Goal: Task Accomplishment & Management: Complete application form

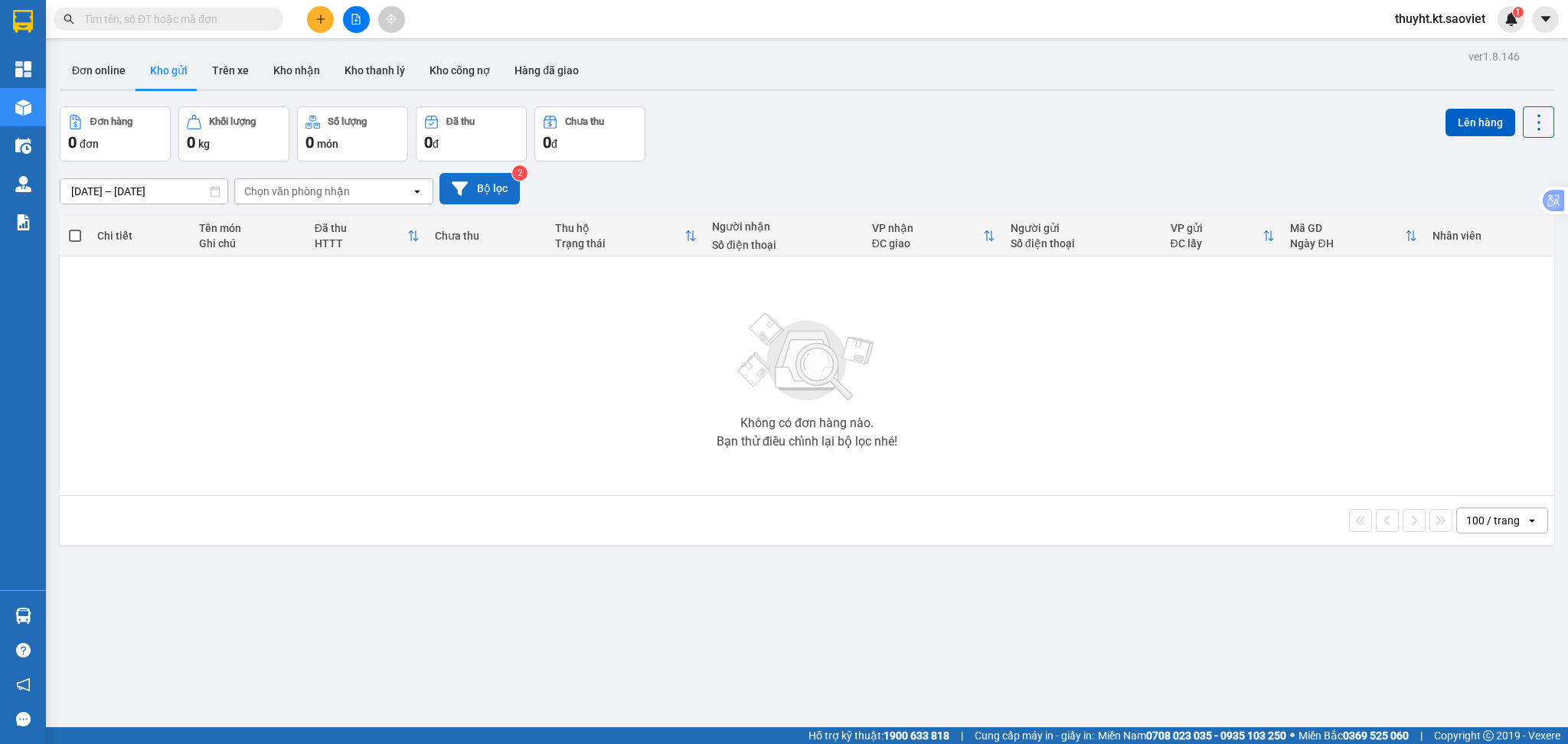
click at [473, 185] on button "Bộ lọc" at bounding box center [479, 188] width 80 height 31
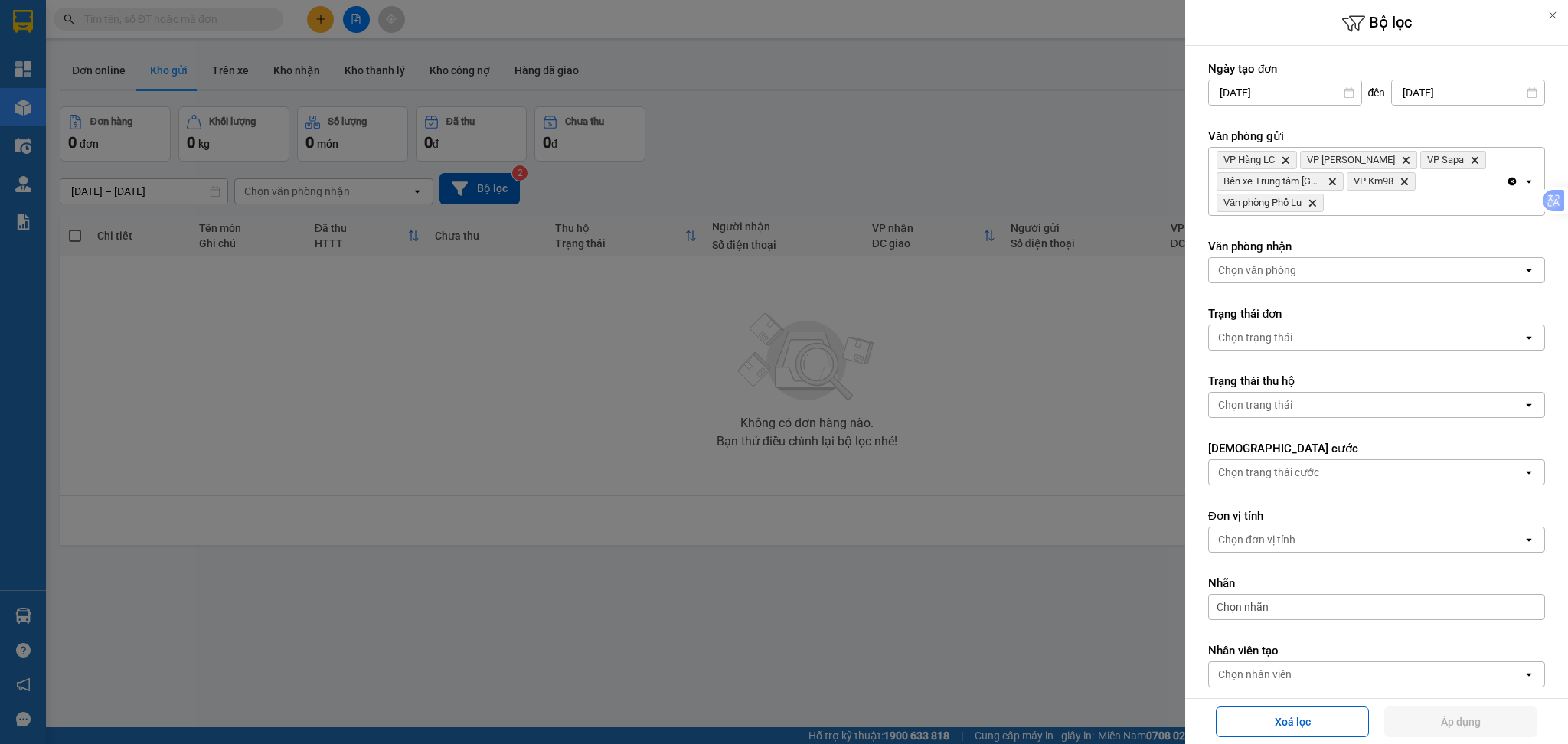
click at [1360, 211] on div "VP Hàng LC Delete VP Bảo Hà Delete VP Sapa Delete Bến xe Trung tâm Lào Cai Dele…" at bounding box center [1358, 181] width 297 height 68
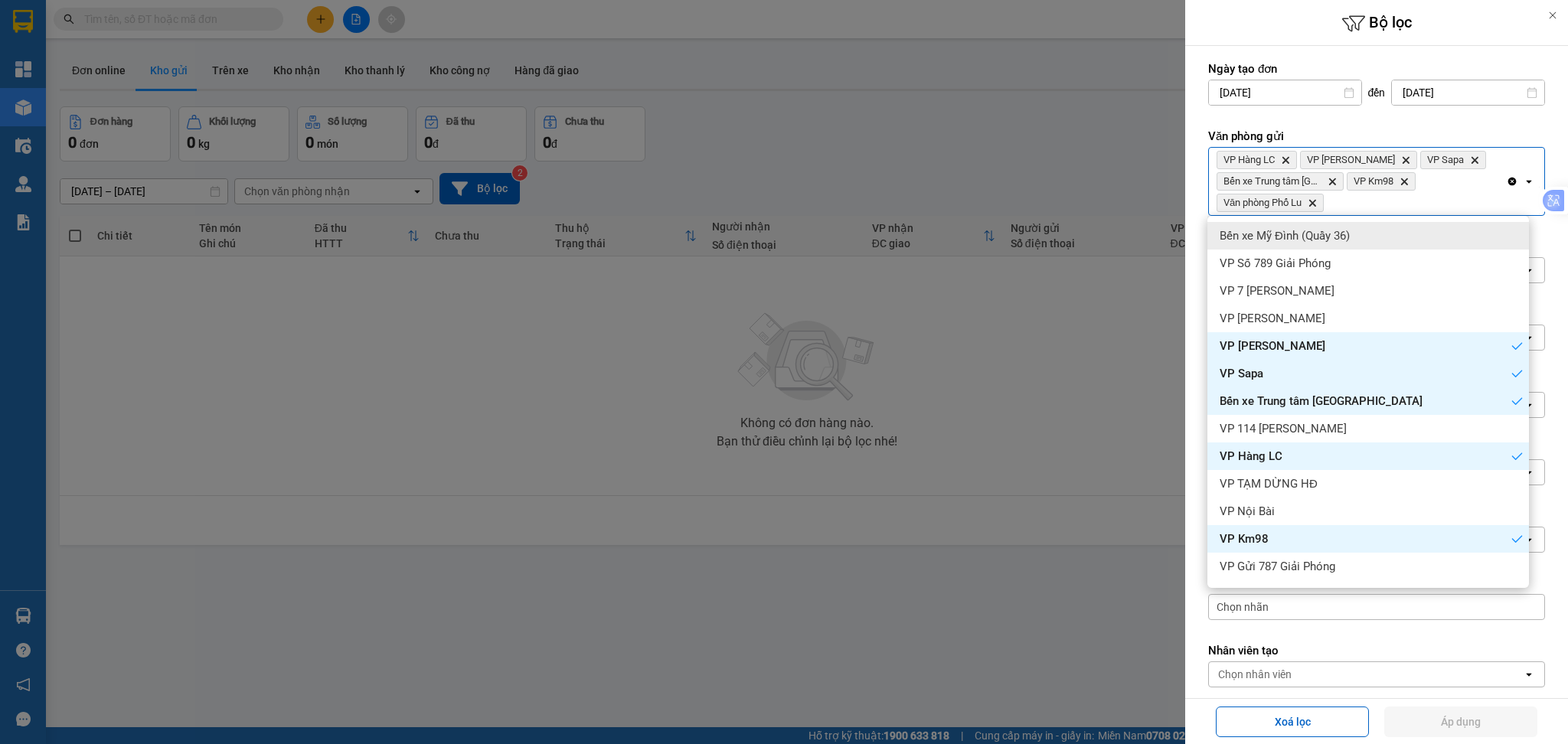
drag, startPoint x: 1366, startPoint y: 233, endPoint x: 1479, endPoint y: 211, distance: 115.1
click at [1367, 234] on div "Bến xe Mỹ Đình (Quầy 36)" at bounding box center [1368, 235] width 322 height 27
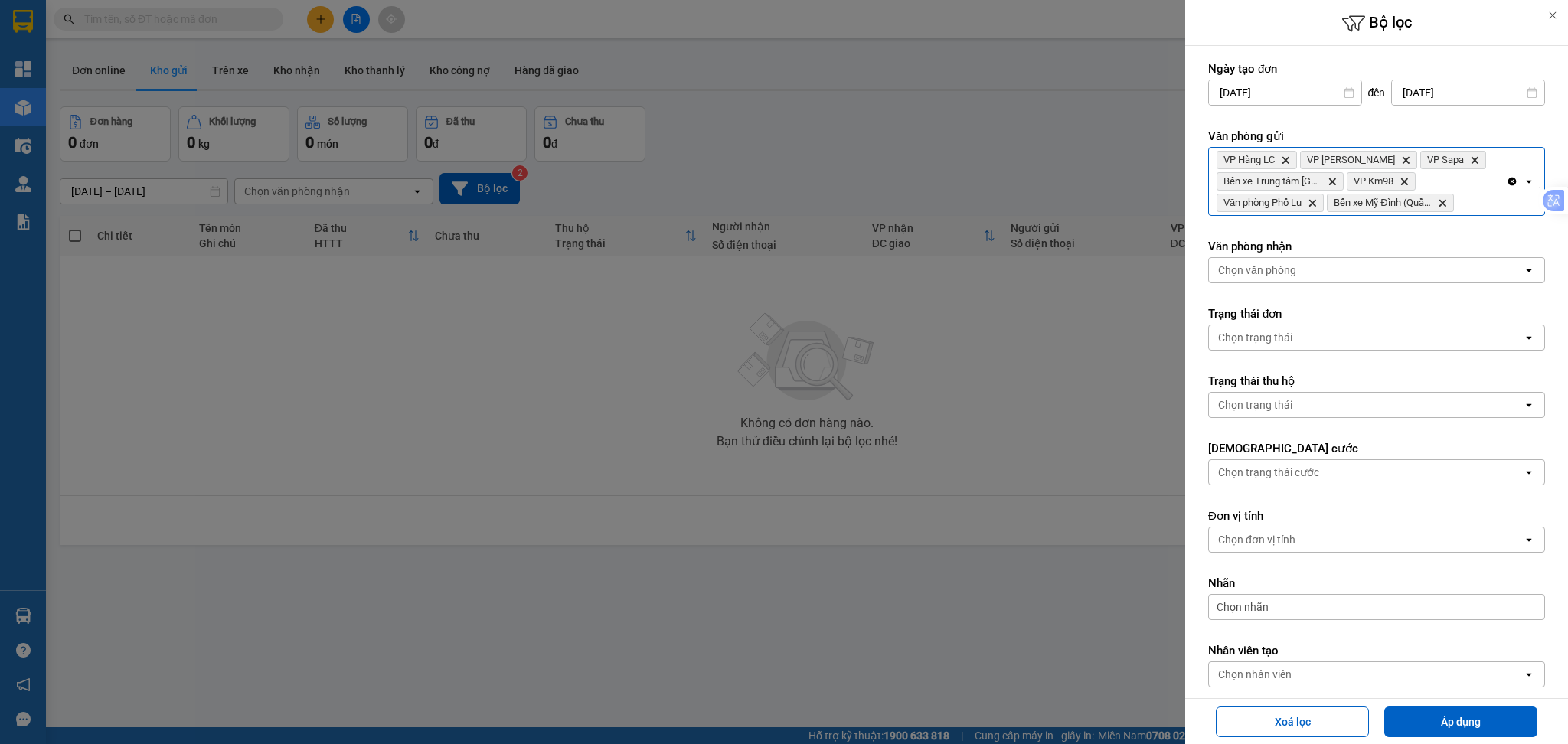
click at [1485, 209] on div "VP Hàng LC Delete VP Bảo Hà Delete VP Sapa Delete Bến xe Trung tâm Lào Cai Dele…" at bounding box center [1358, 181] width 297 height 68
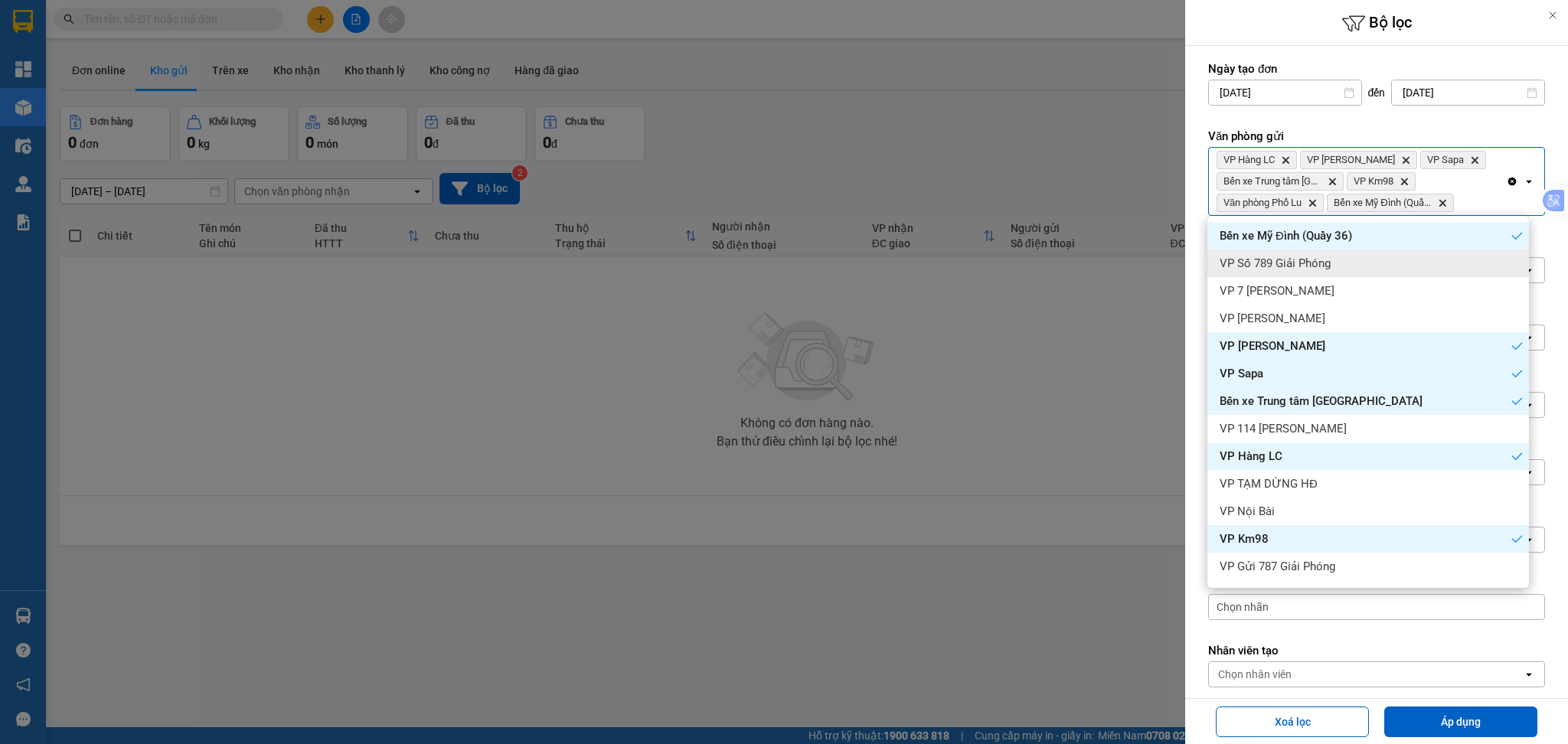
click at [1467, 262] on div "VP Số 789 Giải Phóng" at bounding box center [1368, 263] width 322 height 27
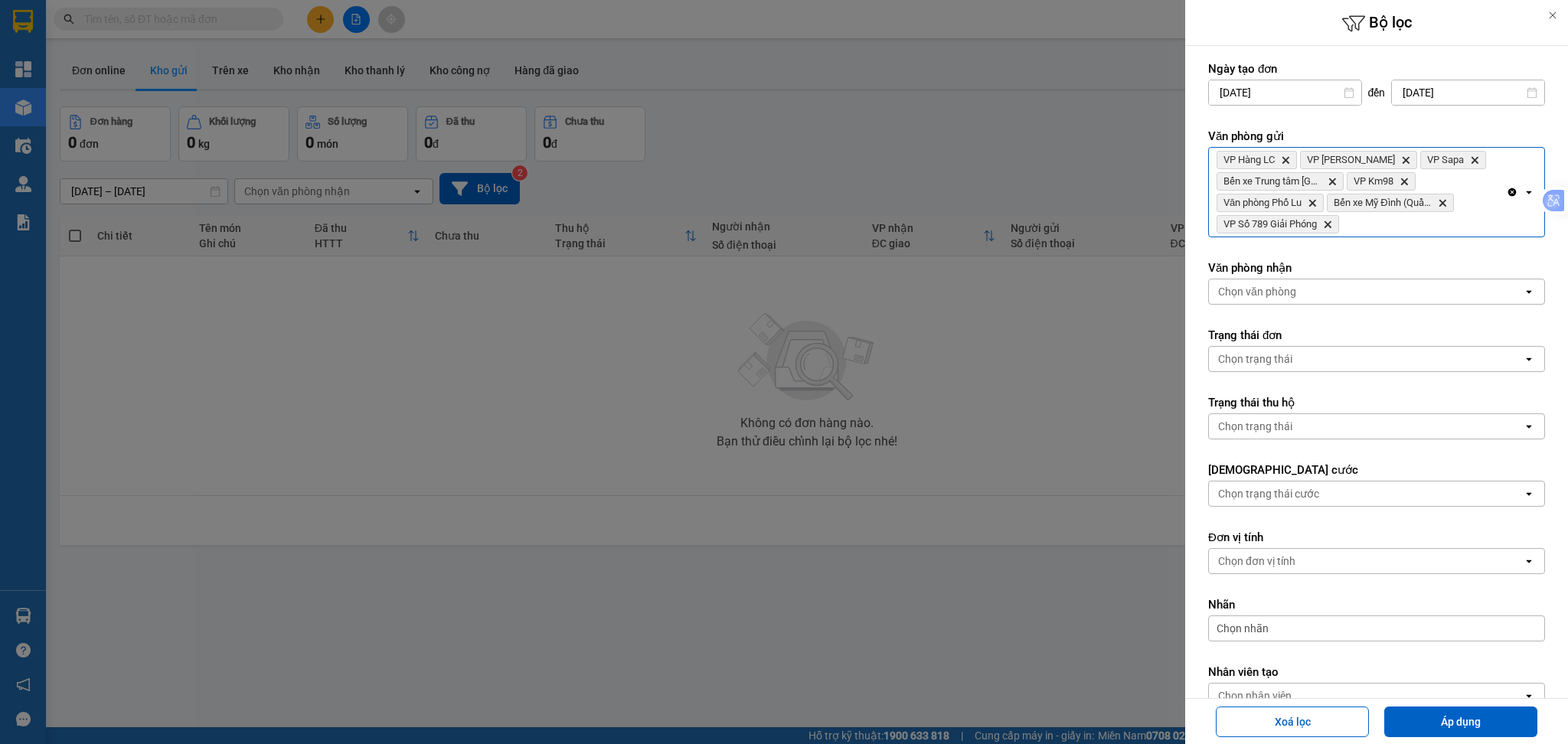
click at [1454, 230] on div "VP Hàng LC Delete VP Bảo Hà Delete VP Sapa Delete Bến xe Trung tâm Lào Cai Dele…" at bounding box center [1358, 192] width 297 height 89
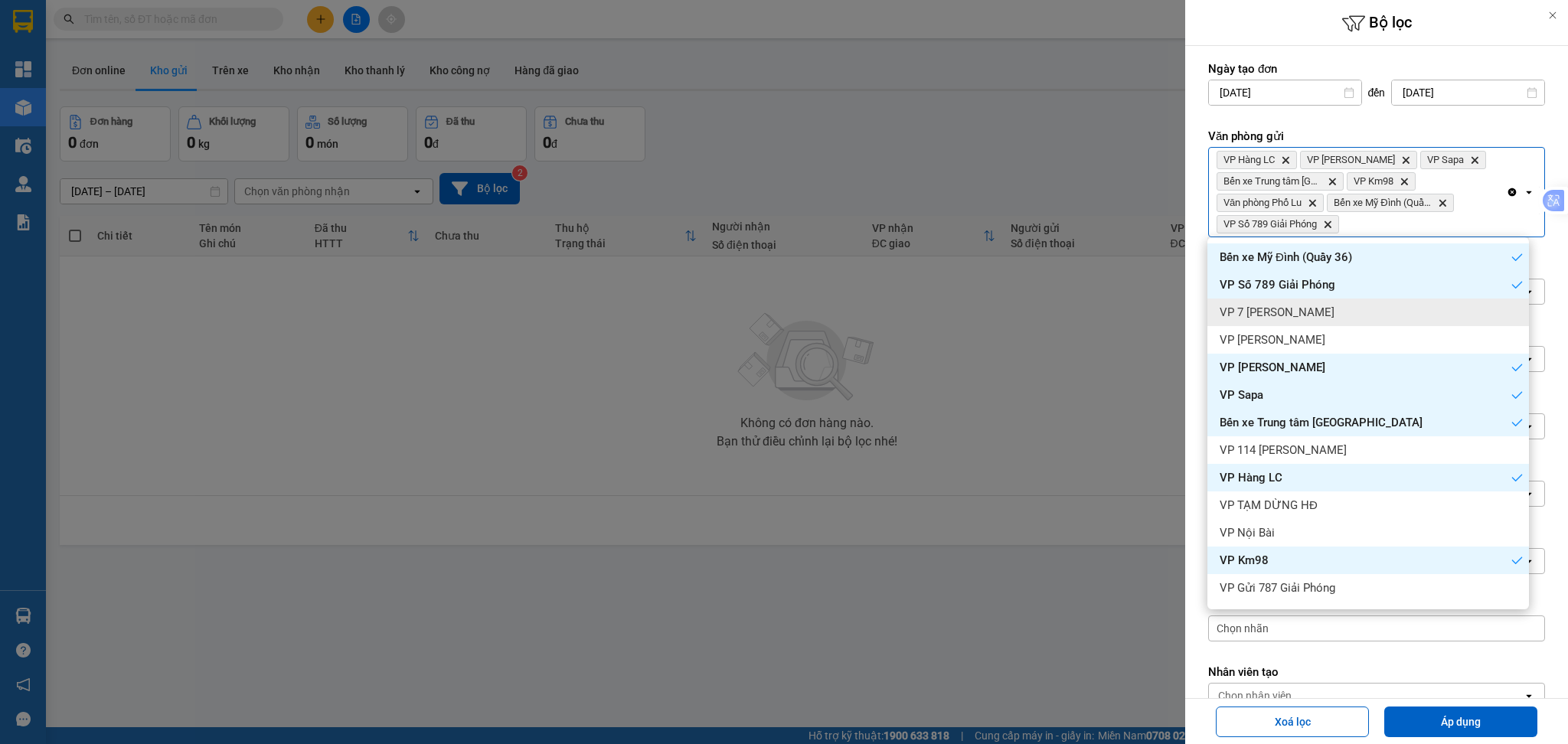
click at [1403, 307] on div "VP 7 [PERSON_NAME]" at bounding box center [1368, 312] width 322 height 27
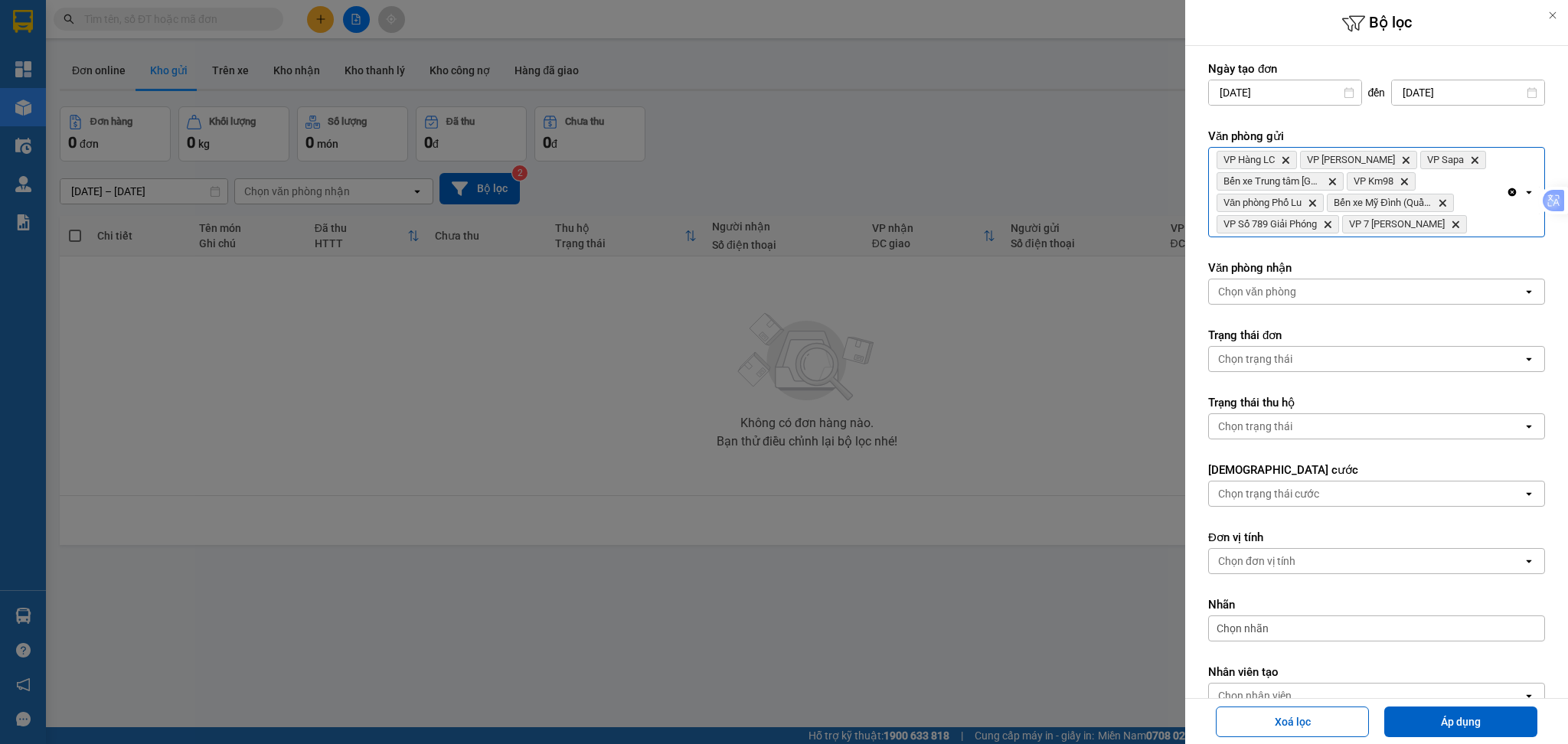
click at [1480, 220] on div "VP Hàng LC Delete VP [PERSON_NAME] Delete VP Sapa Delete Bến xe Trung tâm Lào C…" at bounding box center [1358, 192] width 297 height 89
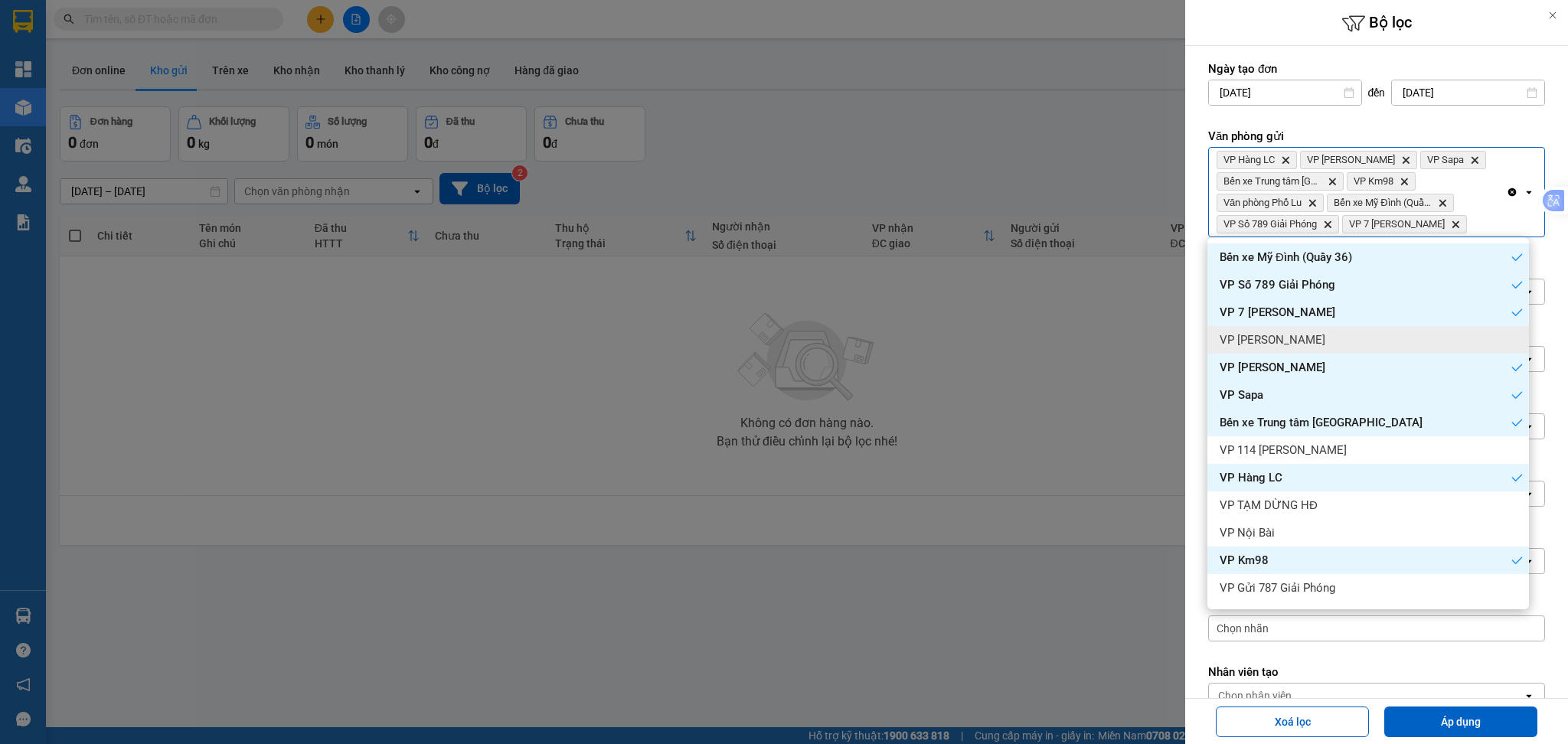
click at [1384, 341] on div "VP [PERSON_NAME]" at bounding box center [1368, 339] width 322 height 27
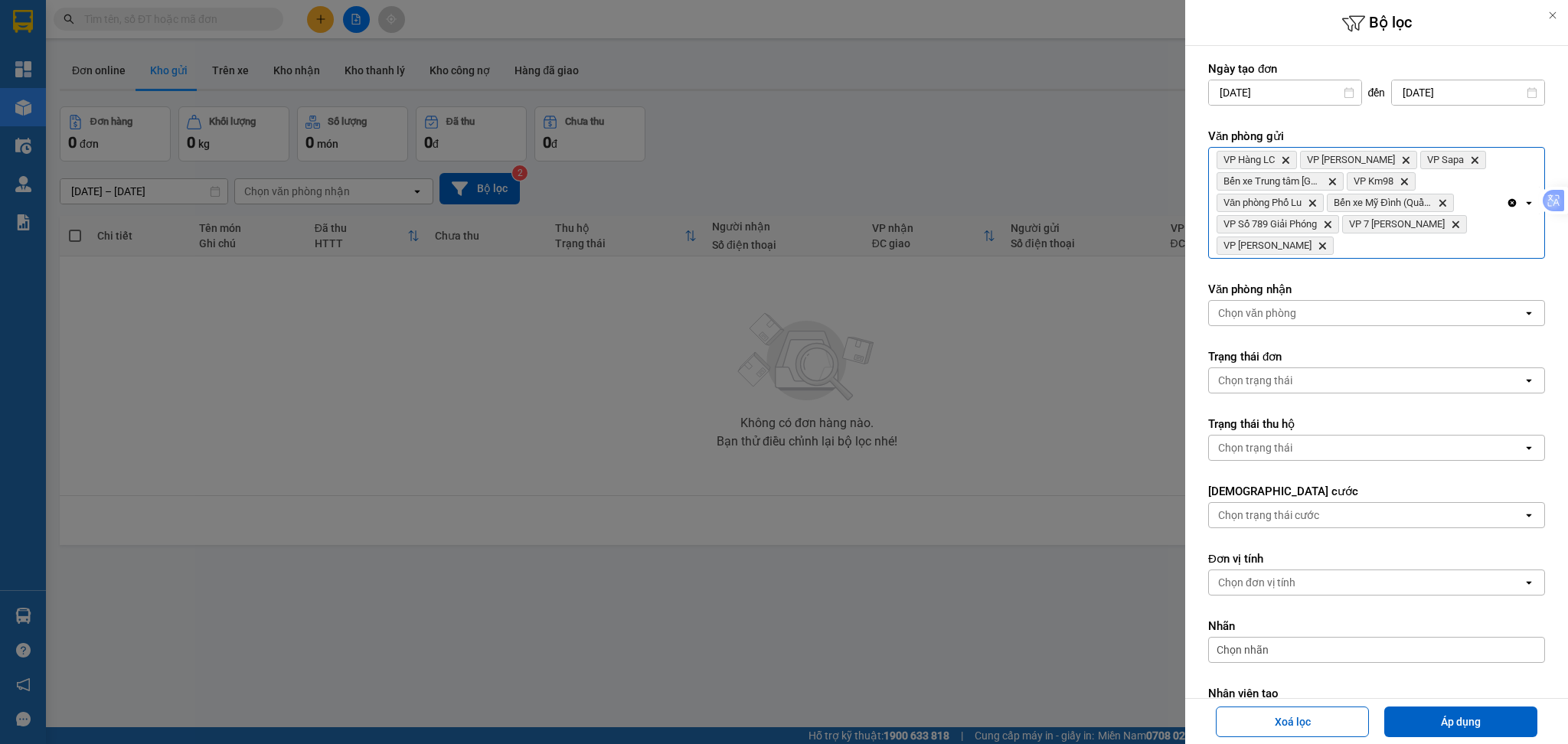
click at [1409, 245] on div "VP Hàng LC Delete VP [PERSON_NAME] Delete VP Sapa Delete Bến xe Trung tâm Lào C…" at bounding box center [1358, 203] width 297 height 111
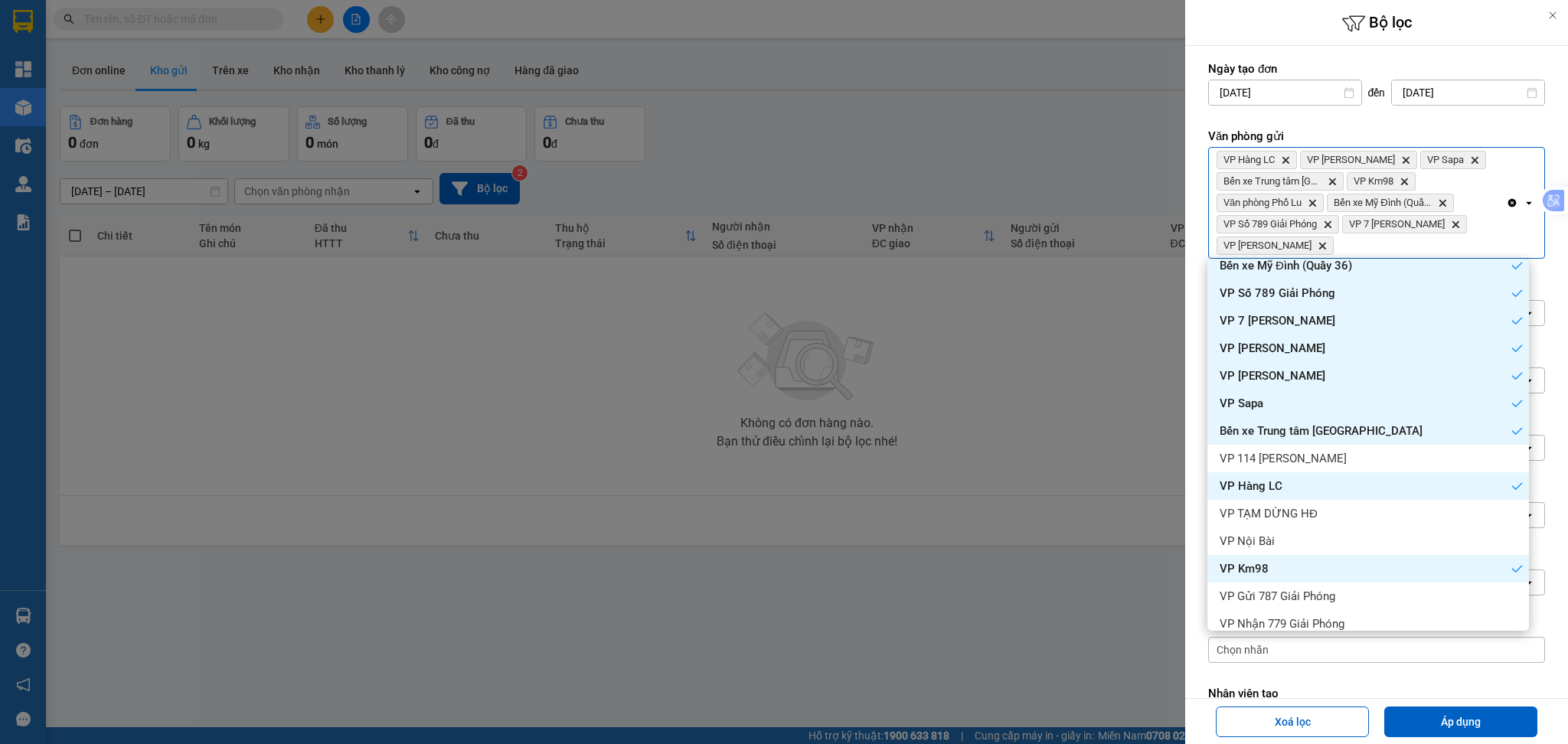
scroll to position [53, 0]
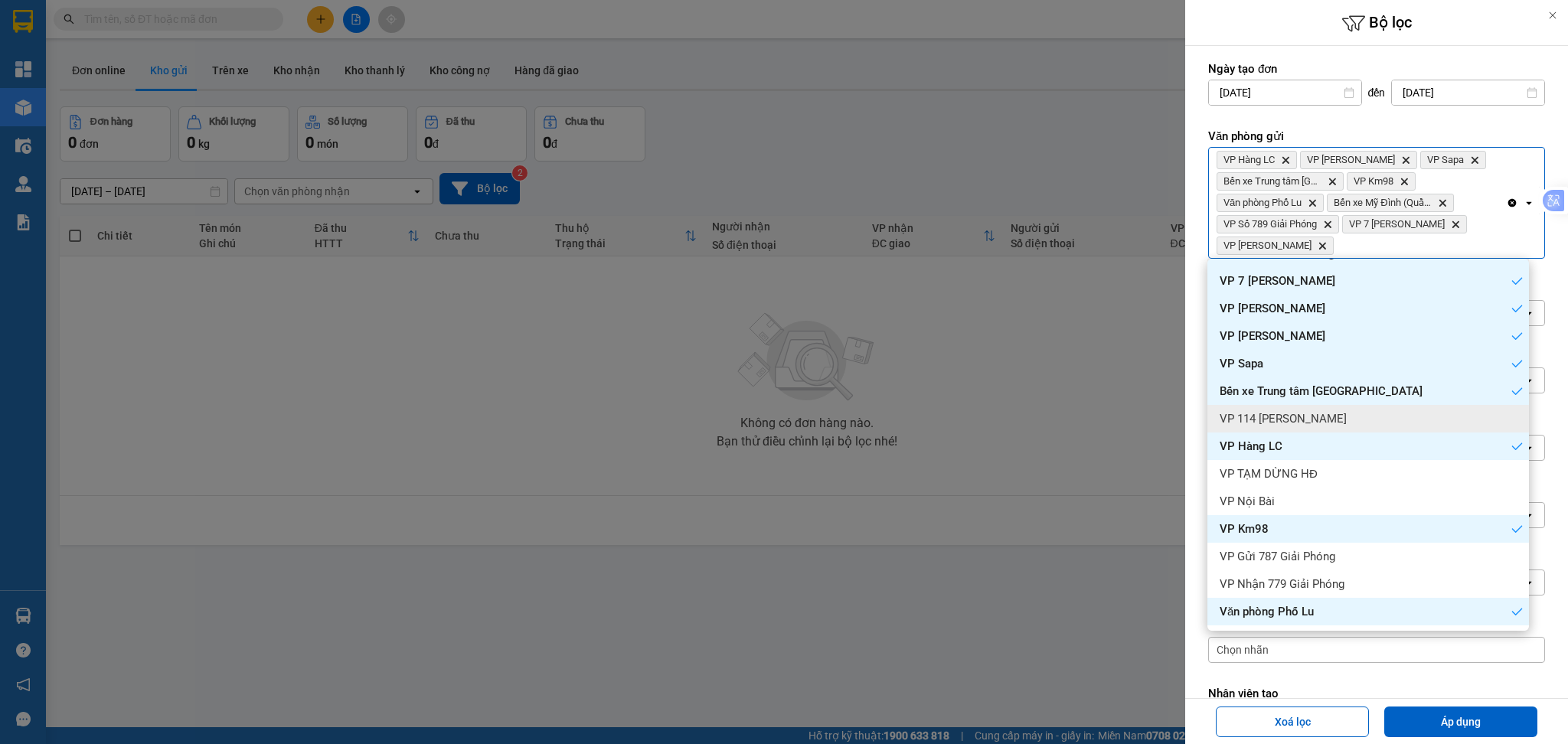
click at [1355, 409] on div "VP 114 [PERSON_NAME]" at bounding box center [1368, 418] width 322 height 27
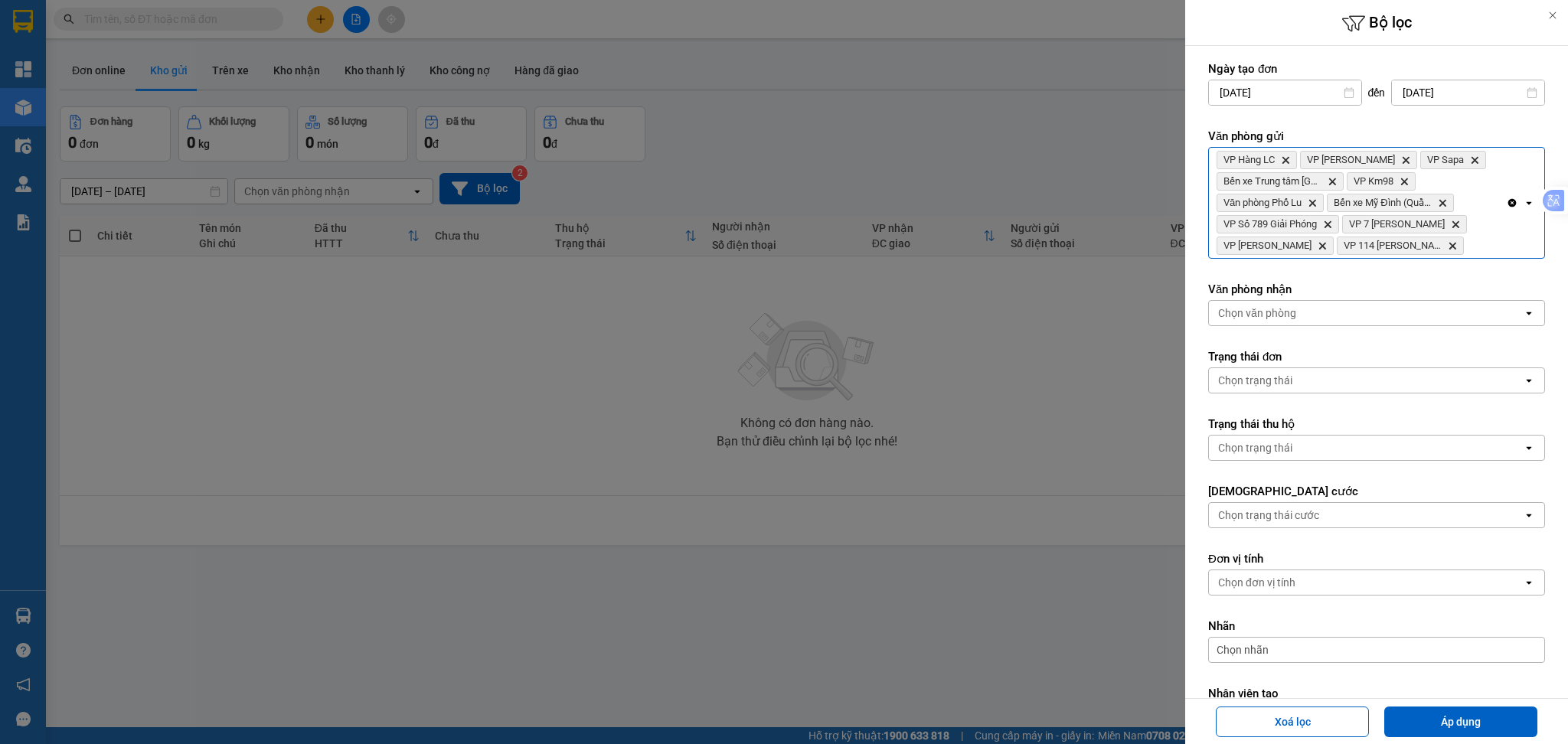
click at [1458, 252] on div "VP Hàng LC Delete VP [PERSON_NAME] Delete VP Sapa Delete Bến xe Trung tâm Lào C…" at bounding box center [1358, 203] width 297 height 111
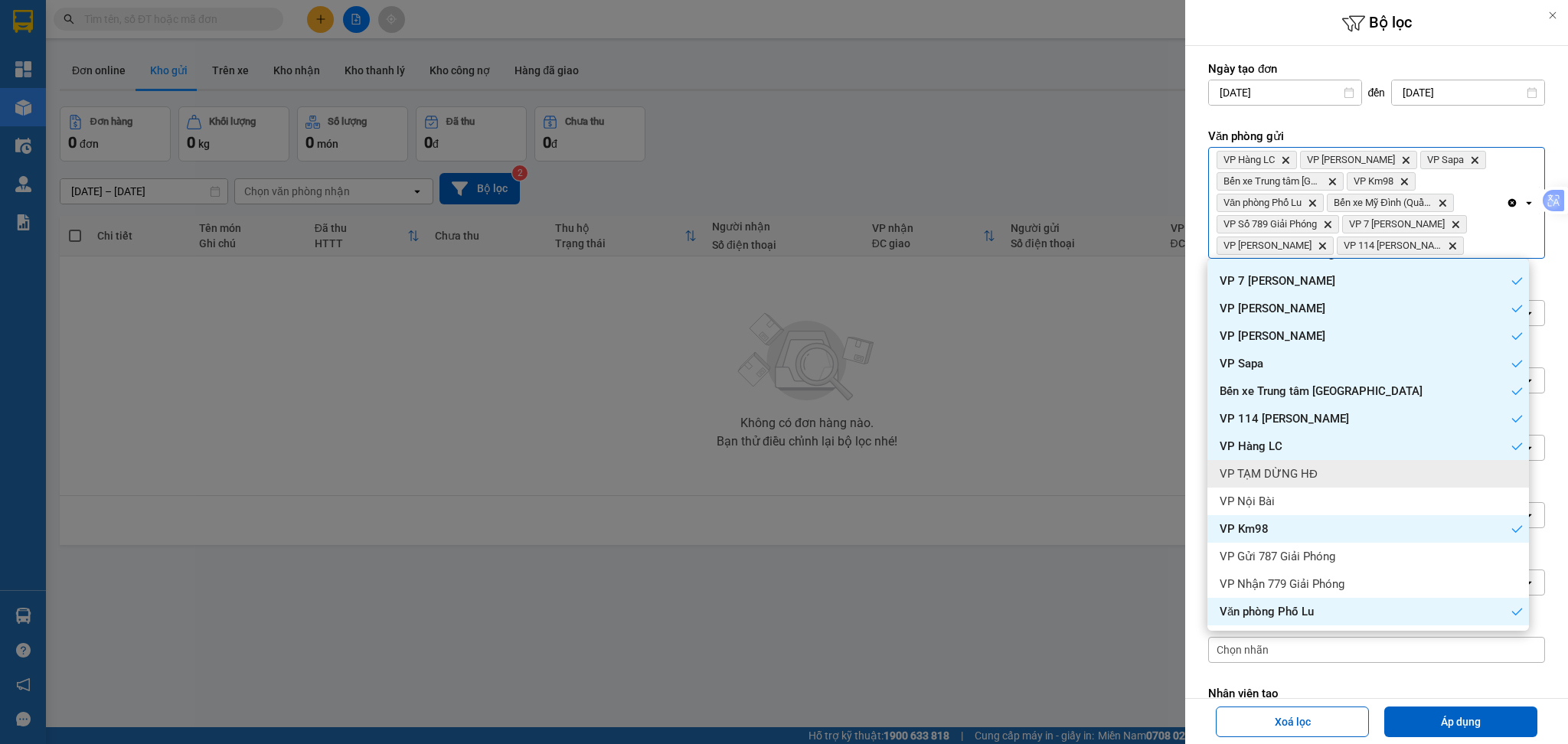
click at [1375, 470] on div "VP TẠM DỪNG HĐ" at bounding box center [1368, 473] width 322 height 27
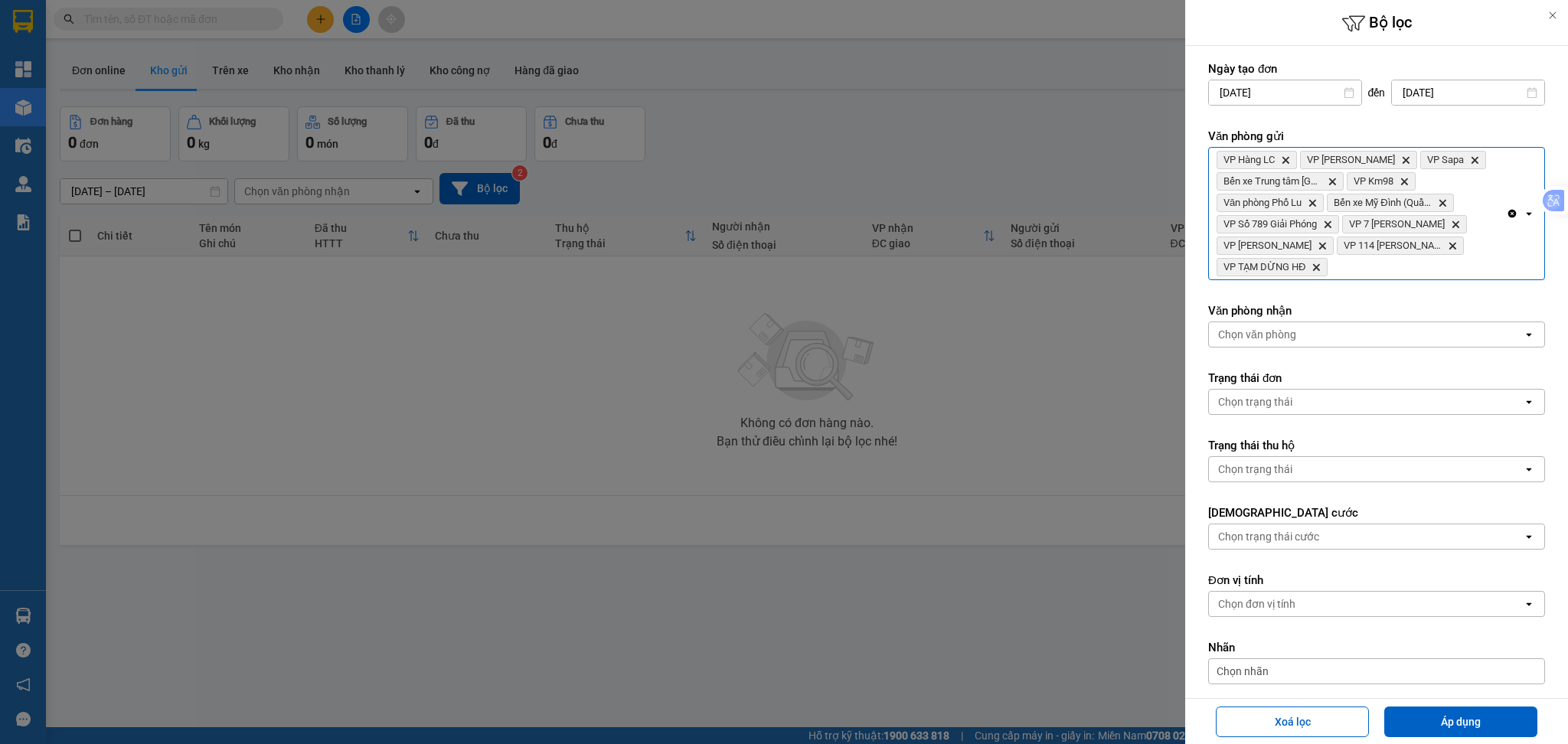
click at [1478, 258] on div "VP Hàng LC Delete VP [PERSON_NAME] Delete VP Sapa Delete Bến xe Trung tâm Lào C…" at bounding box center [1358, 213] width 297 height 132
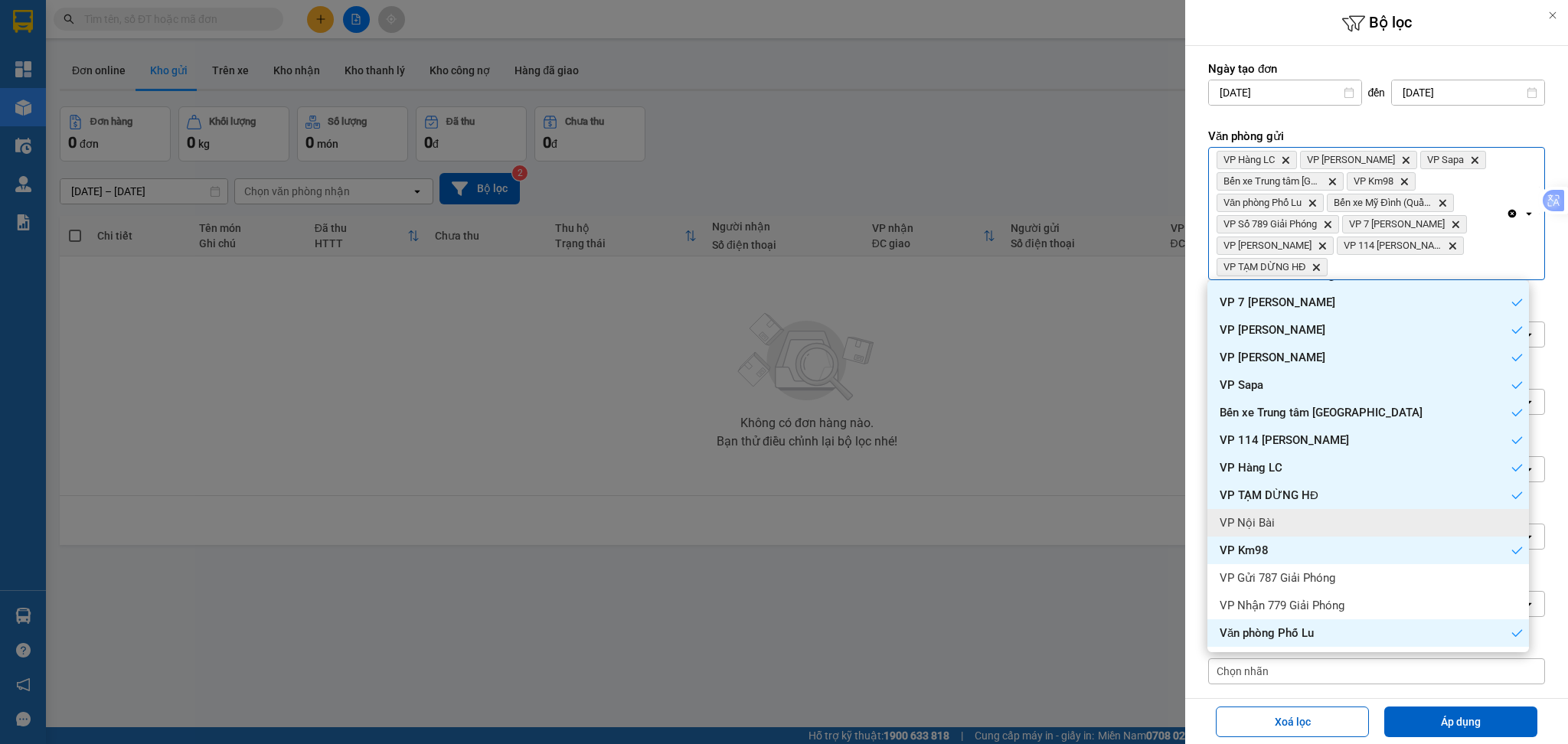
click at [1342, 517] on div "VP Nội Bài" at bounding box center [1368, 522] width 322 height 27
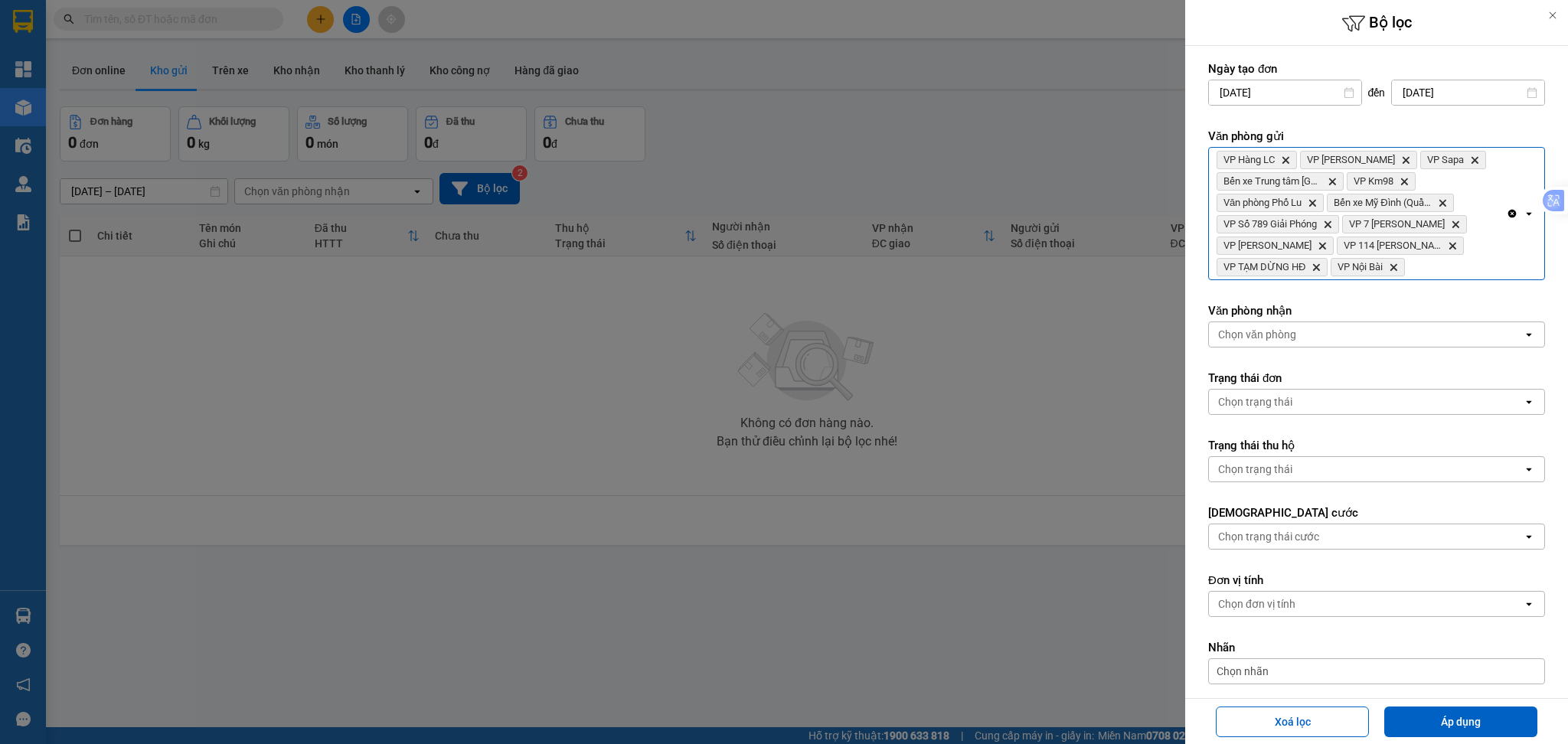
click at [1450, 260] on div "VP Hàng LC Delete VP [PERSON_NAME] Delete VP Sapa Delete Bến xe Trung tâm Lào C…" at bounding box center [1358, 213] width 297 height 132
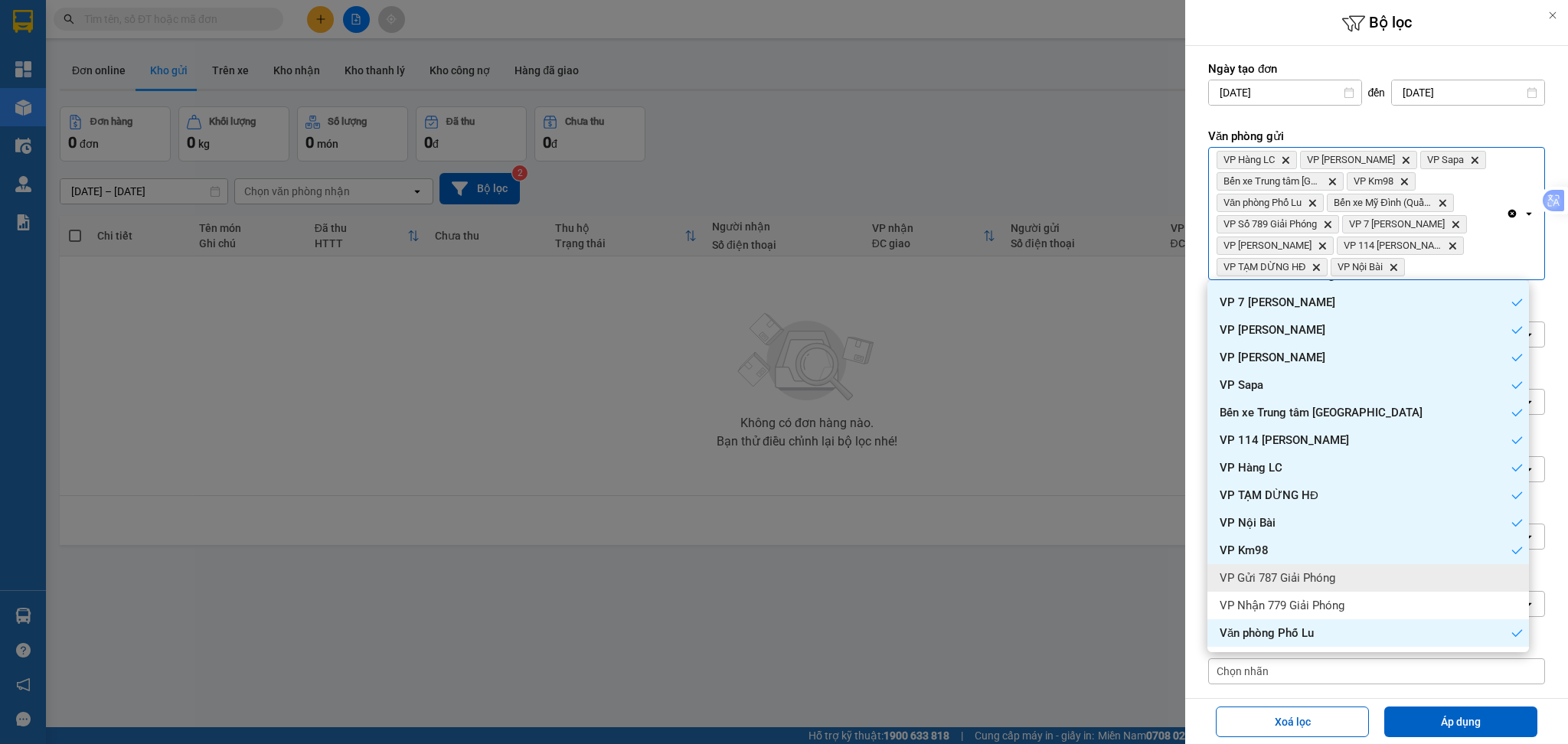
click at [1366, 579] on div "VP Gửi 787 Giải Phóng" at bounding box center [1368, 577] width 322 height 27
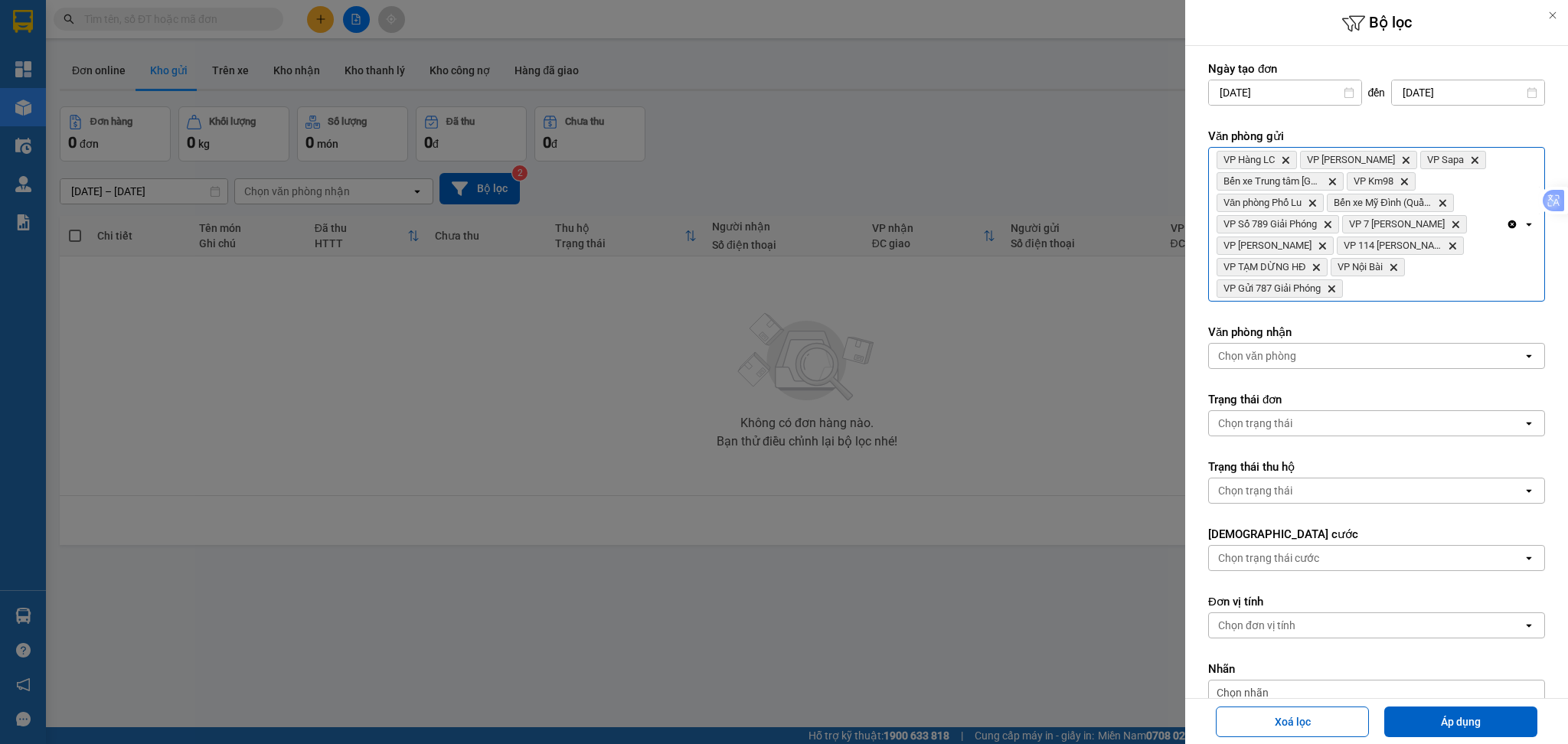
click at [1476, 283] on div "VP Hàng LC Delete VP [PERSON_NAME] Delete VP Sapa Delete Bến xe Trung tâm Lào C…" at bounding box center [1358, 224] width 297 height 153
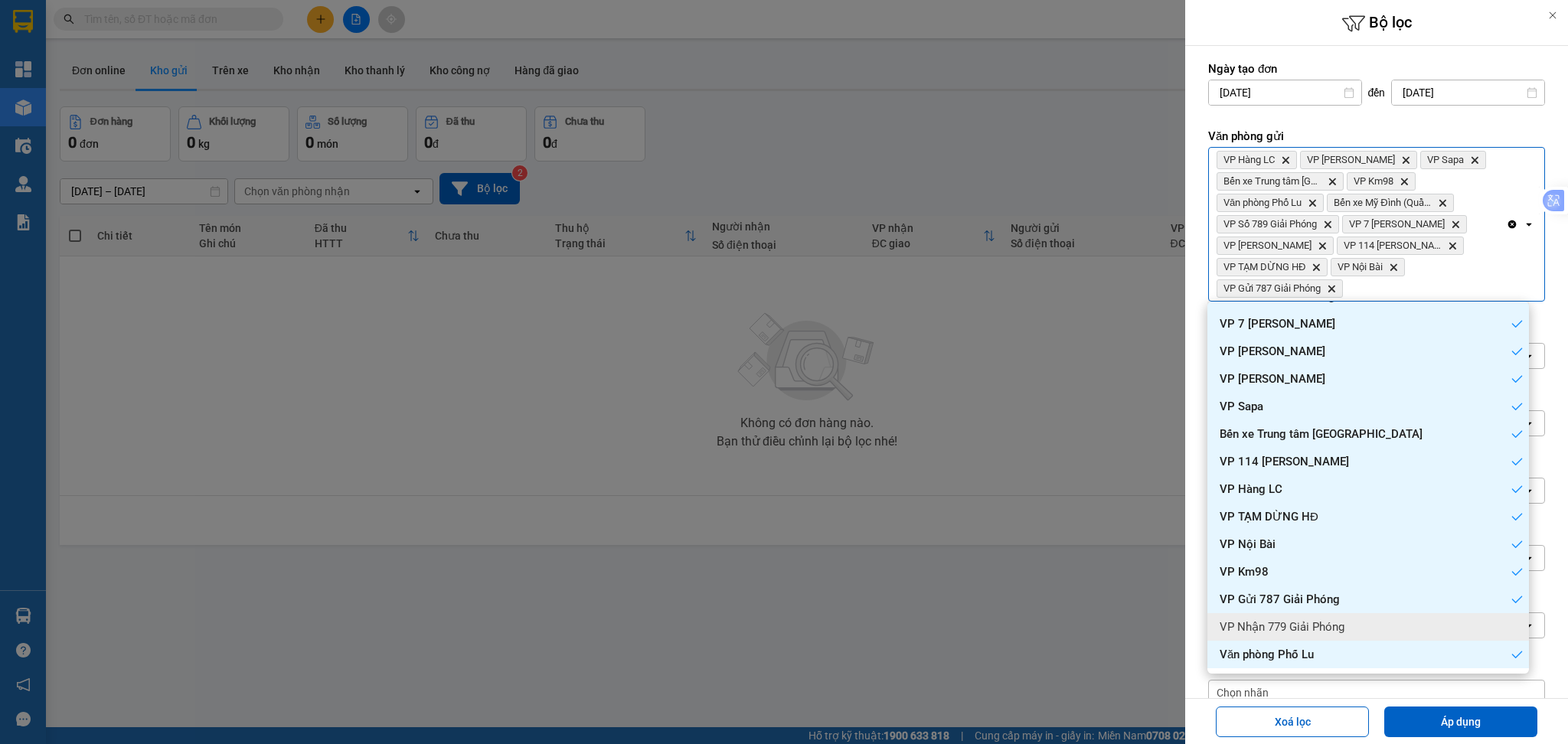
click at [1376, 622] on div "VP Nhận 779 Giải Phóng" at bounding box center [1368, 626] width 322 height 27
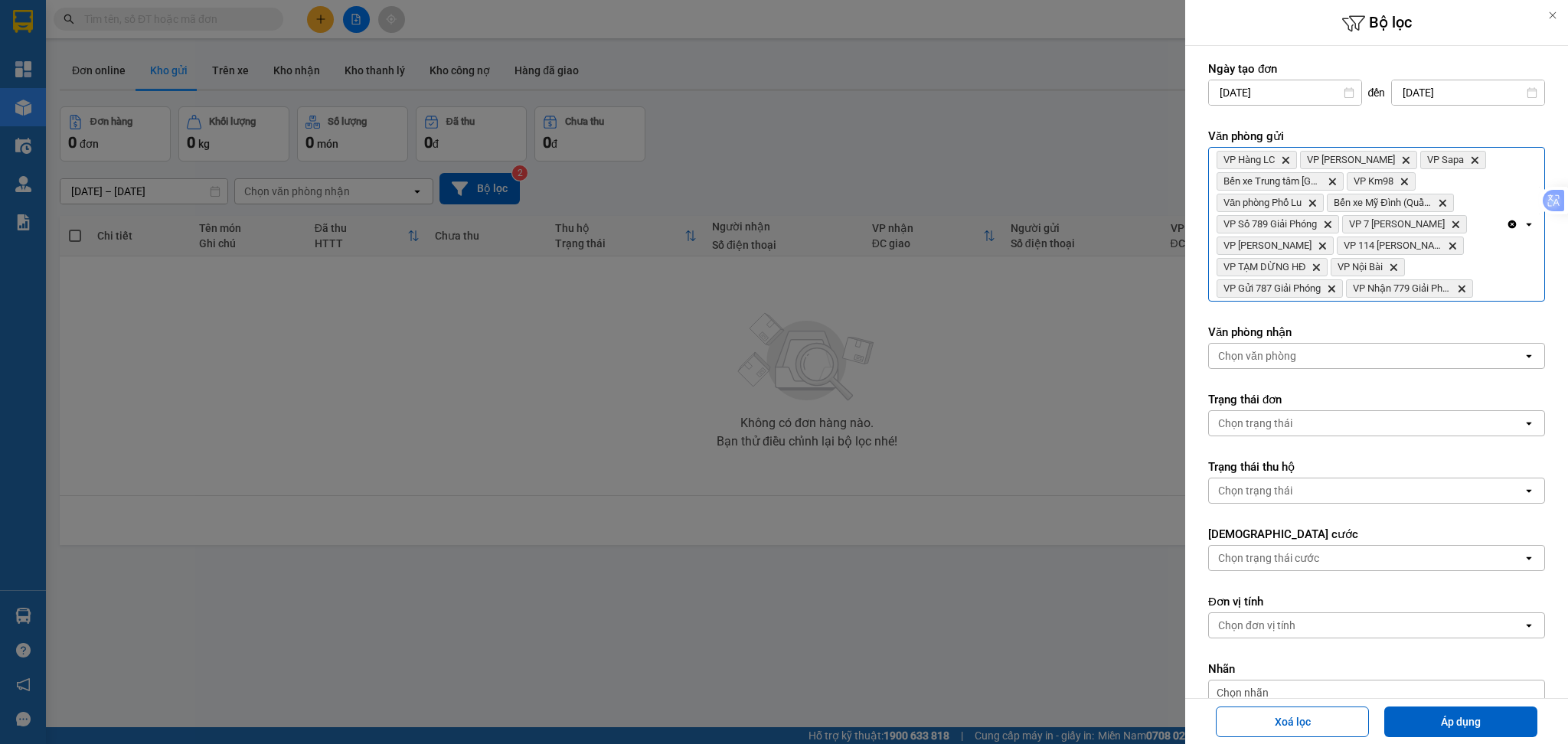
click at [1506, 284] on div "Clear all open" at bounding box center [1524, 224] width 38 height 153
click at [1449, 715] on button "Áp dụng" at bounding box center [1461, 721] width 153 height 30
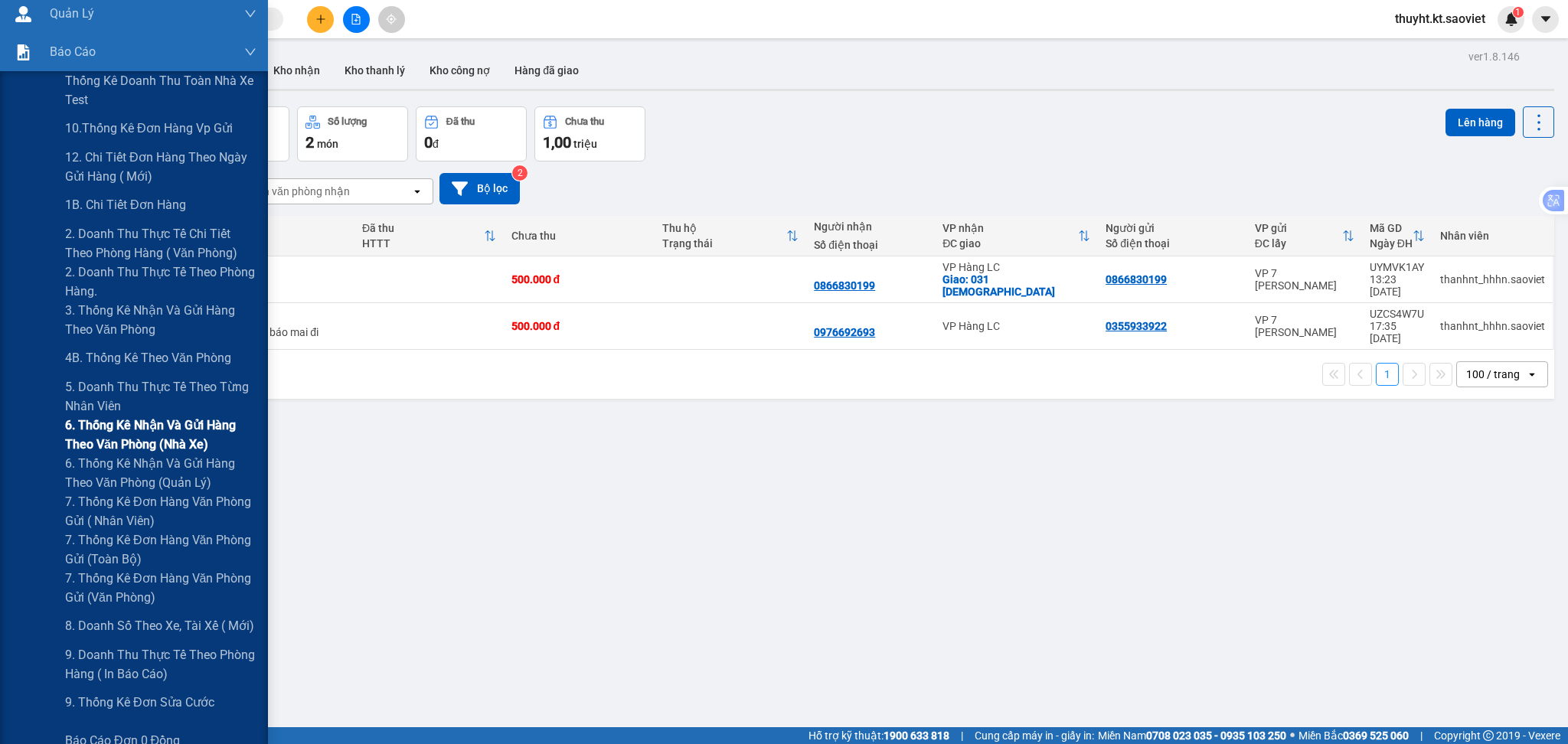
scroll to position [204, 0]
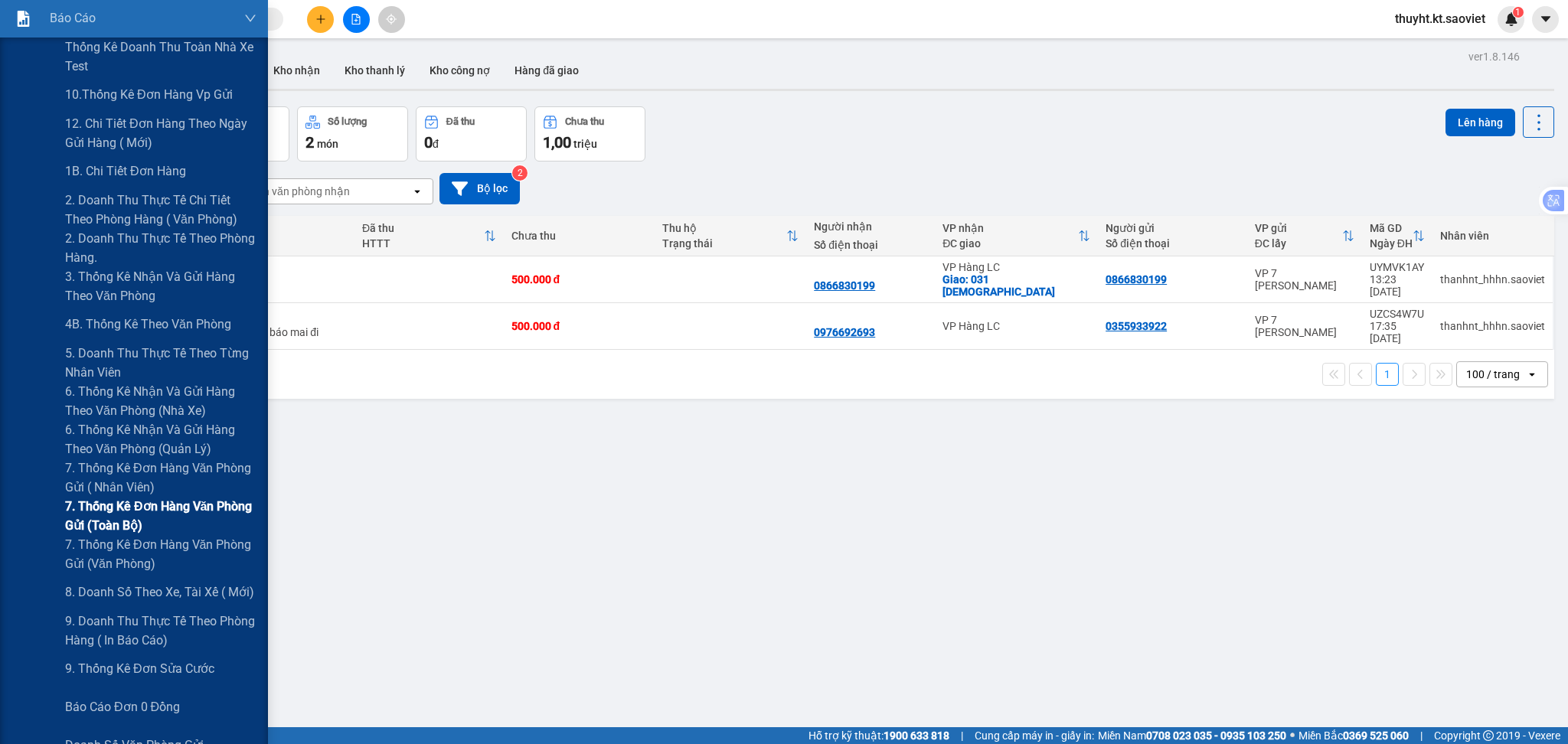
click at [145, 516] on span "7. Thống kê đơn hàng văn phòng gửi (toàn bộ)" at bounding box center [161, 515] width 192 height 38
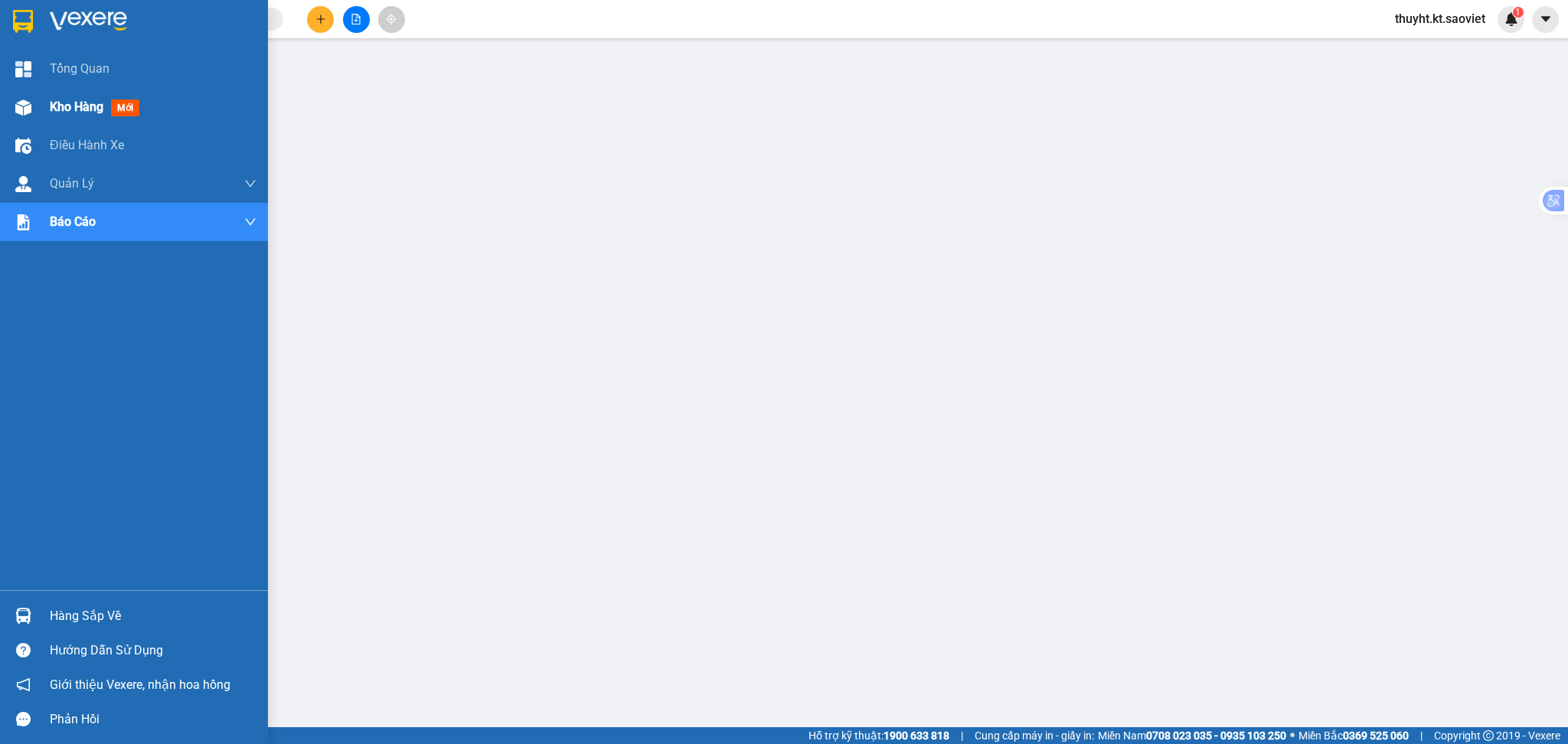
click at [59, 110] on span "Kho hàng" at bounding box center [76, 107] width 54 height 15
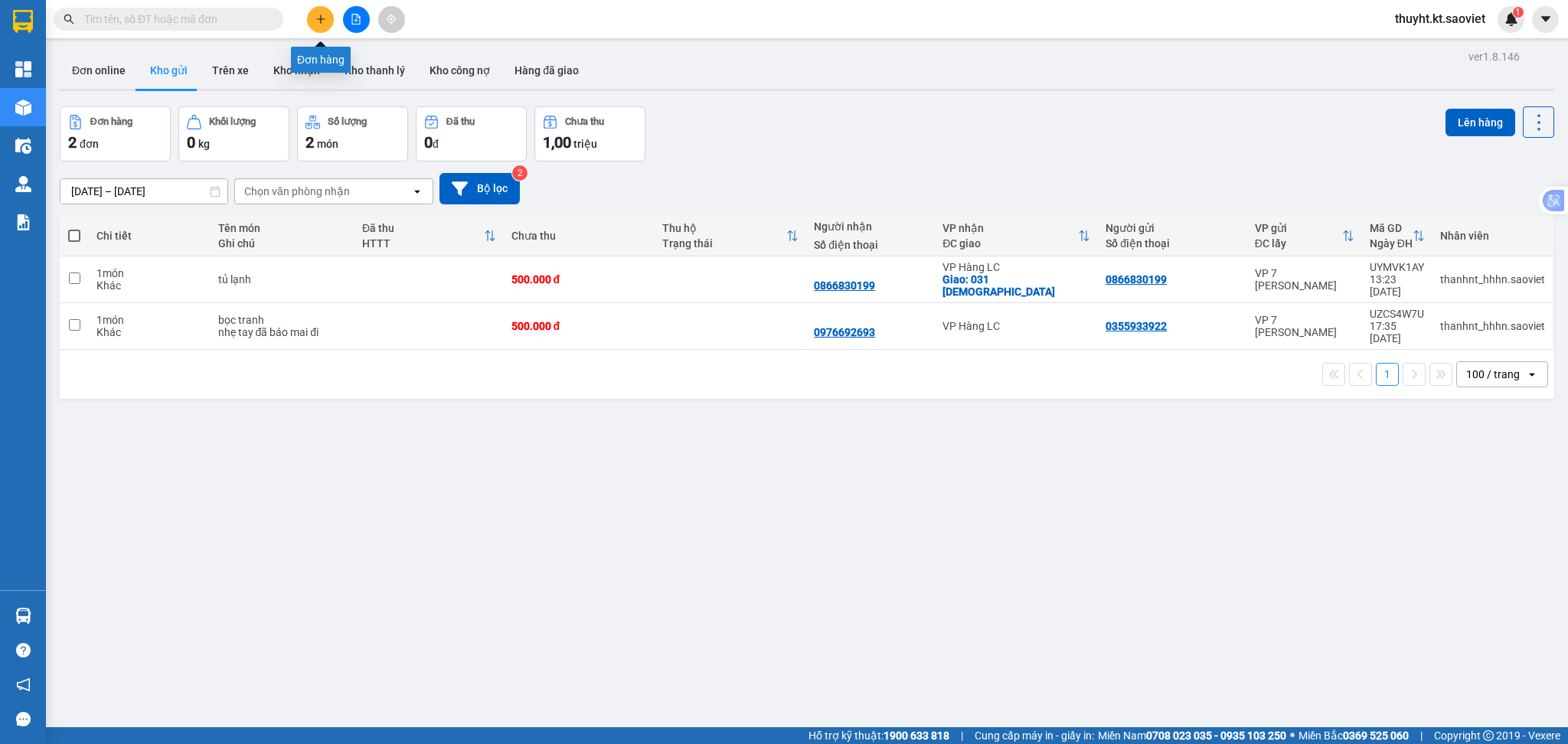
click at [322, 16] on icon "plus" at bounding box center [321, 19] width 11 height 11
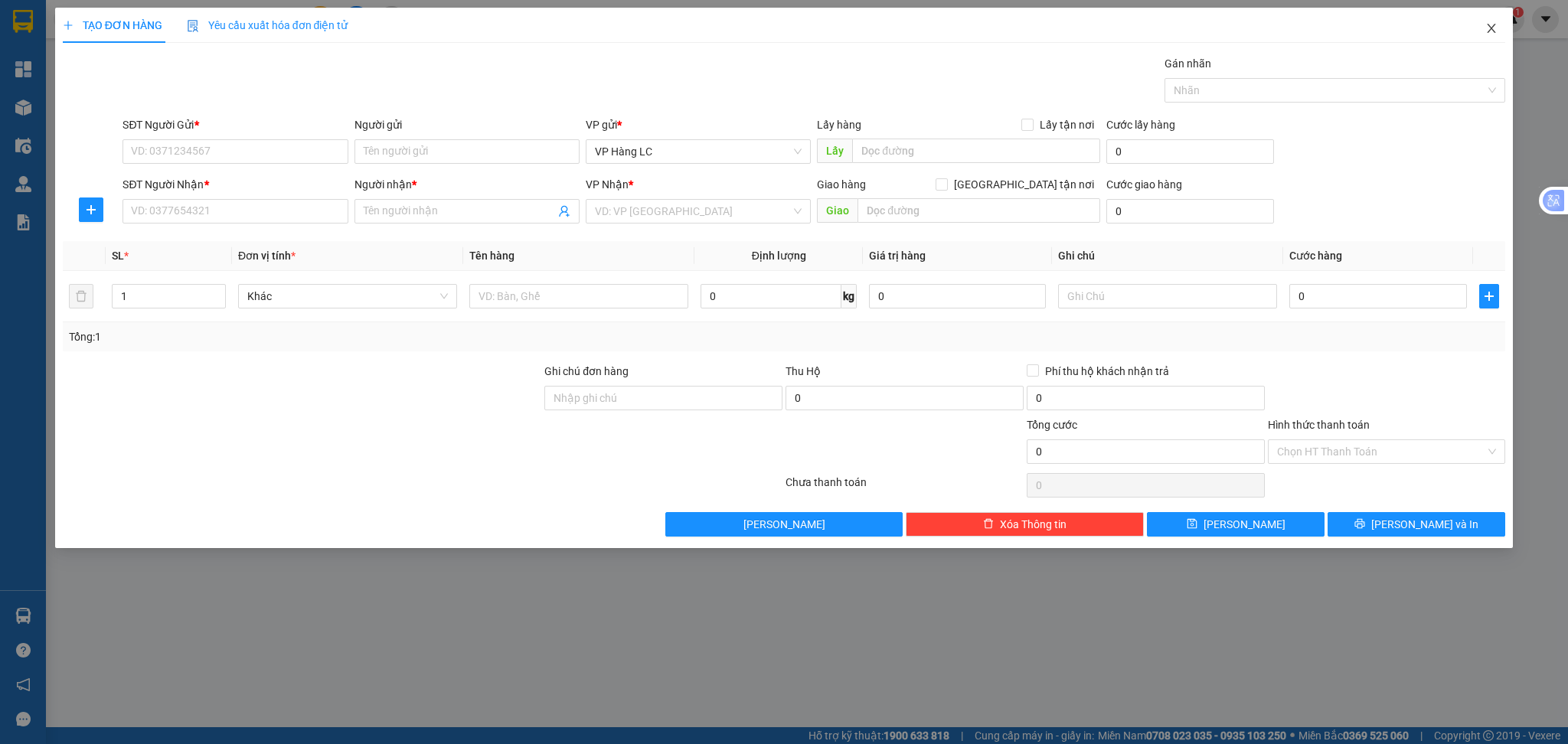
click at [1489, 28] on icon "close" at bounding box center [1492, 29] width 12 height 12
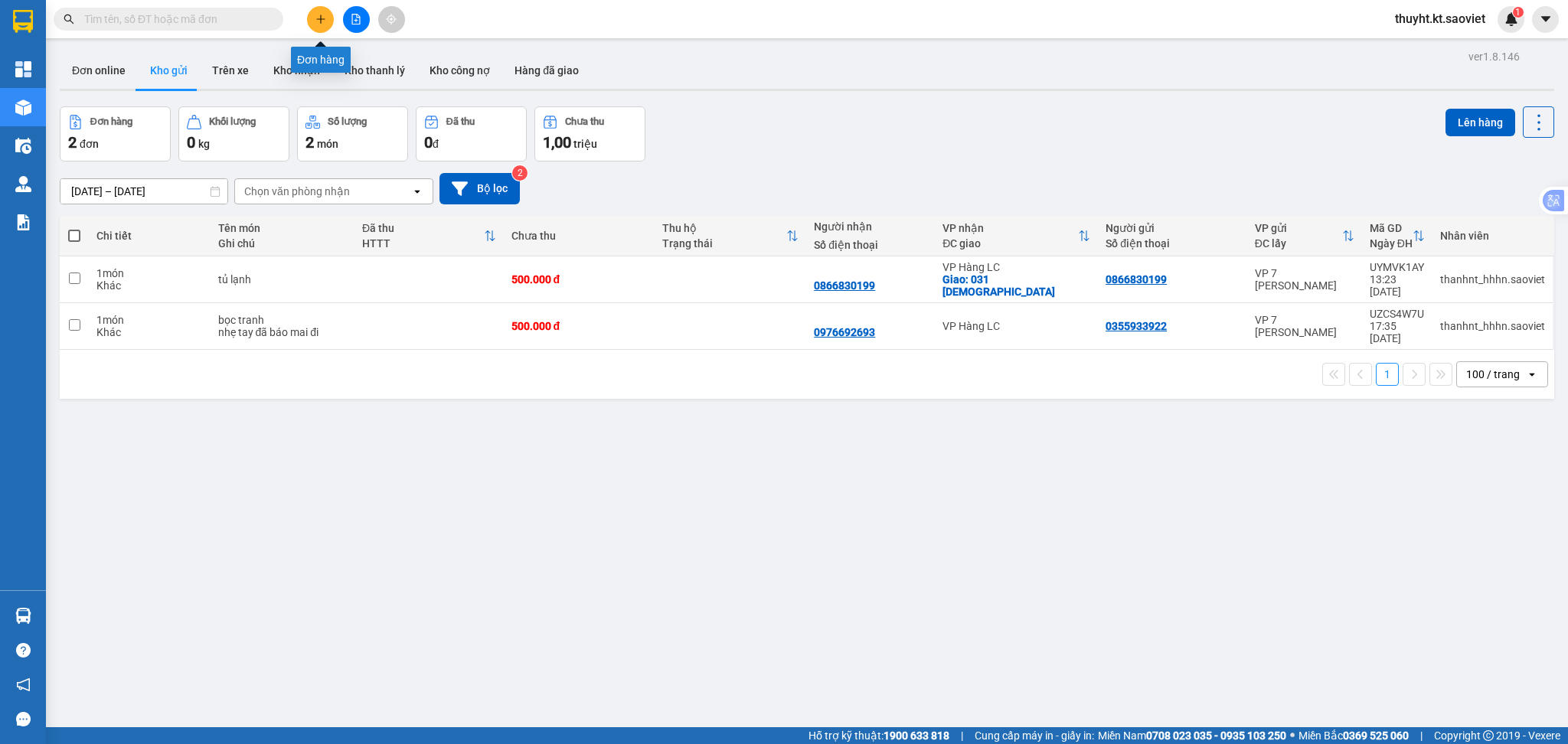
click at [320, 25] on button at bounding box center [320, 19] width 26 height 26
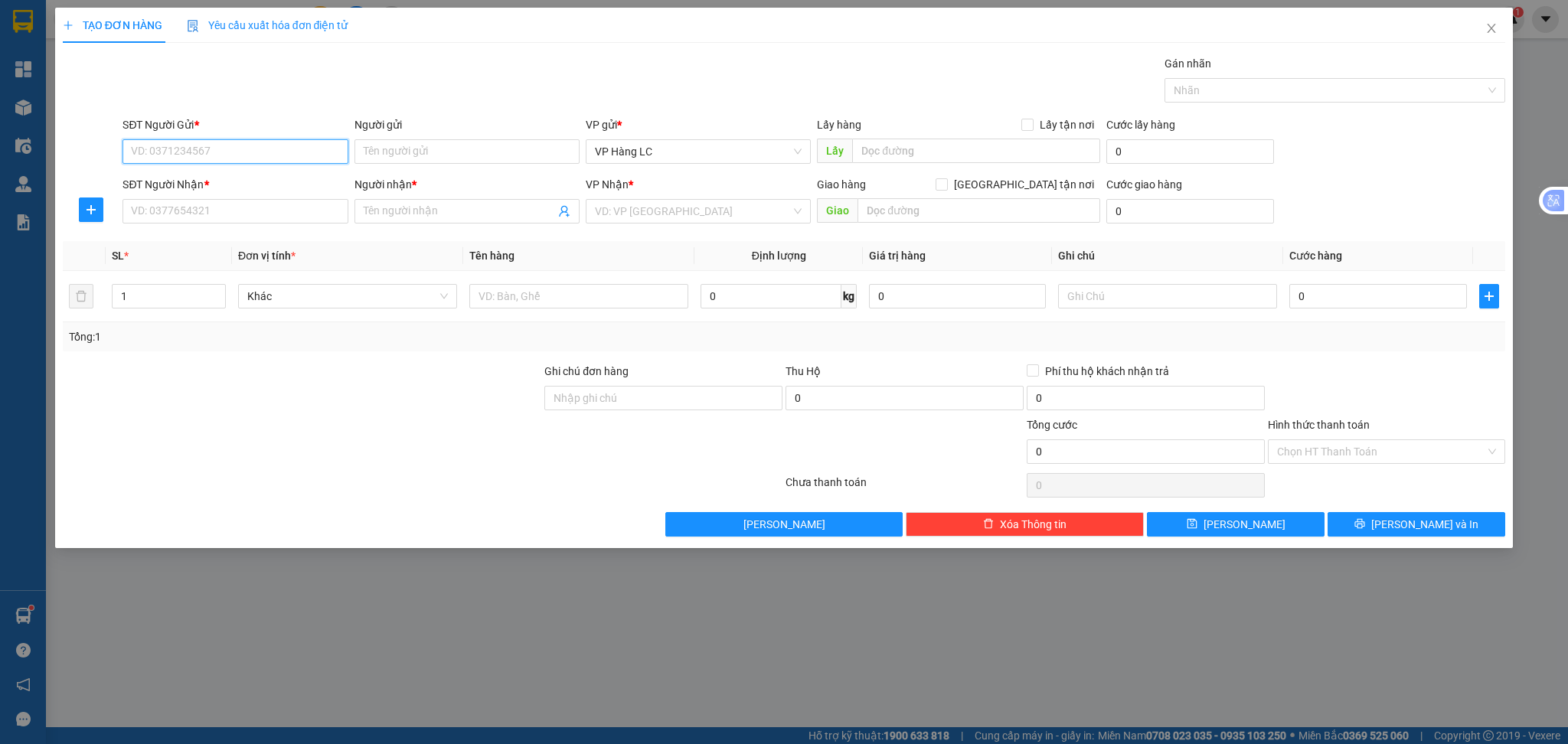
click at [241, 159] on input "SĐT Người Gửi *" at bounding box center [234, 151] width 225 height 24
click at [239, 158] on input "SĐT Người Gửi *" at bounding box center [234, 151] width 225 height 24
click at [479, 158] on input "Người gửi" at bounding box center [466, 151] width 225 height 24
click at [284, 150] on input "SĐT Người Gửi *" at bounding box center [234, 151] width 225 height 24
click at [448, 150] on input "Phượng tùng" at bounding box center [466, 151] width 225 height 24
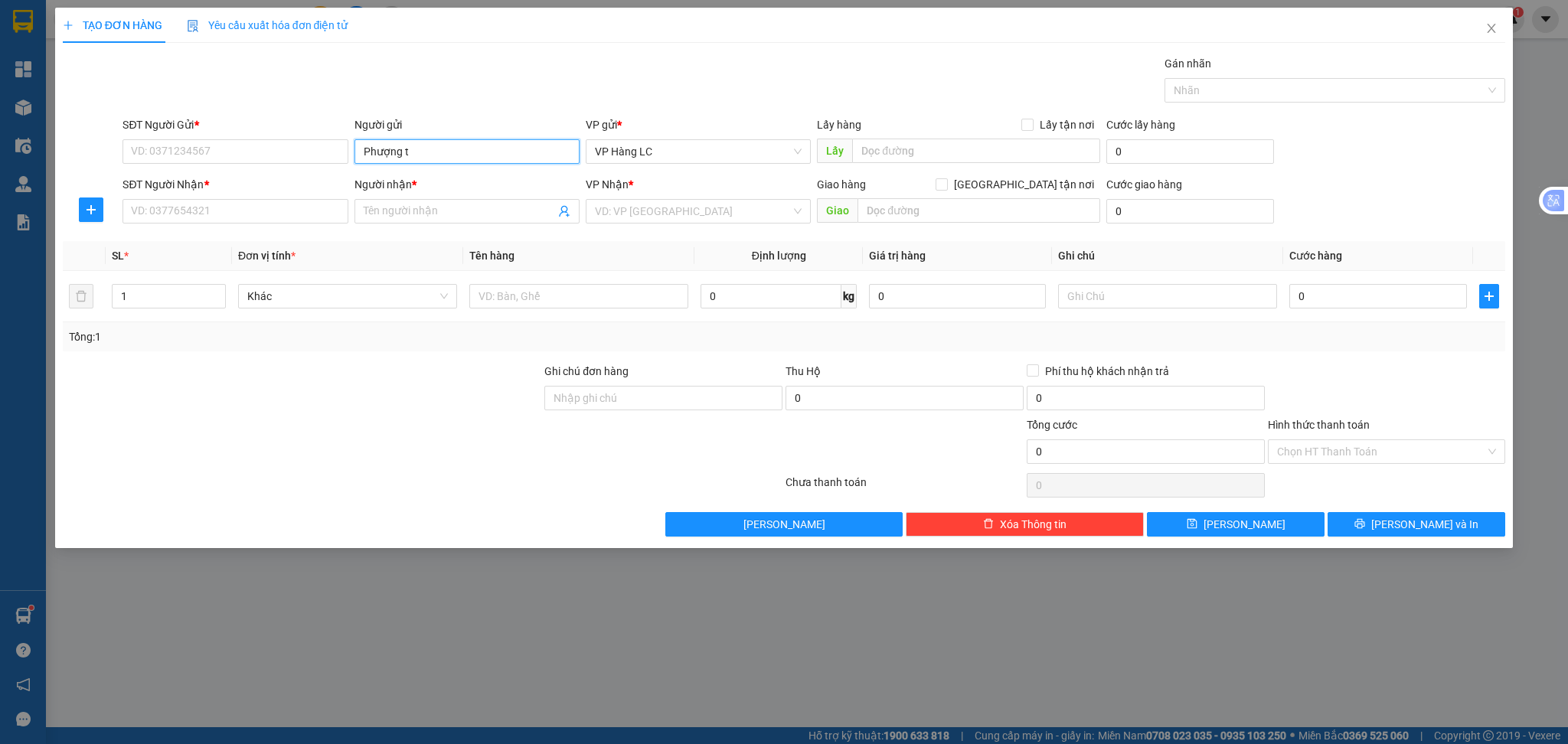
type input "Phượng"
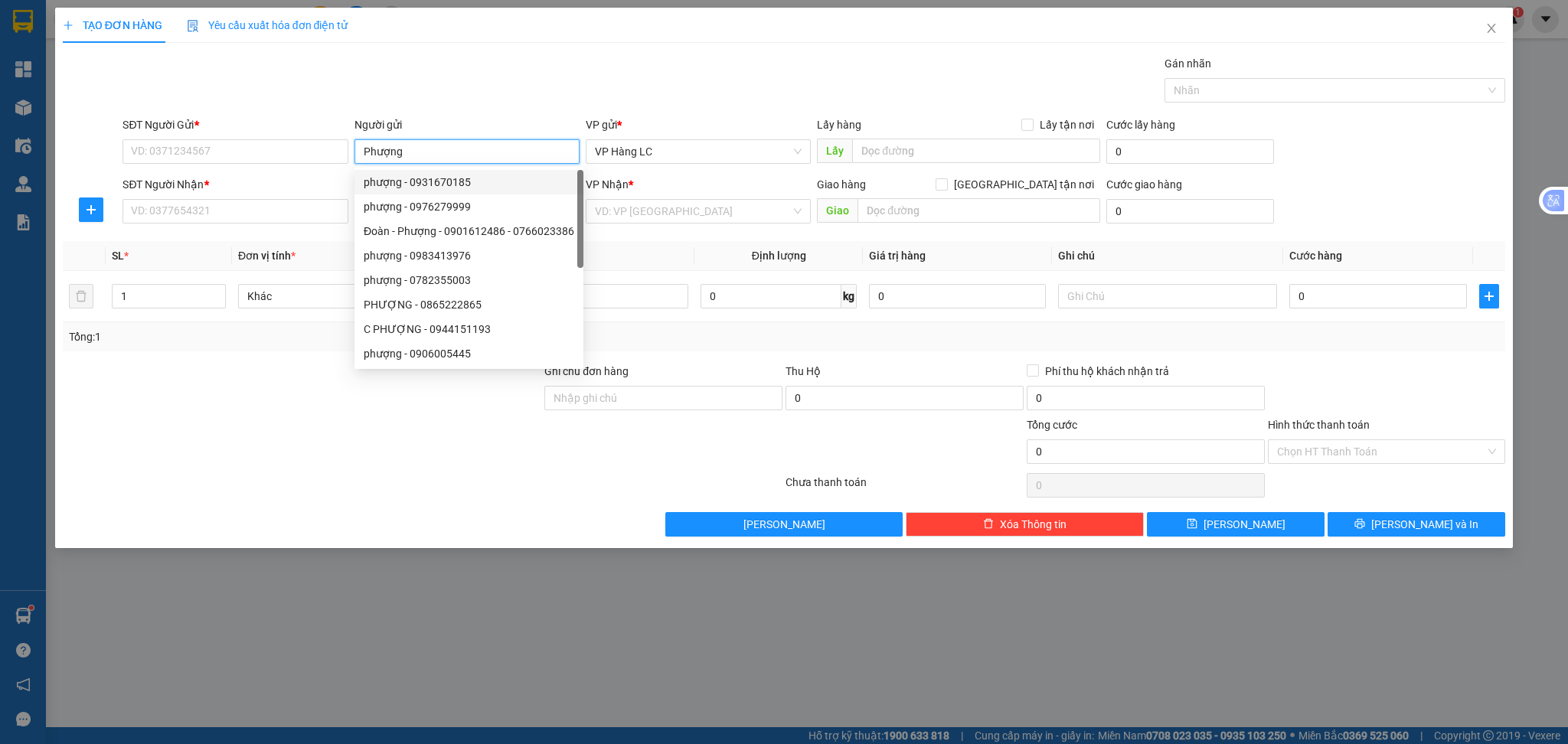
click at [455, 183] on div "phượng - 0931670185" at bounding box center [469, 182] width 210 height 17
type input "0931670185"
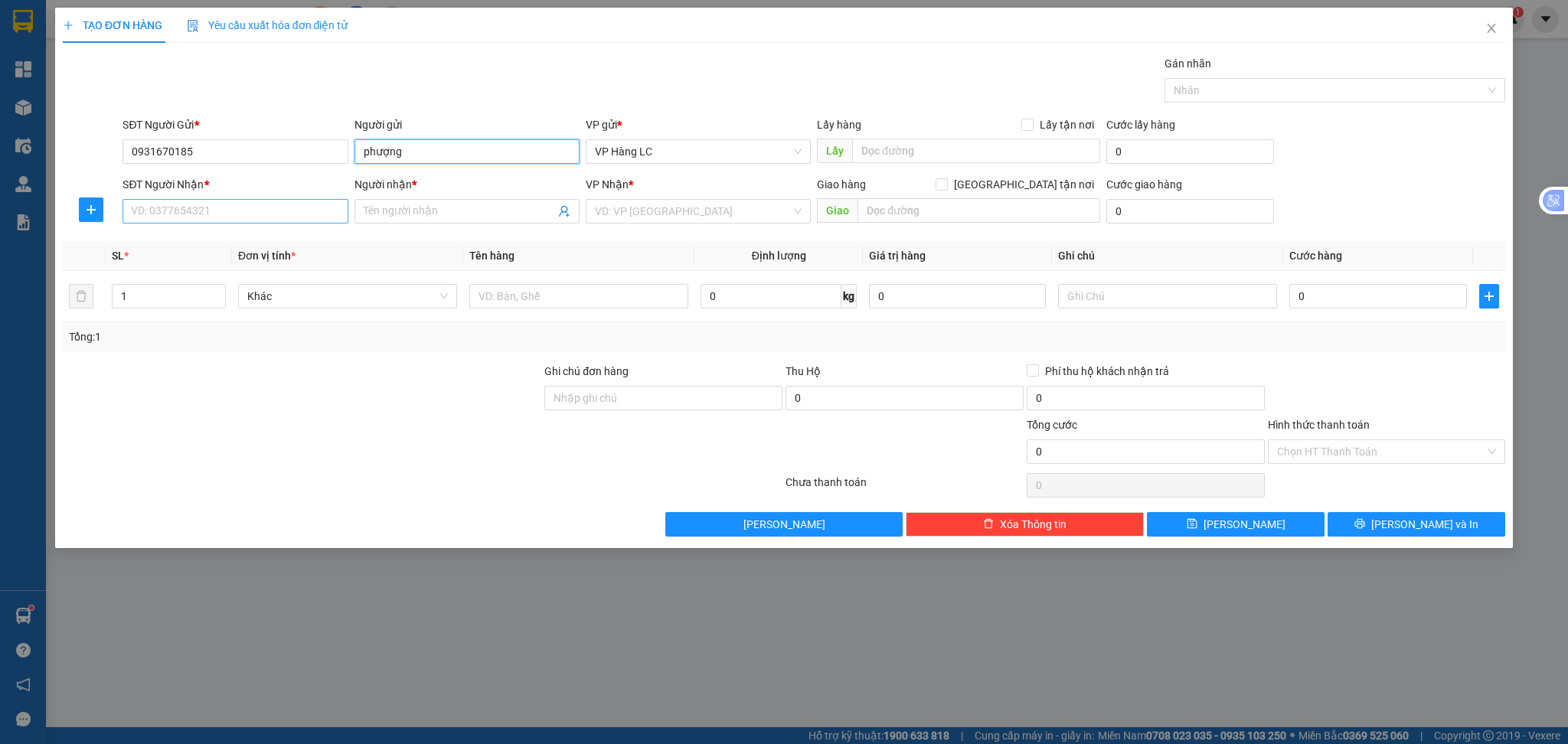
type input "phượng"
click at [254, 205] on input "SĐT Người Nhận *" at bounding box center [234, 211] width 225 height 24
drag, startPoint x: 208, startPoint y: 150, endPoint x: 114, endPoint y: 141, distance: 94.4
click at [114, 141] on div "SĐT Người Gửi * 0931670185 0931670185 Người gửi phượng VP gửi * VP Hàng LC Lấy …" at bounding box center [785, 142] width 1447 height 54
click at [221, 206] on input "SĐT Người Nhận *" at bounding box center [234, 211] width 225 height 24
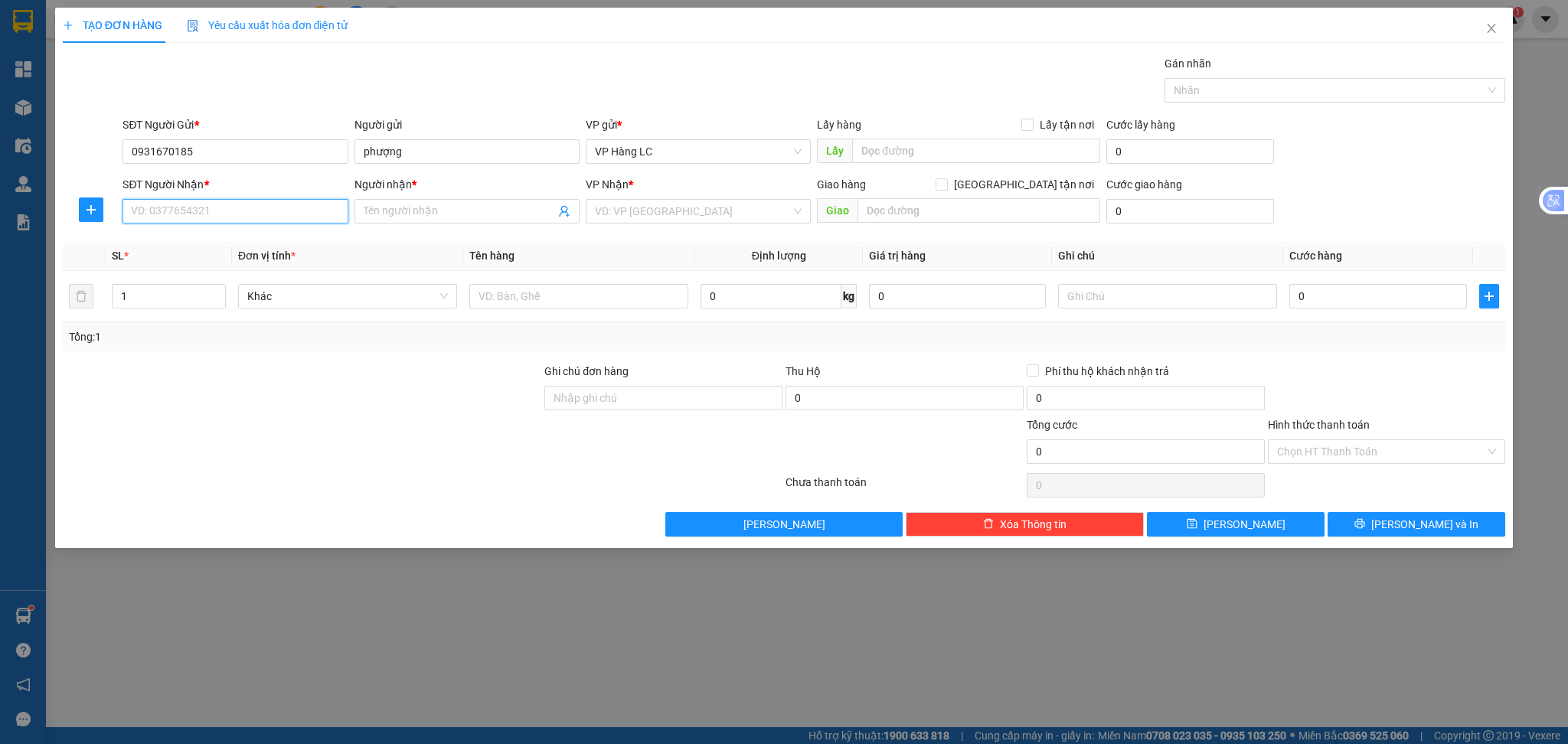
paste input "0931670185"
type input "0931670185"
click at [455, 151] on input "phượng" at bounding box center [466, 151] width 225 height 24
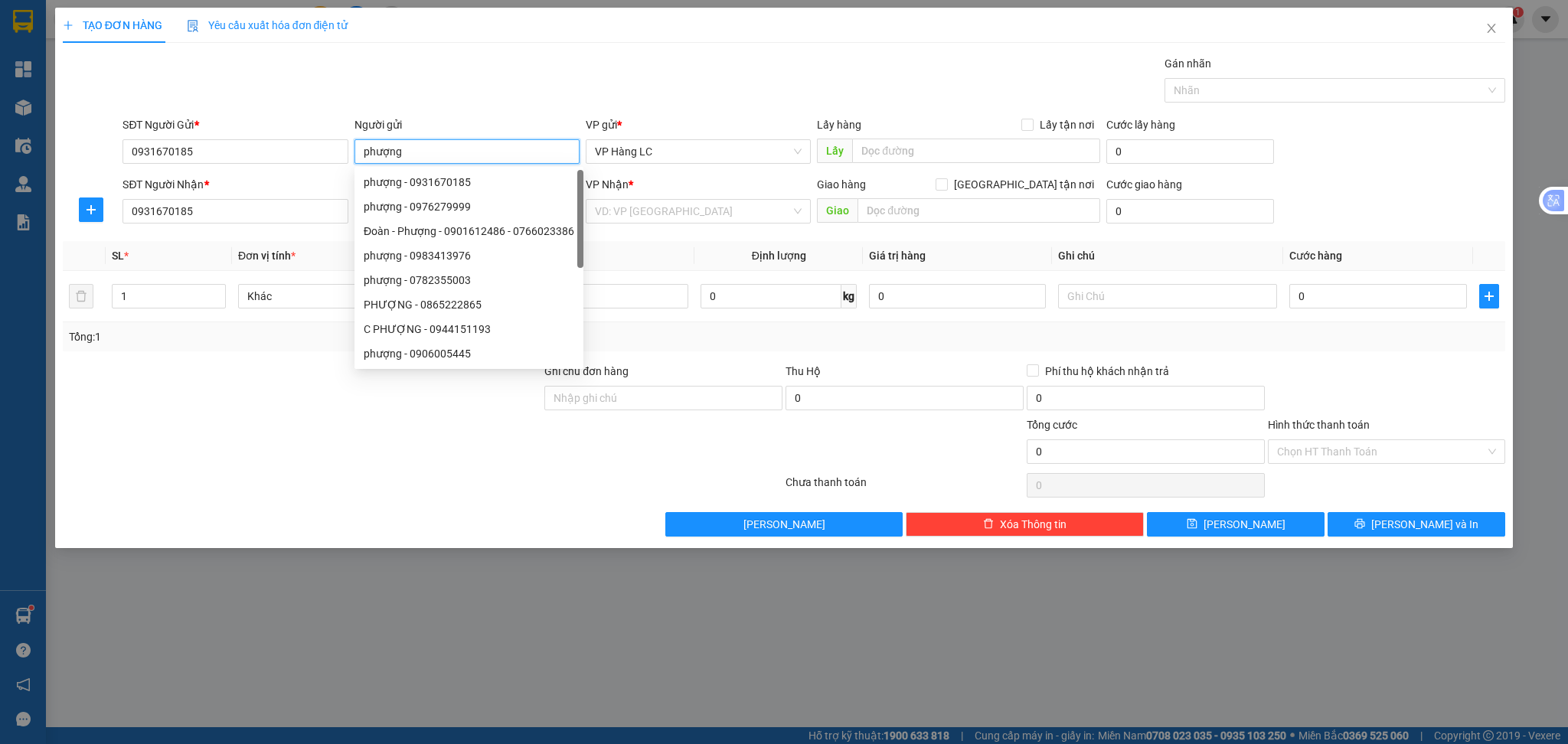
drag, startPoint x: 434, startPoint y: 151, endPoint x: 353, endPoint y: 151, distance: 81.0
click at [354, 151] on input "phượng" at bounding box center [466, 151] width 225 height 24
click at [697, 447] on div at bounding box center [663, 443] width 241 height 54
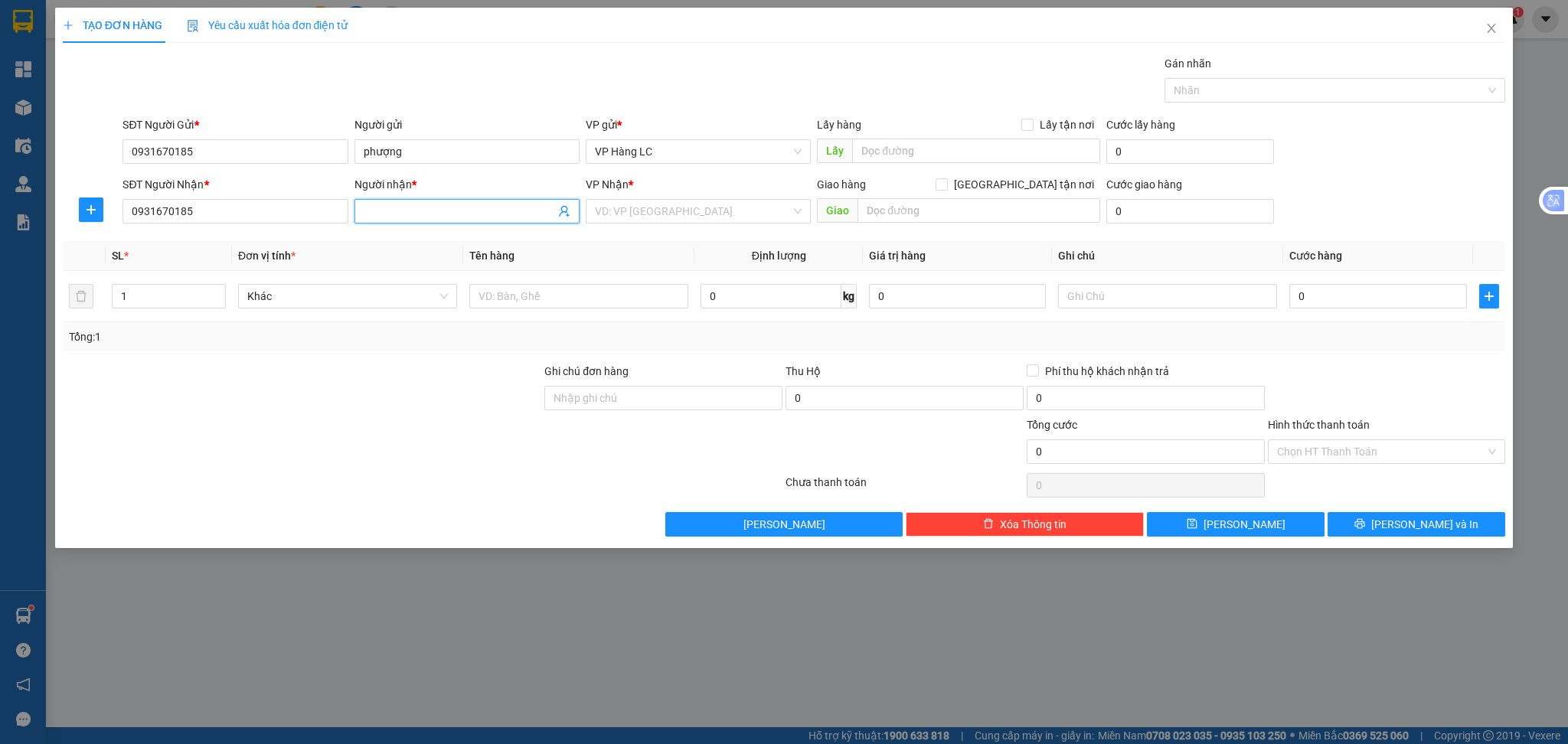
click at [403, 210] on input "Người nhận *" at bounding box center [459, 212] width 192 height 17
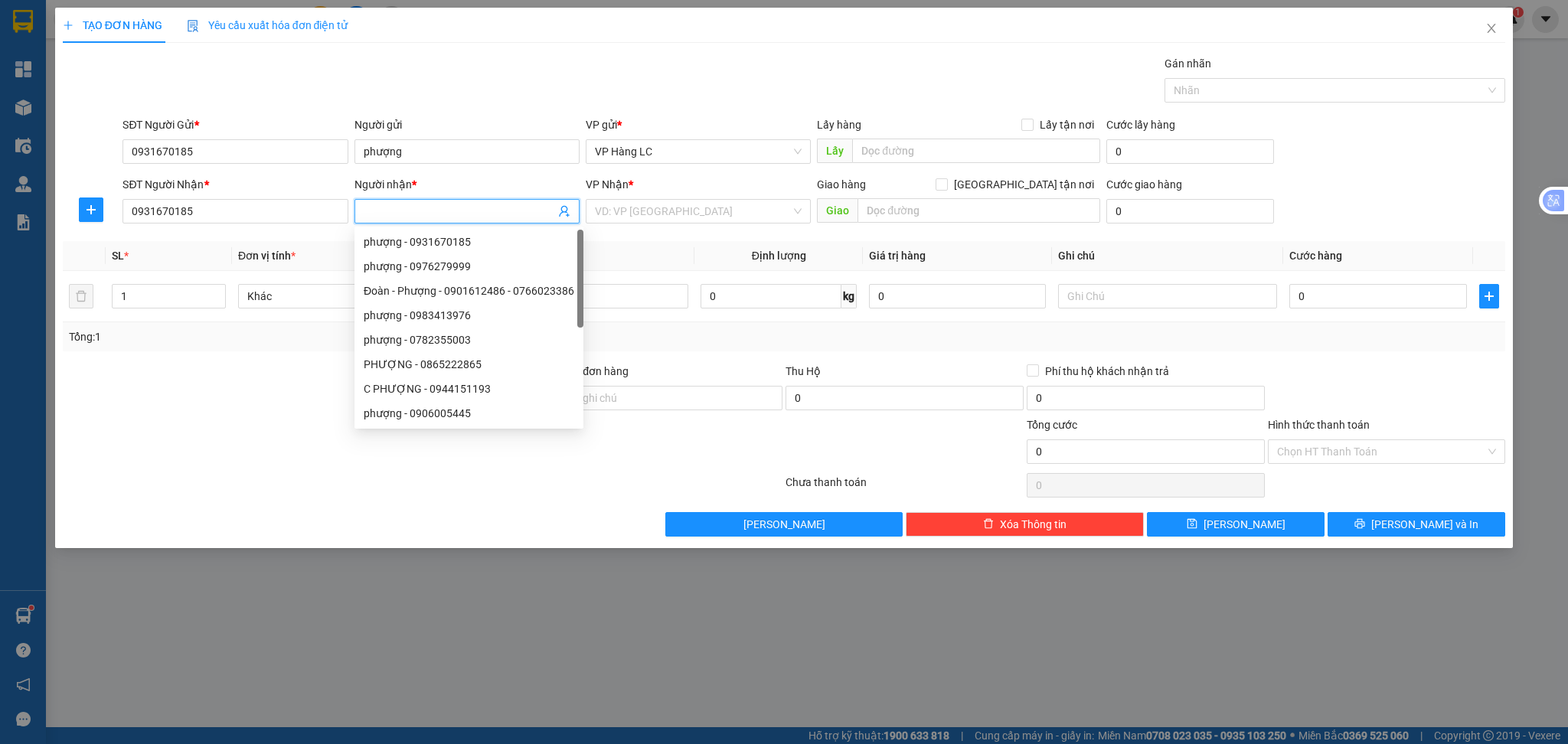
paste input "phượng"
type input "phượng"
click at [356, 483] on div at bounding box center [423, 485] width 722 height 30
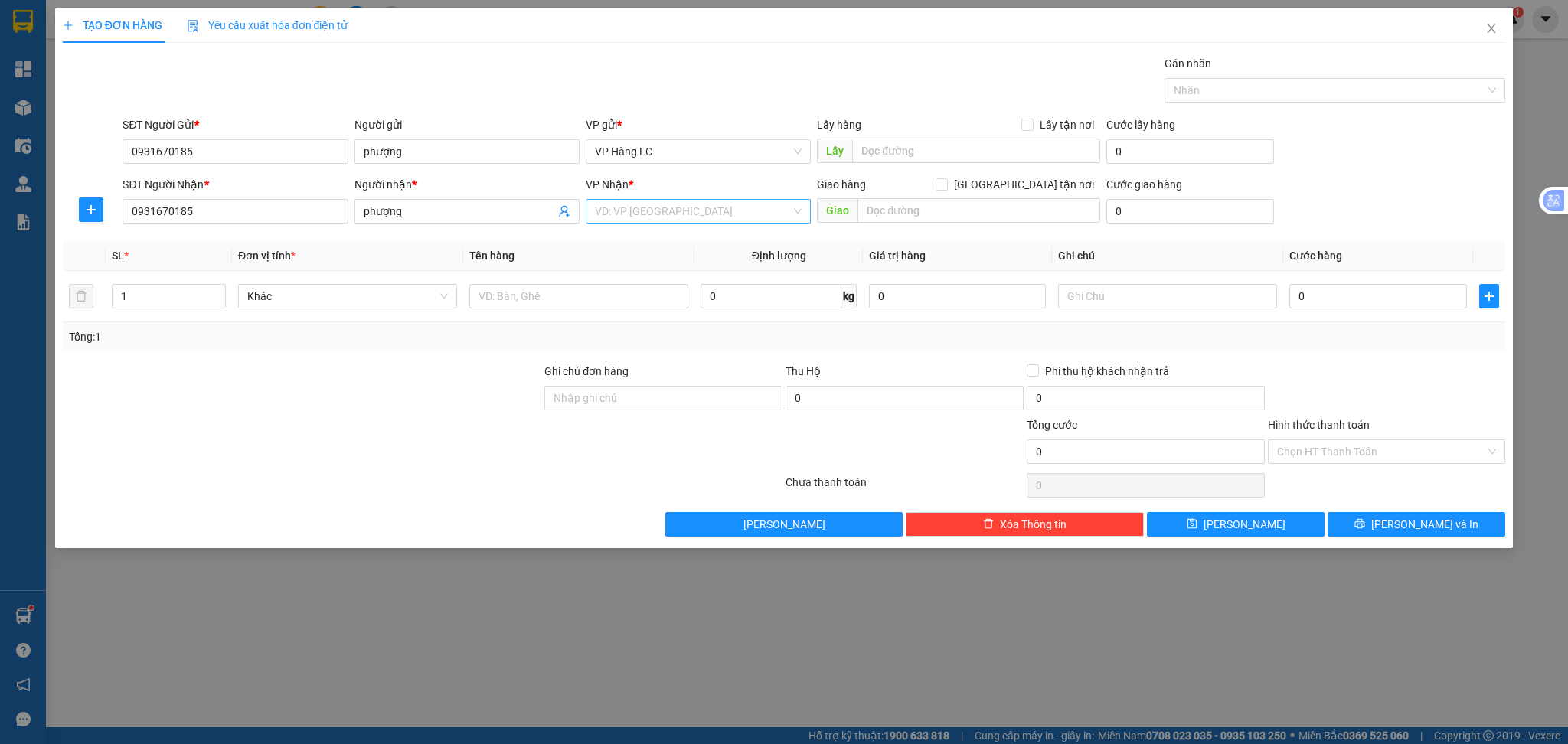
click at [729, 219] on input "search" at bounding box center [693, 212] width 196 height 23
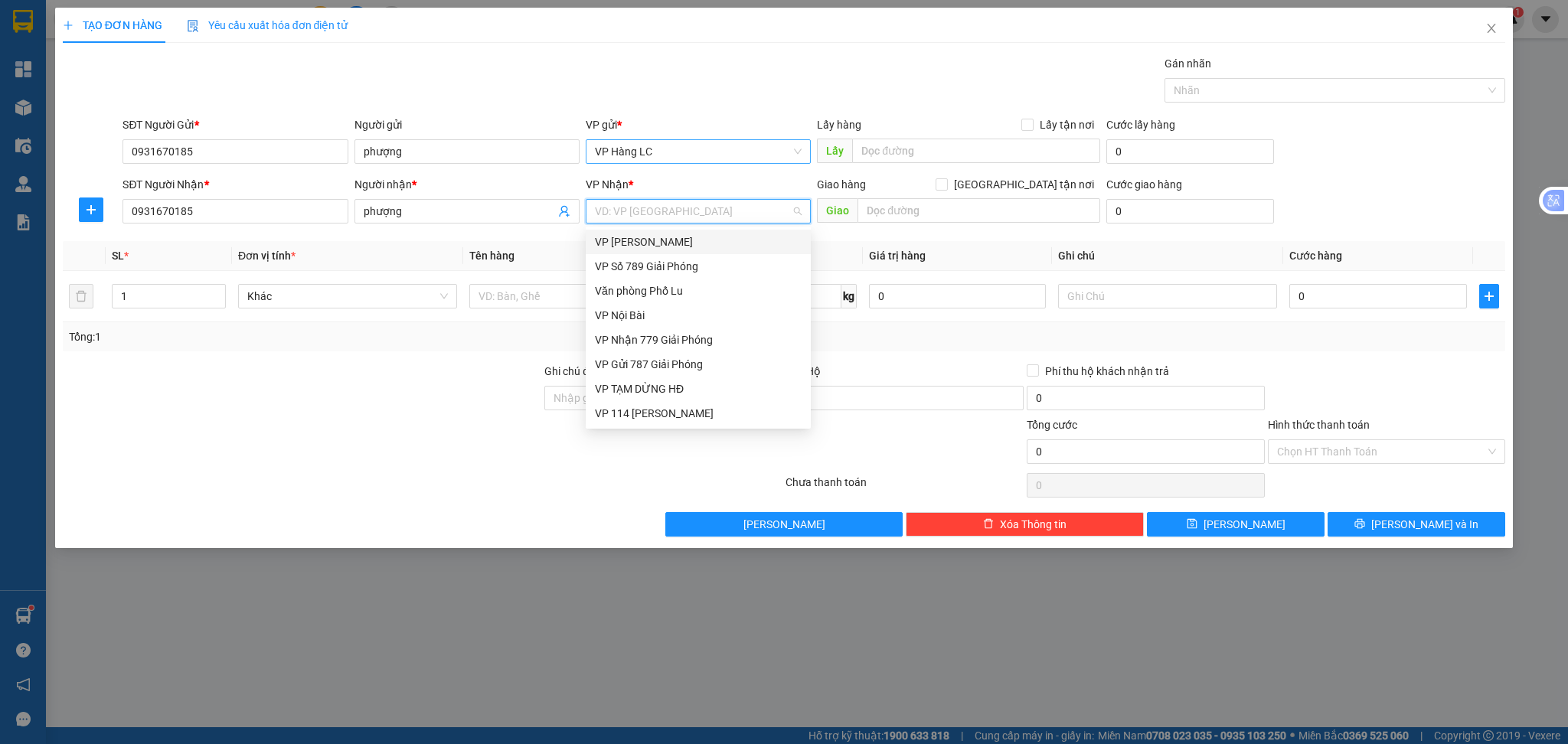
click at [697, 156] on span "VP Hàng LC" at bounding box center [698, 152] width 207 height 23
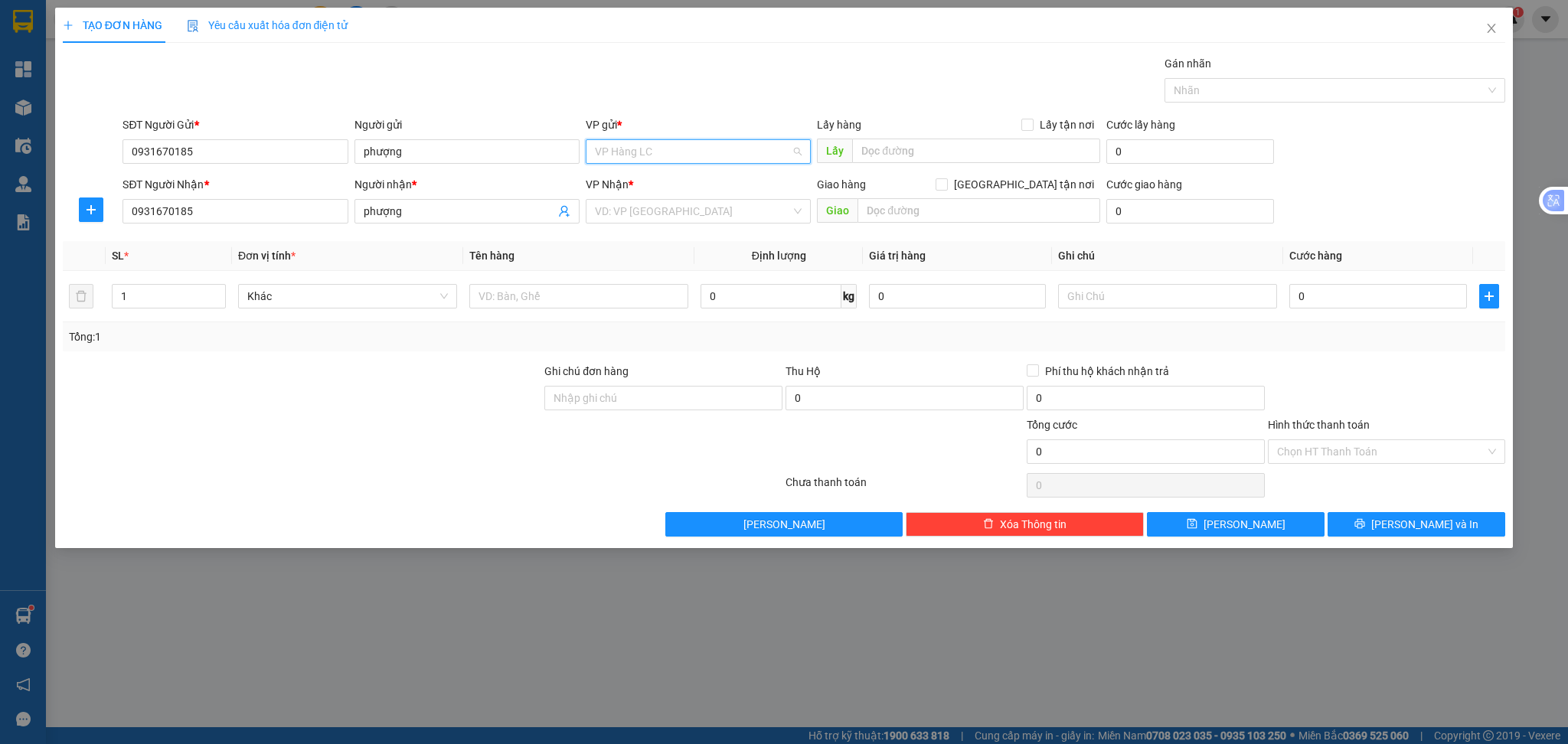
scroll to position [147, 0]
click at [975, 404] on input "0" at bounding box center [905, 398] width 238 height 24
click at [728, 214] on input "search" at bounding box center [693, 212] width 196 height 23
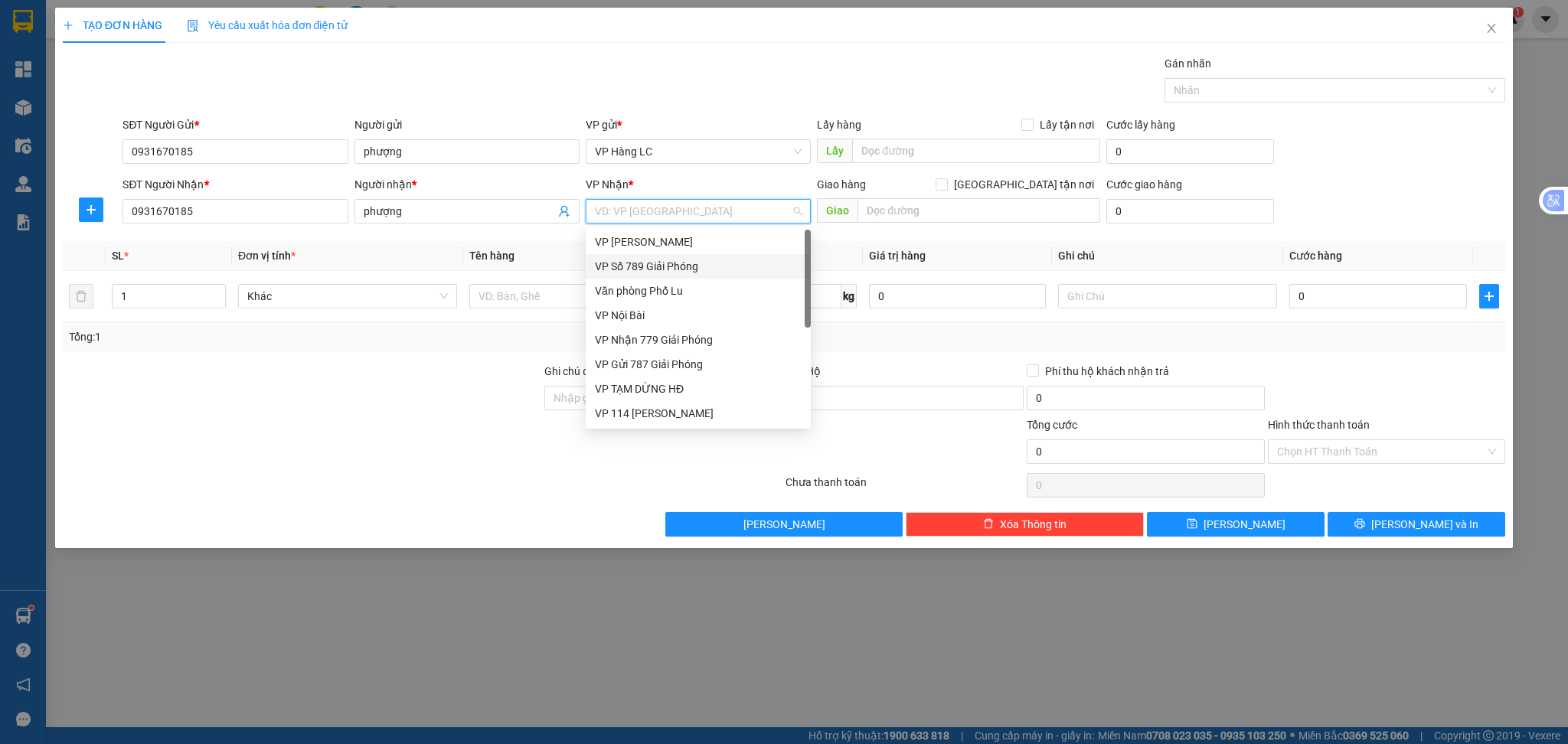
click at [690, 269] on div "VP Số 789 Giải Phóng" at bounding box center [698, 266] width 207 height 17
click at [706, 153] on span "VP Hàng LC" at bounding box center [698, 152] width 207 height 23
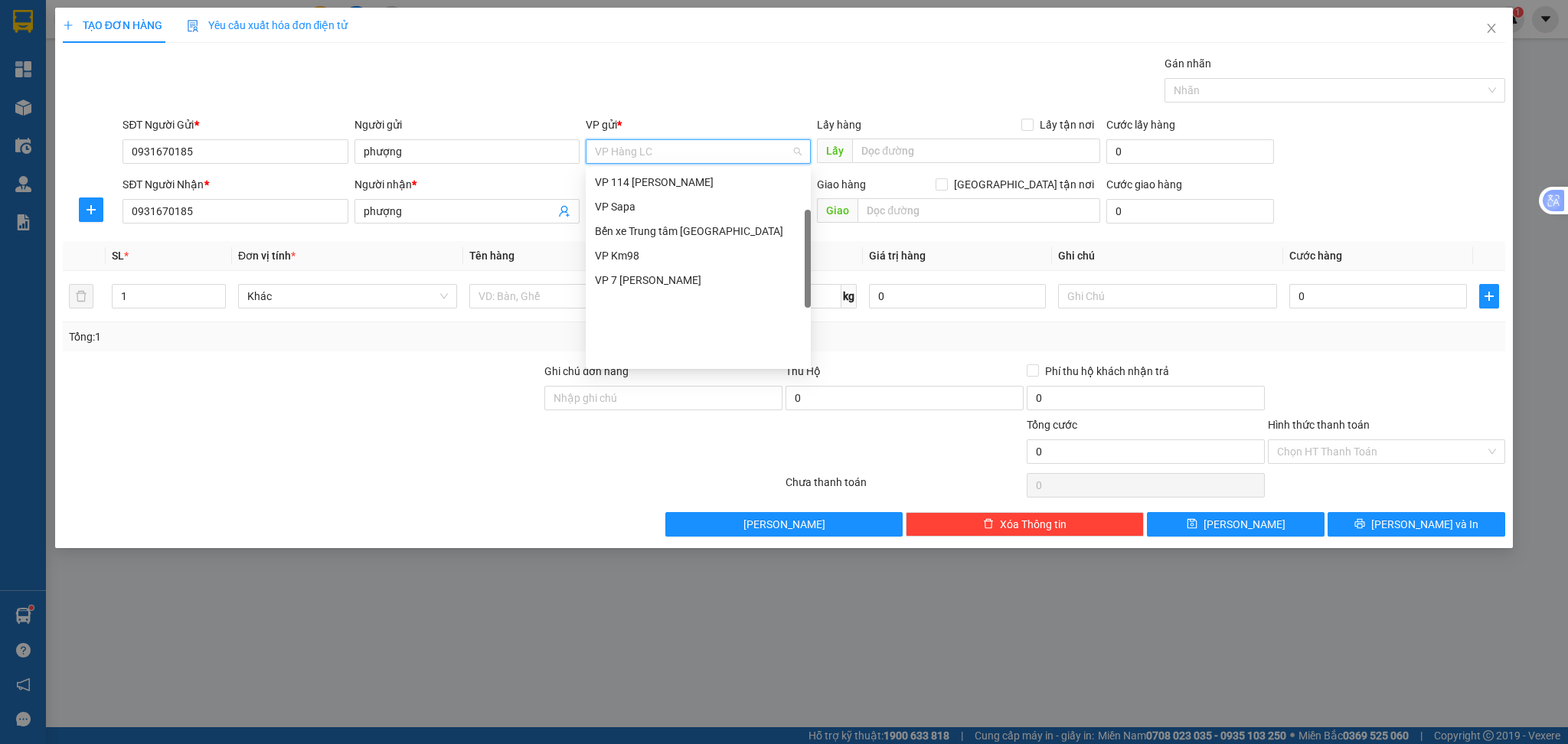
scroll to position [69, 0]
click at [687, 213] on div "VP Nhận 779 Giải Phóng" at bounding box center [698, 212] width 207 height 17
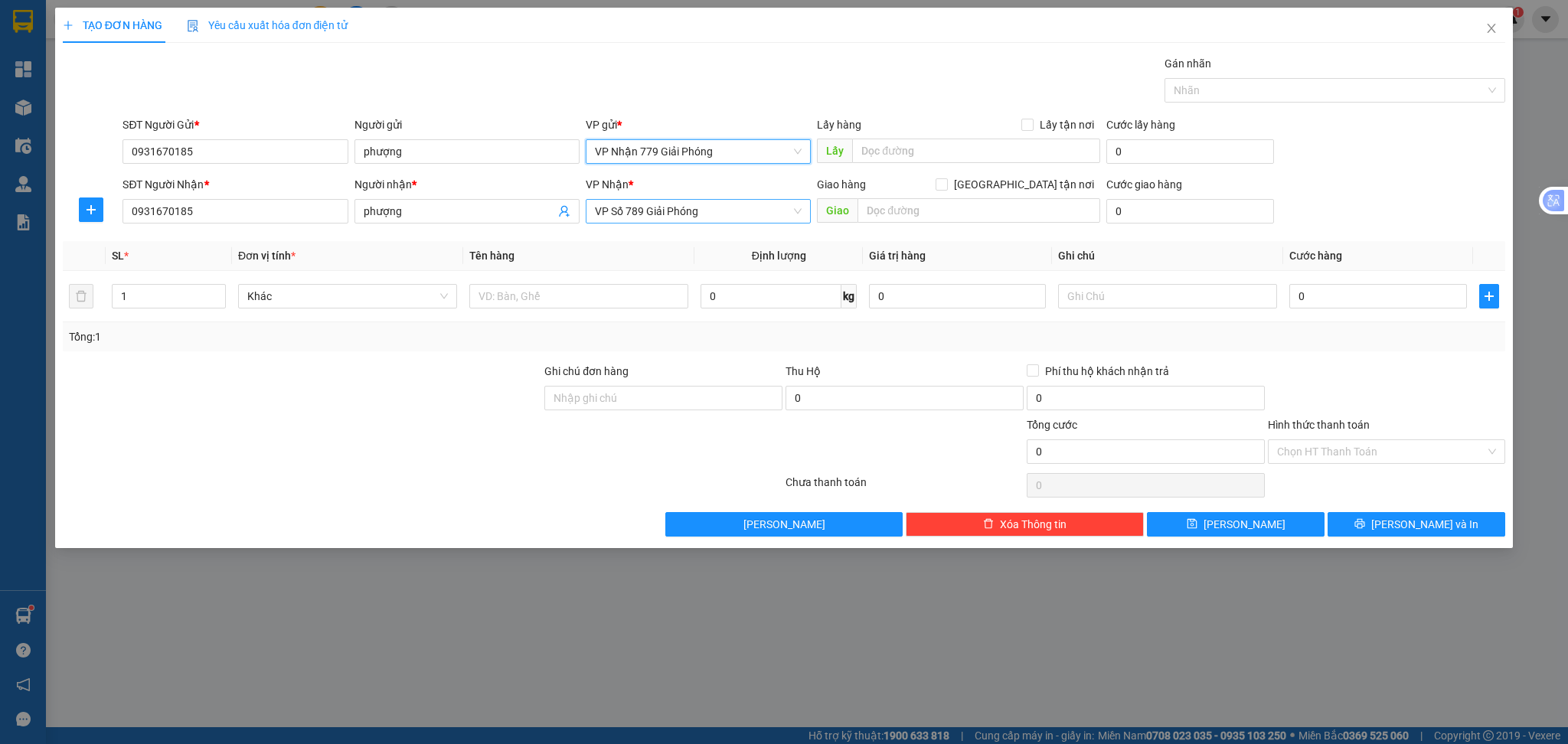
click at [687, 213] on span "VP Số 789 Giải Phóng" at bounding box center [698, 212] width 207 height 23
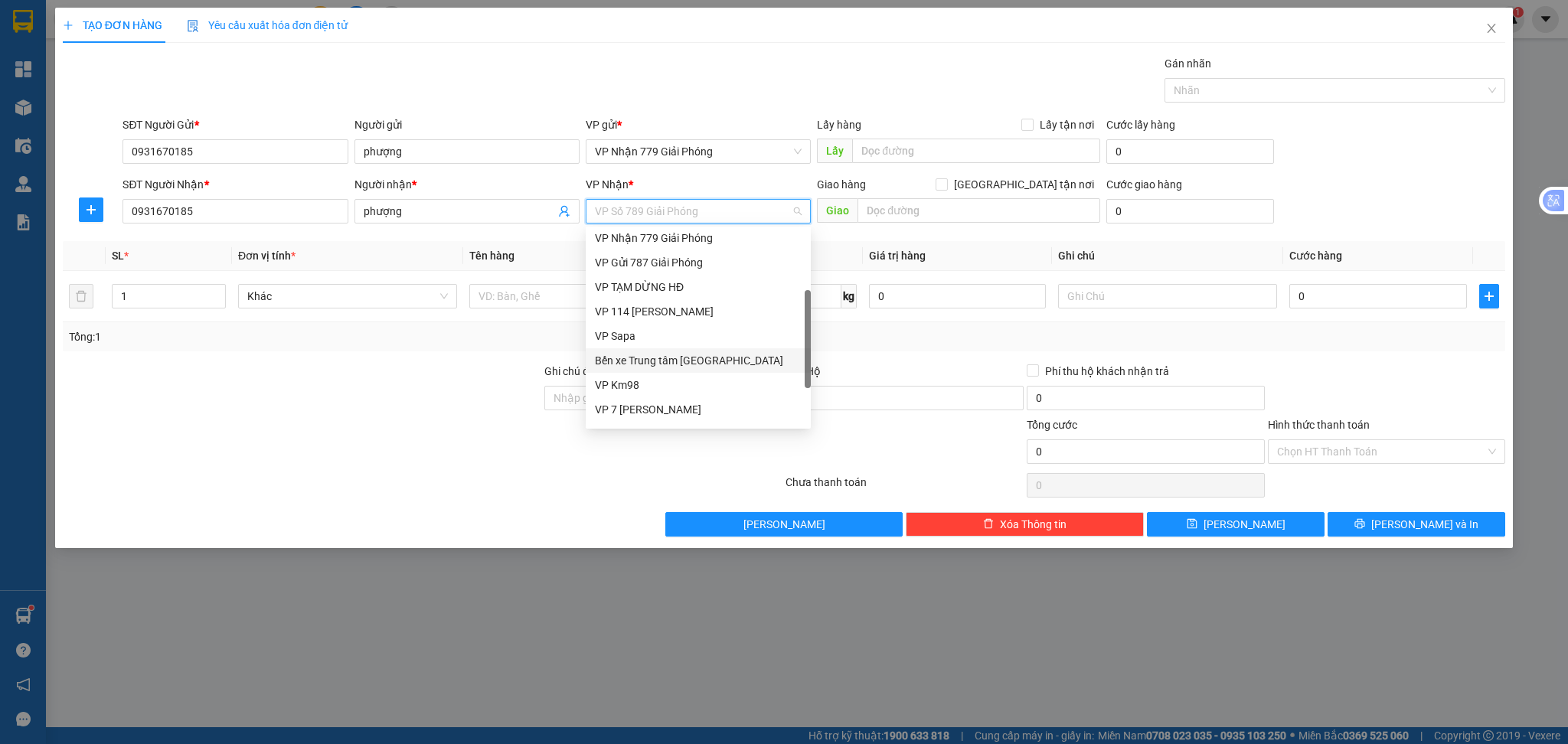
scroll to position [165, 0]
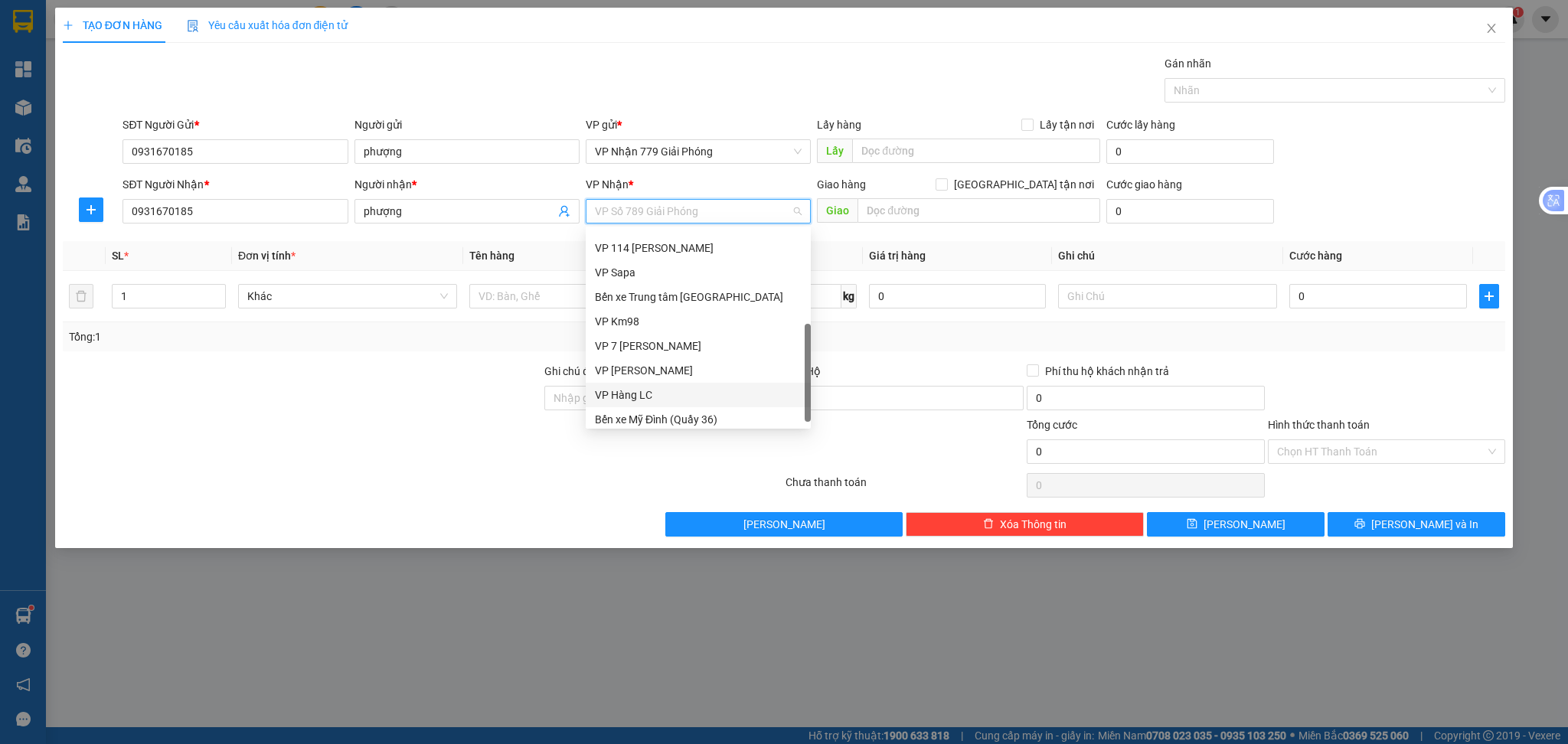
click at [670, 391] on div "VP Hàng LC" at bounding box center [698, 395] width 207 height 17
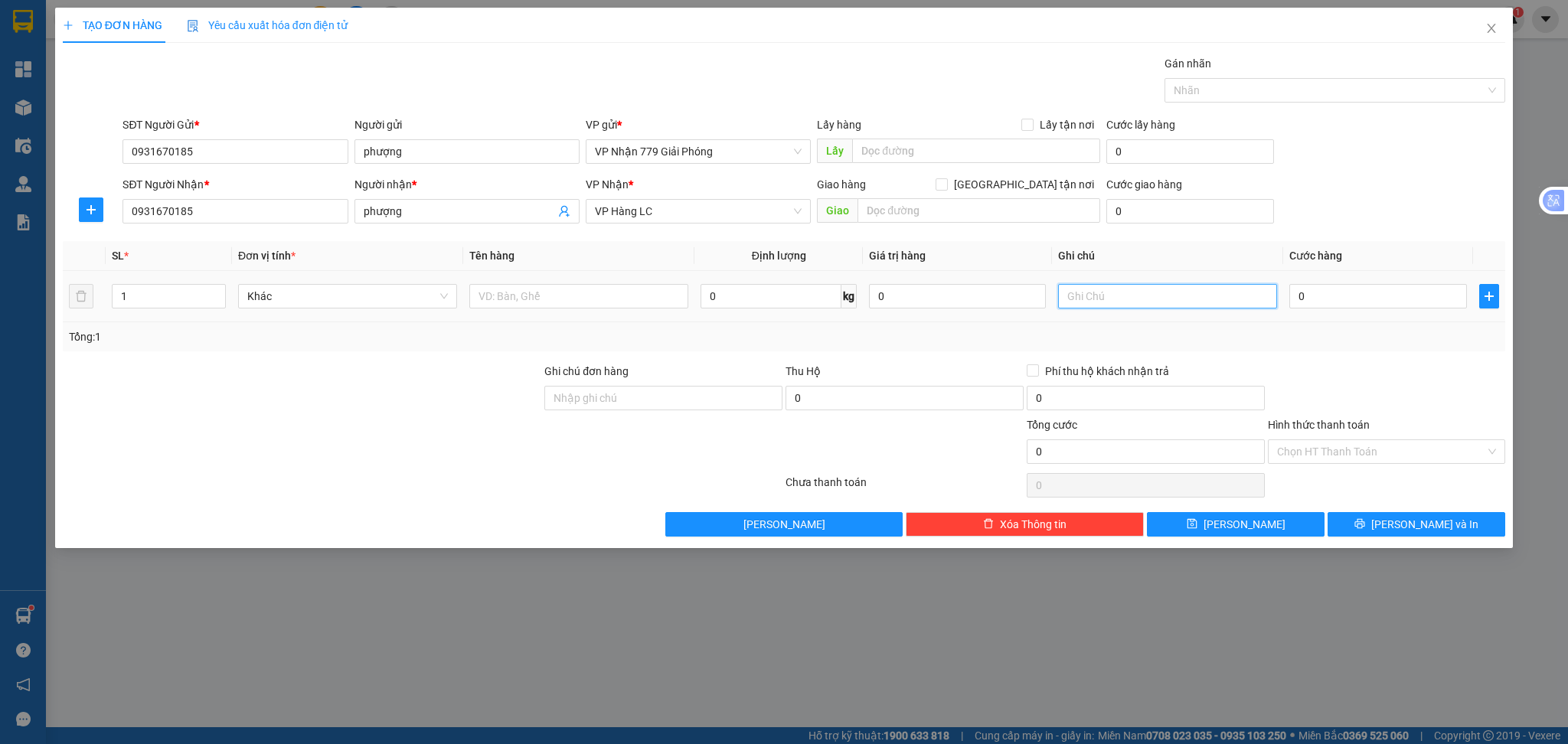
click at [1160, 291] on input "text" at bounding box center [1167, 296] width 219 height 24
click at [529, 297] on input "text" at bounding box center [578, 296] width 219 height 24
click at [365, 297] on span "Khác" at bounding box center [348, 297] width 201 height 23
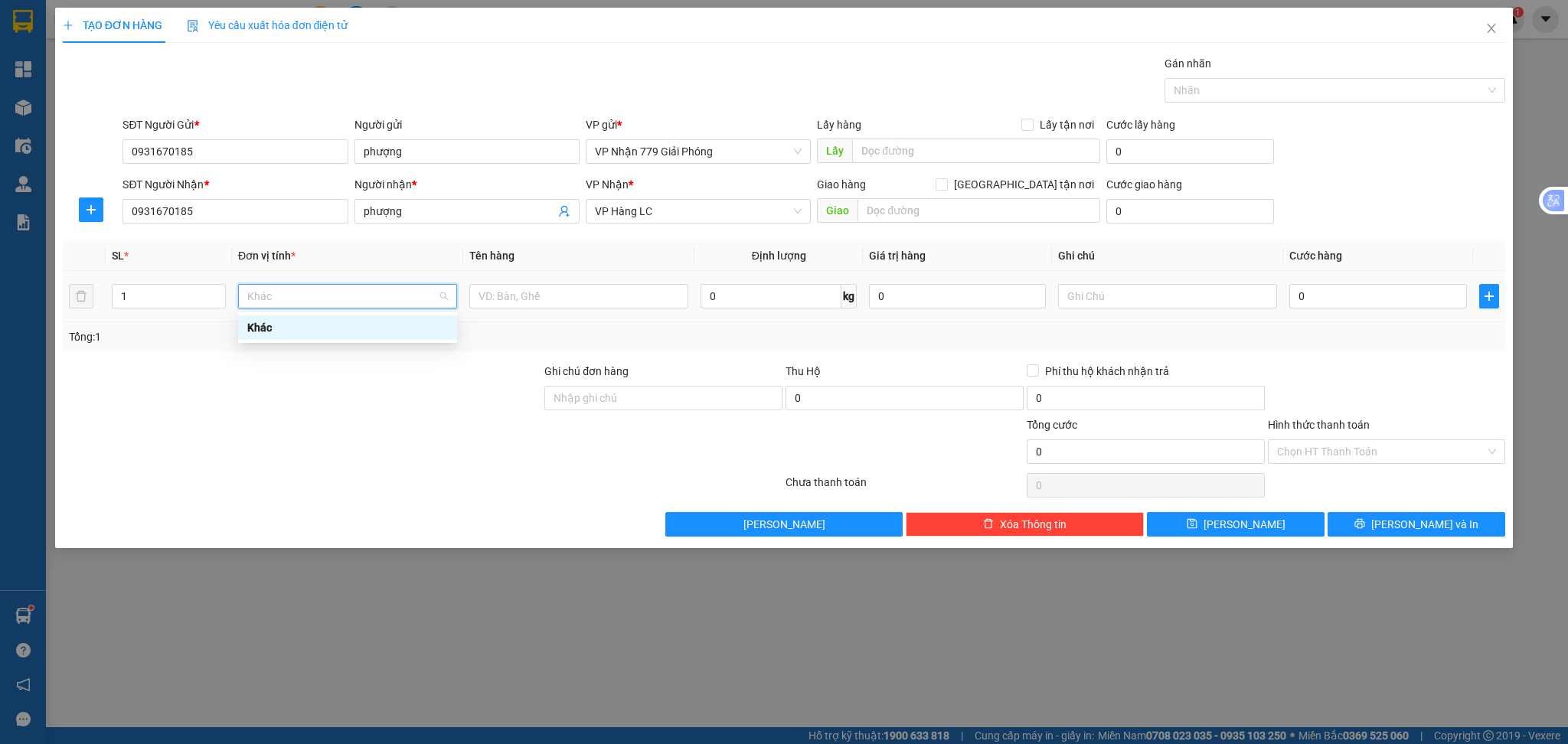
click at [345, 337] on div "Khác" at bounding box center [347, 327] width 219 height 24
click at [388, 298] on span "Khác" at bounding box center [348, 297] width 201 height 23
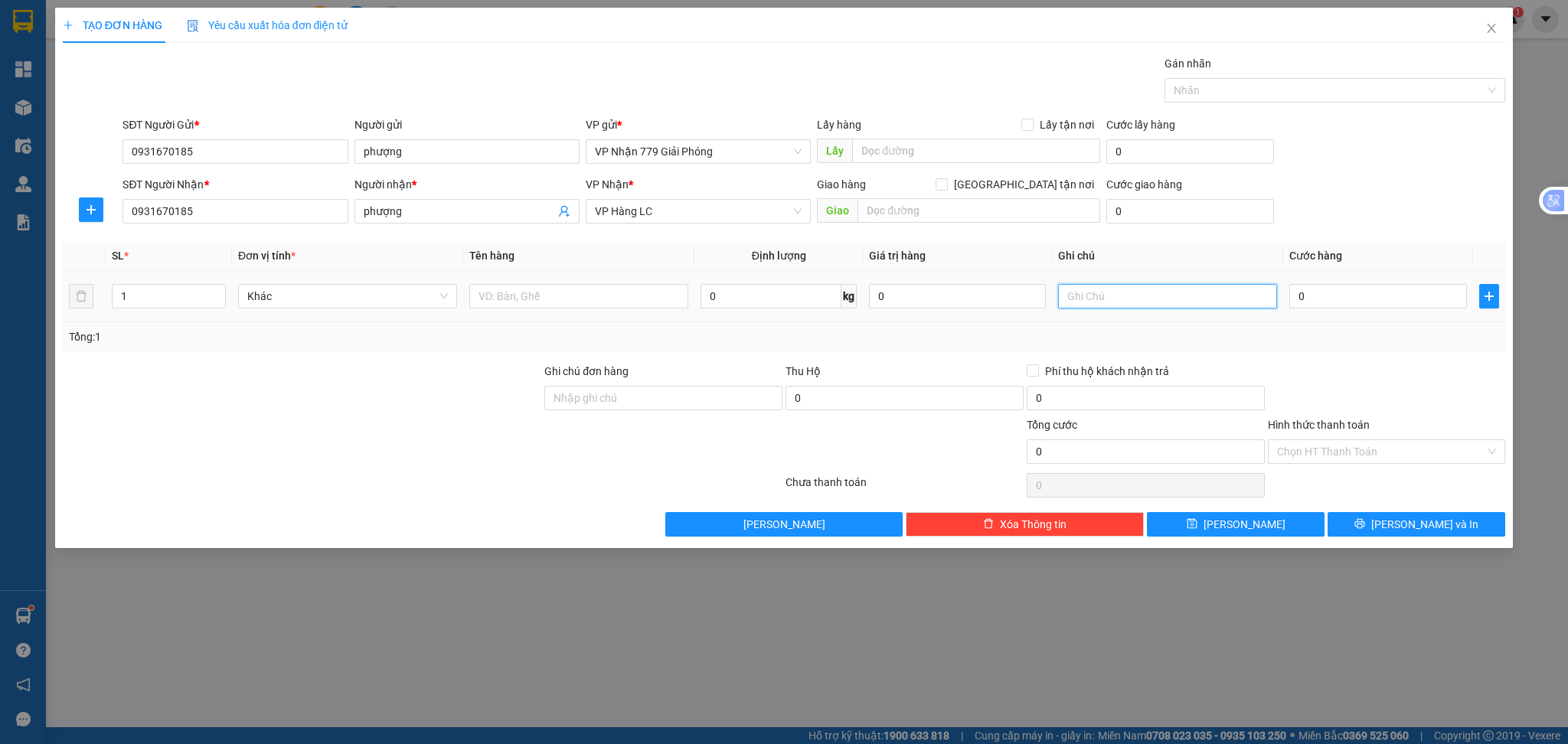
click at [1151, 303] on input "text" at bounding box center [1167, 296] width 219 height 24
click at [1306, 307] on input "0" at bounding box center [1377, 296] width 177 height 24
type input "4"
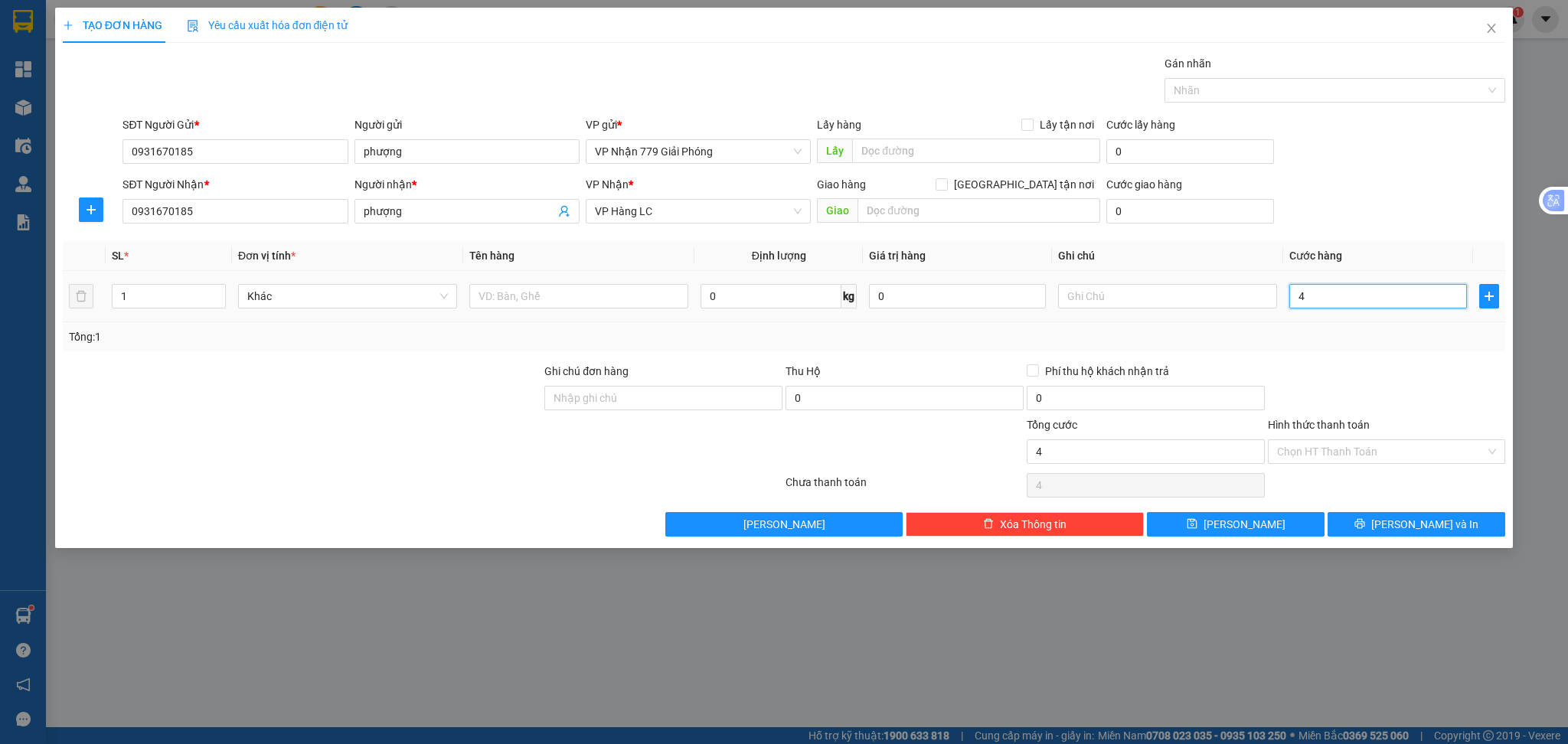
type input "48"
type input "486"
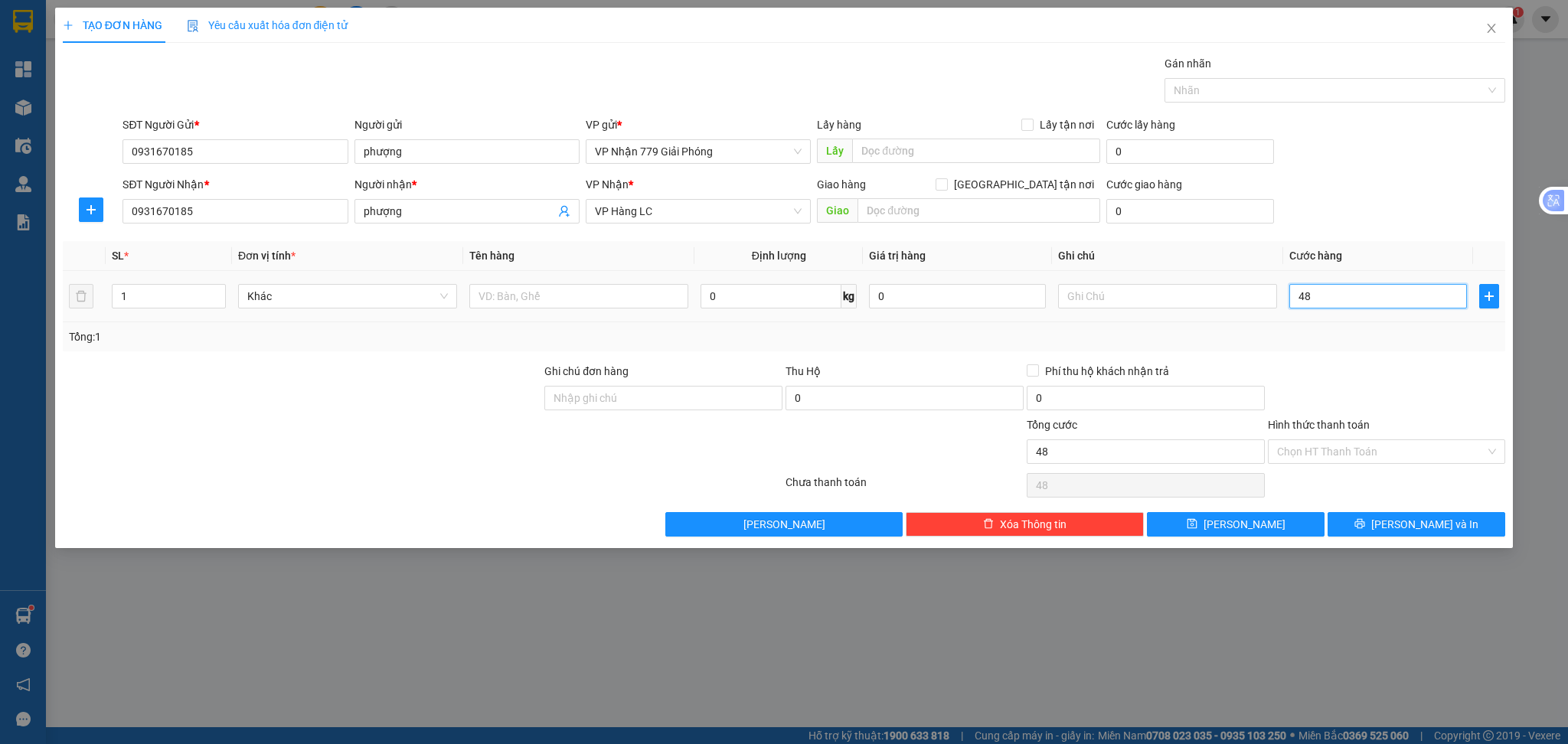
type input "486"
type input "4.860"
type input "48.600"
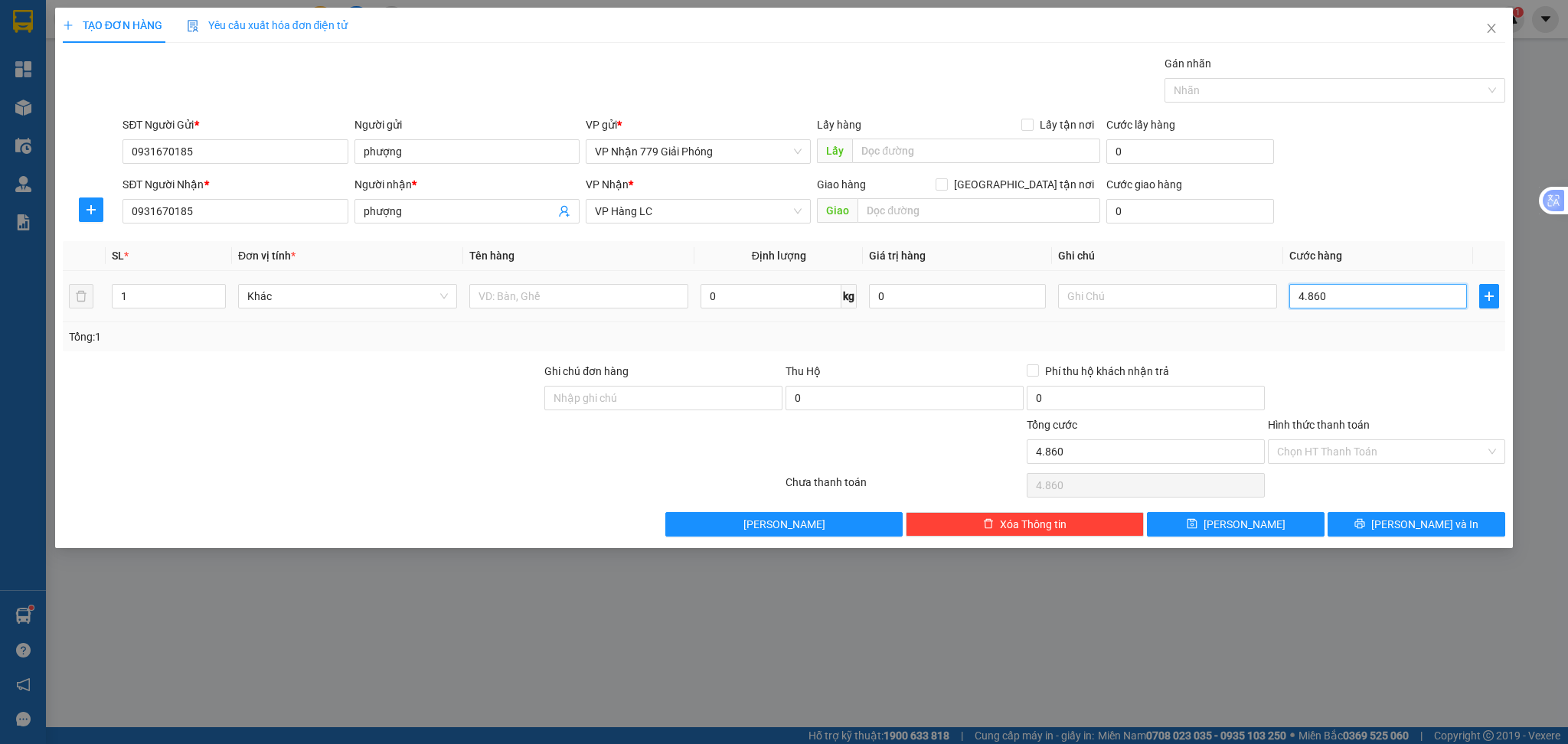
type input "48.600"
type input "486.000"
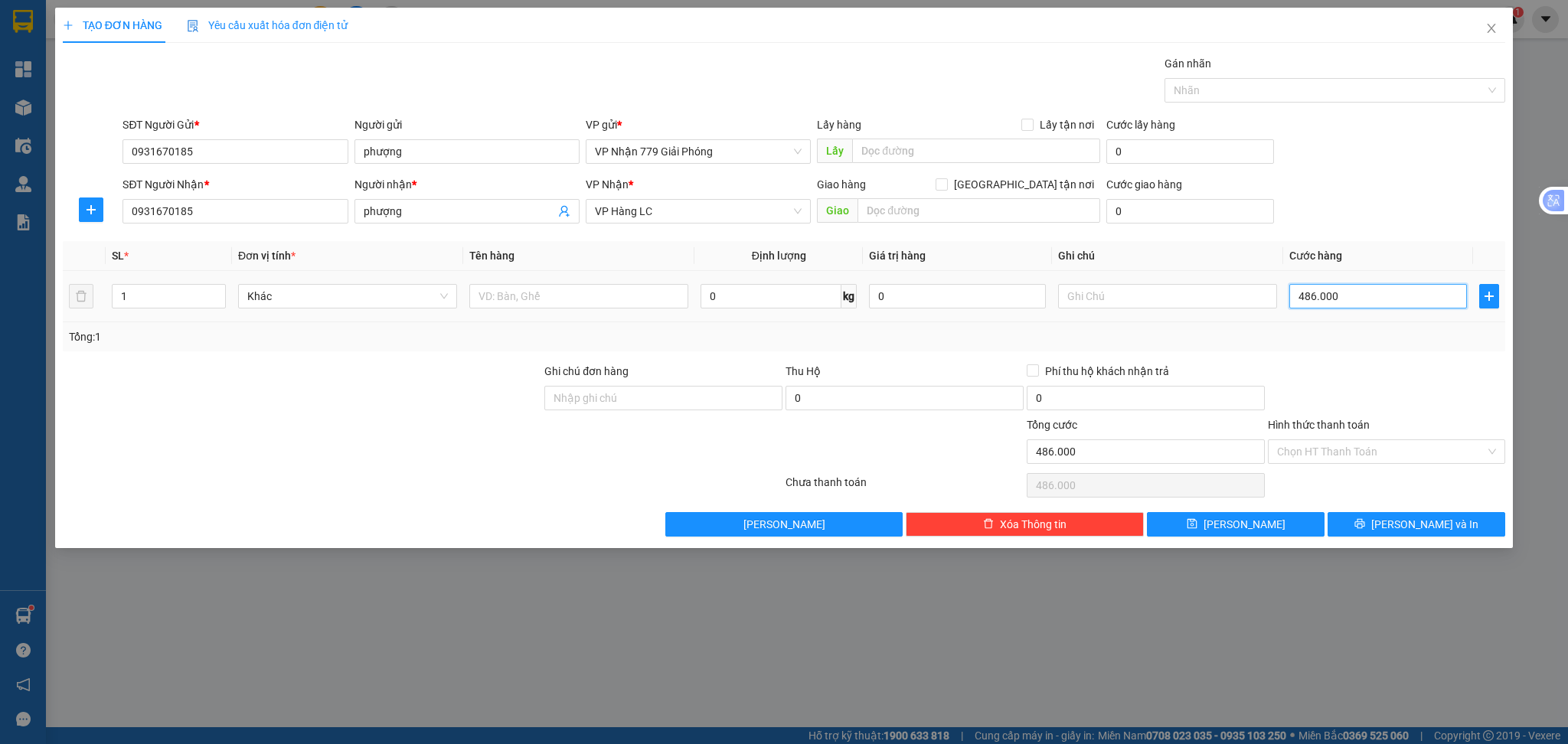
type input "4.860.000"
click at [1197, 527] on icon "save" at bounding box center [1191, 524] width 10 height 10
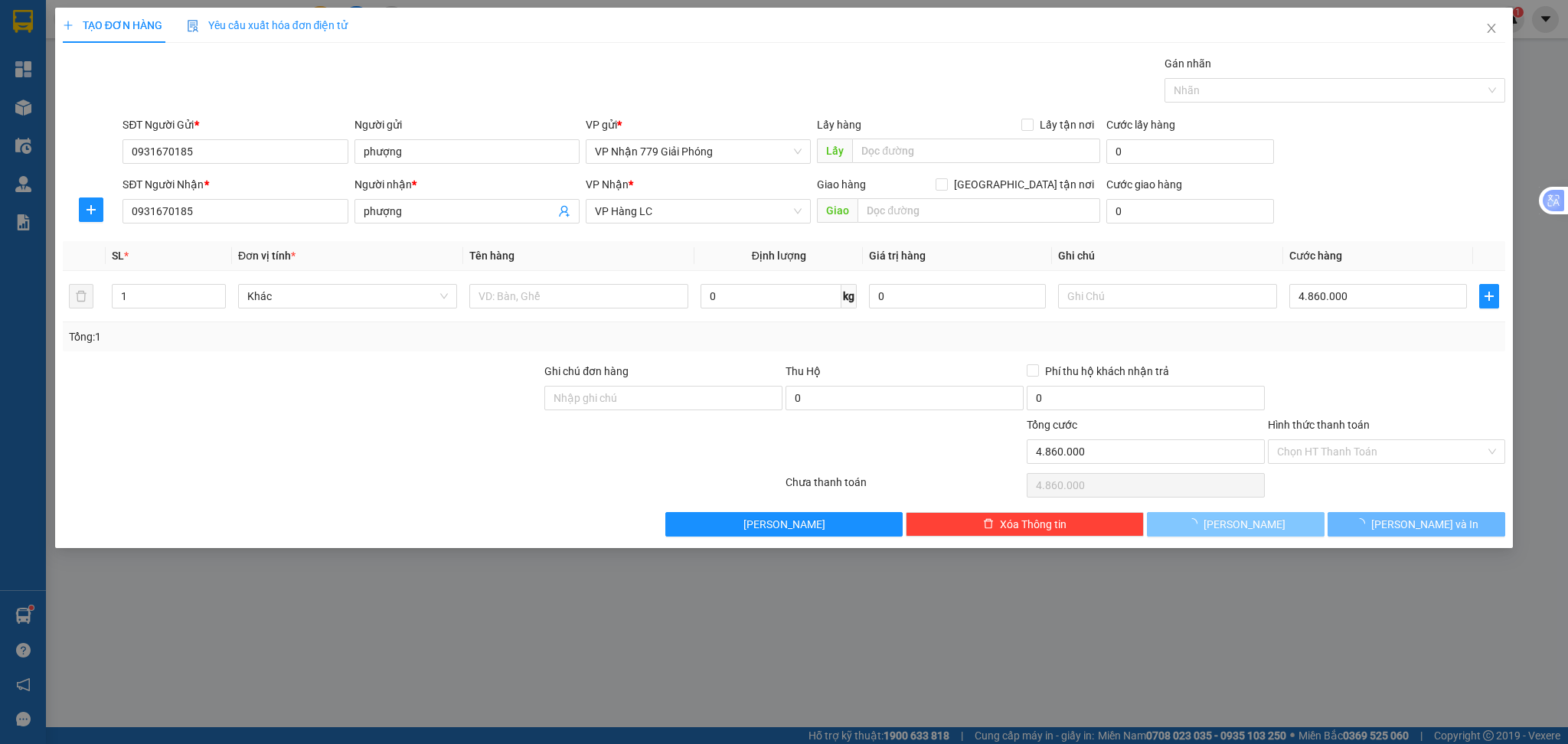
type input "0"
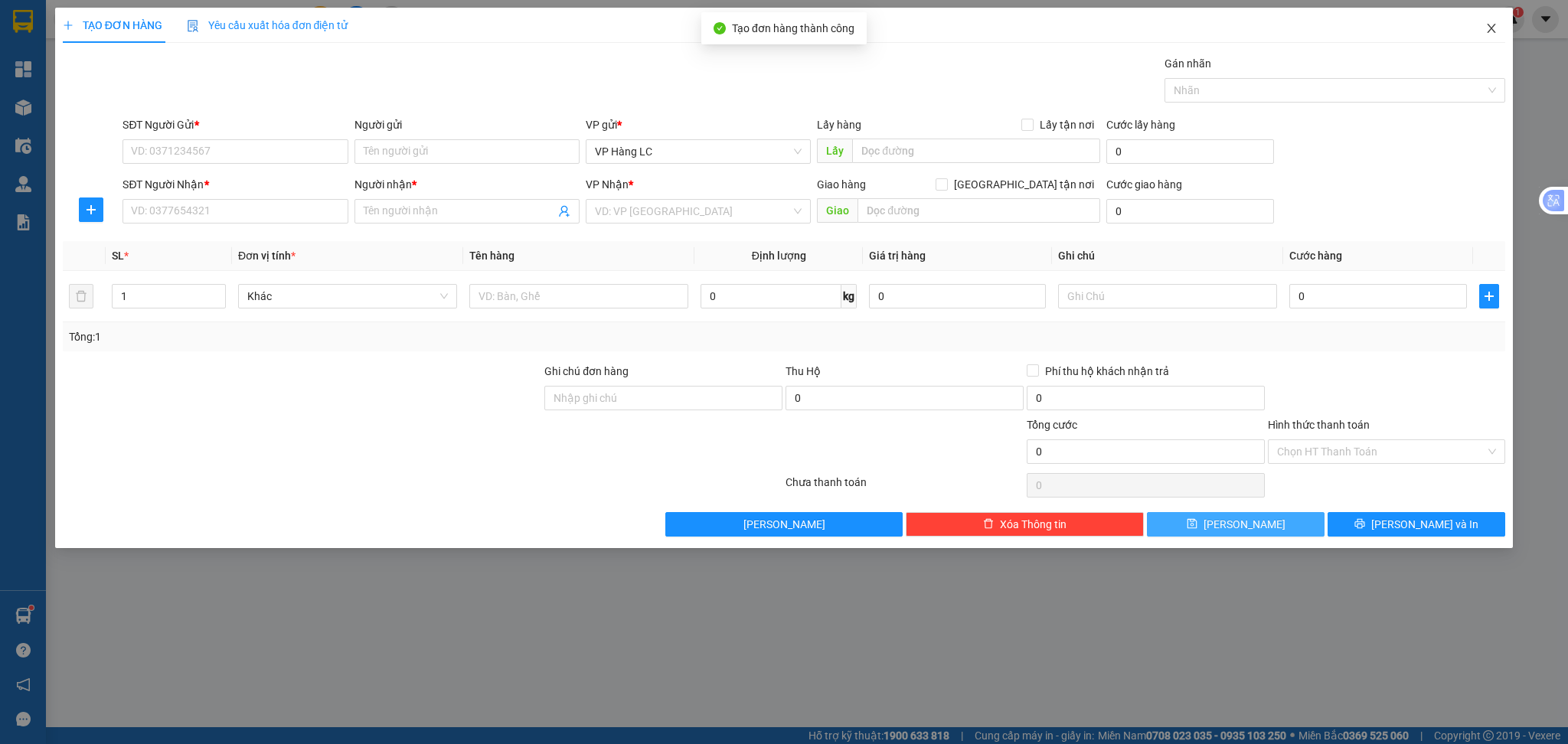
click at [1496, 30] on icon "close" at bounding box center [1492, 29] width 12 height 12
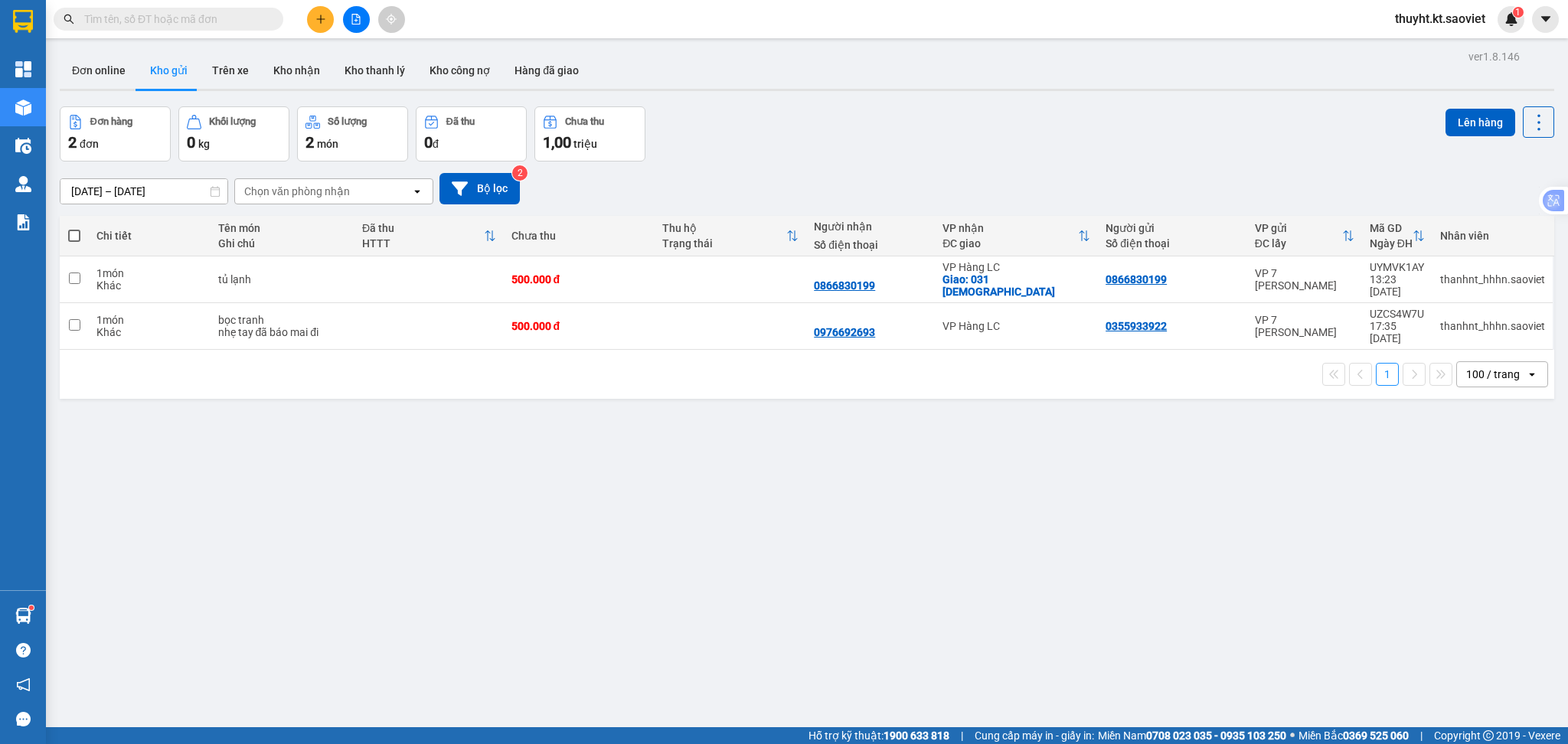
click at [420, 195] on icon "open" at bounding box center [417, 191] width 12 height 12
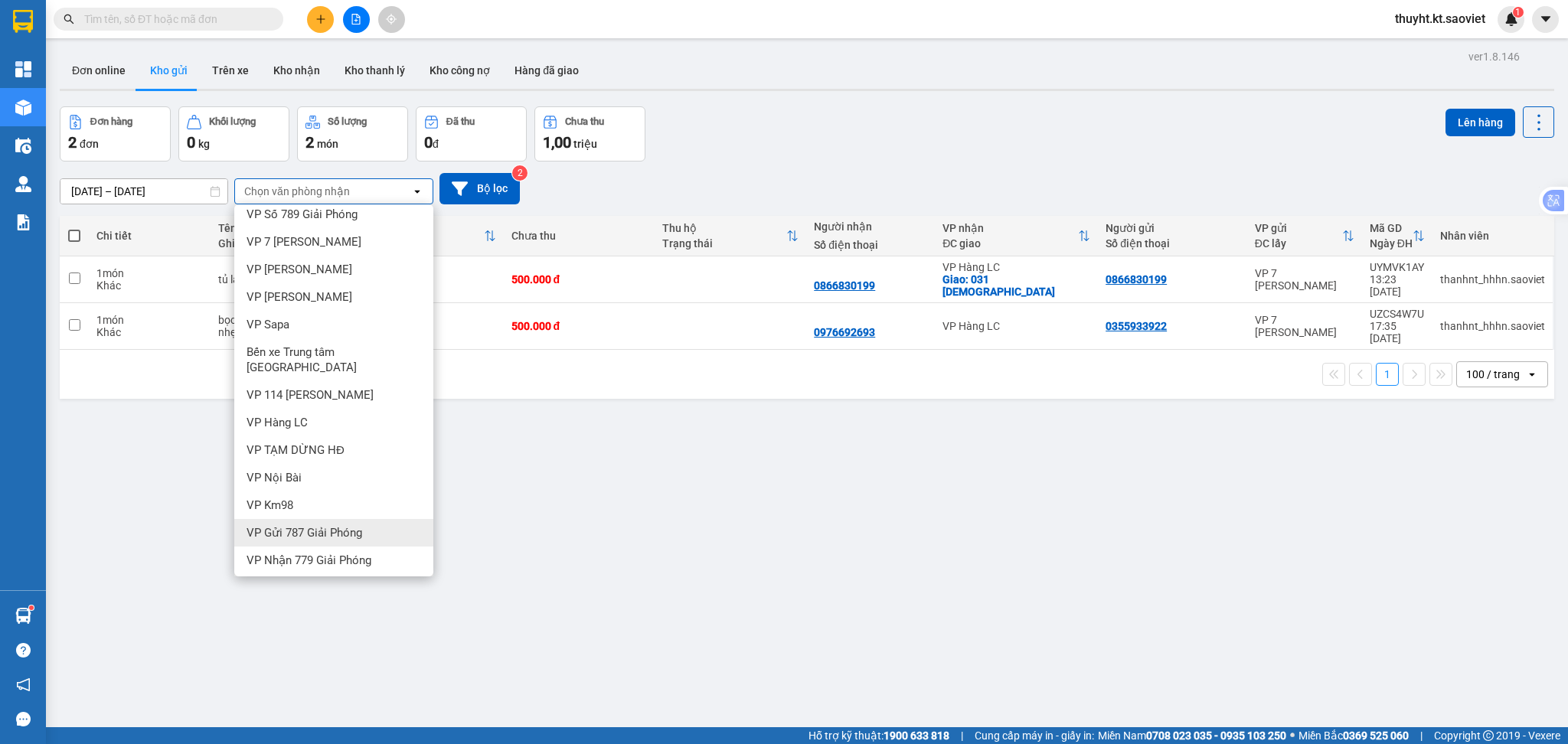
scroll to position [53, 0]
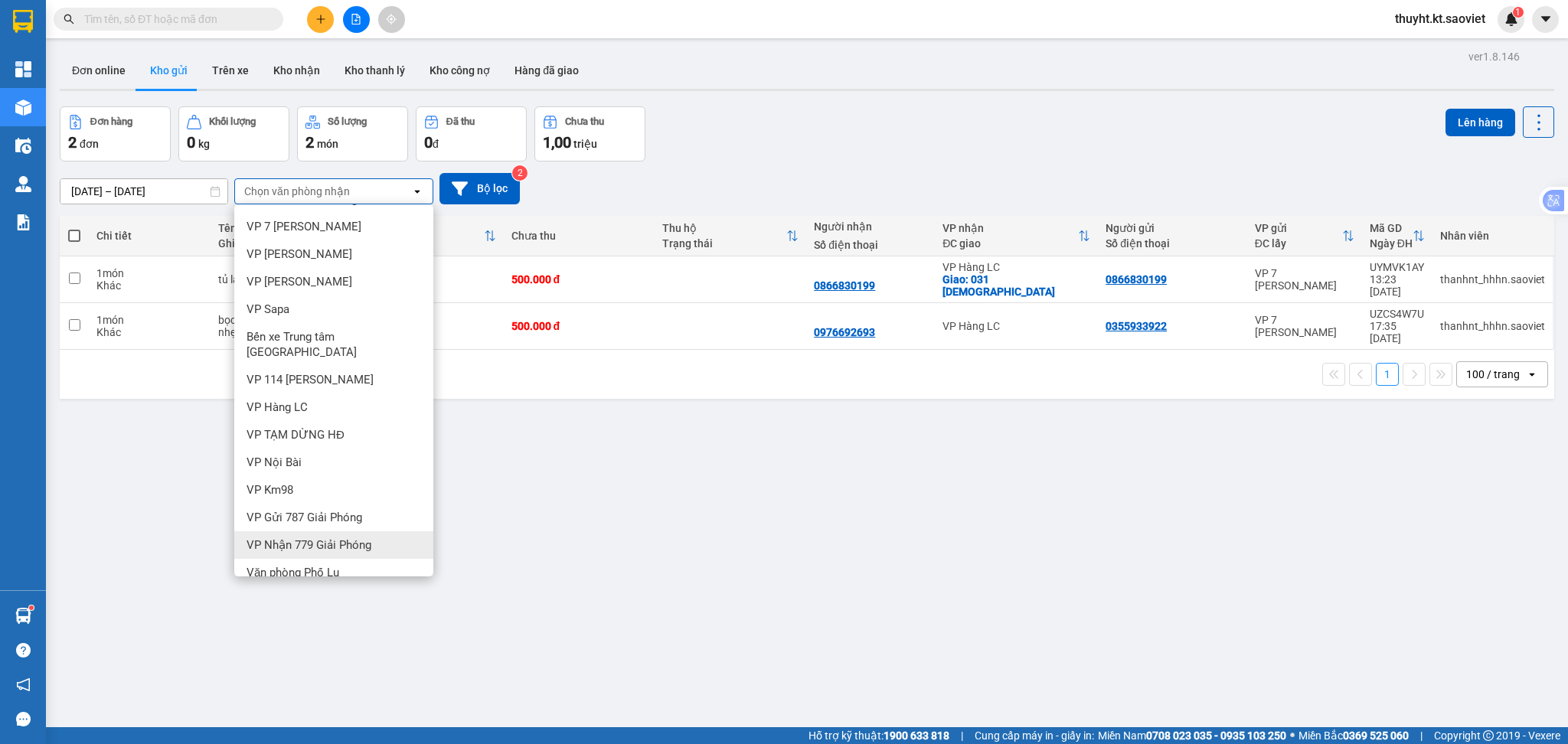
click at [364, 537] on span "VP Nhận 779 Giải Phóng" at bounding box center [309, 545] width 125 height 16
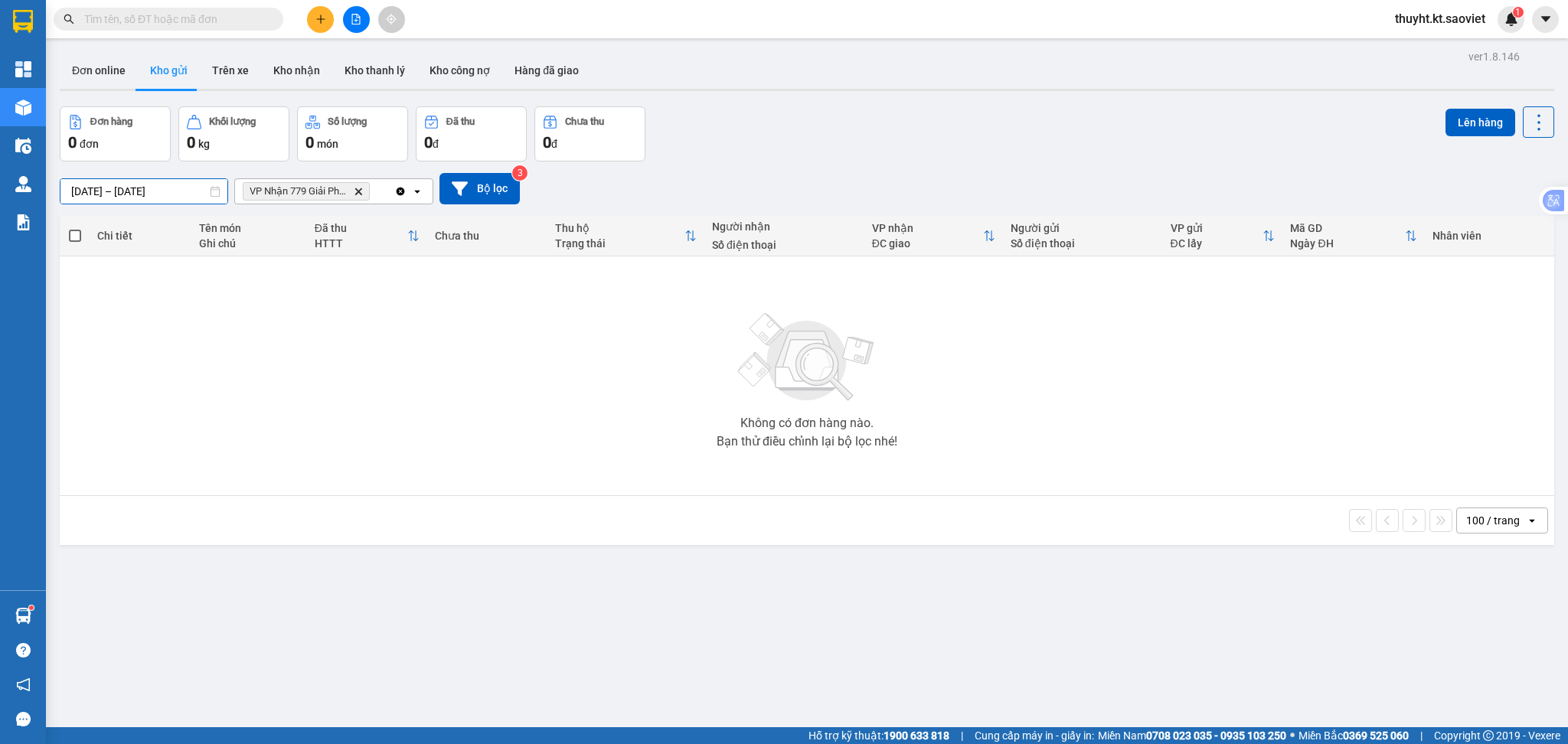
click at [115, 191] on input "[DATE] – [DATE]" at bounding box center [144, 191] width 167 height 24
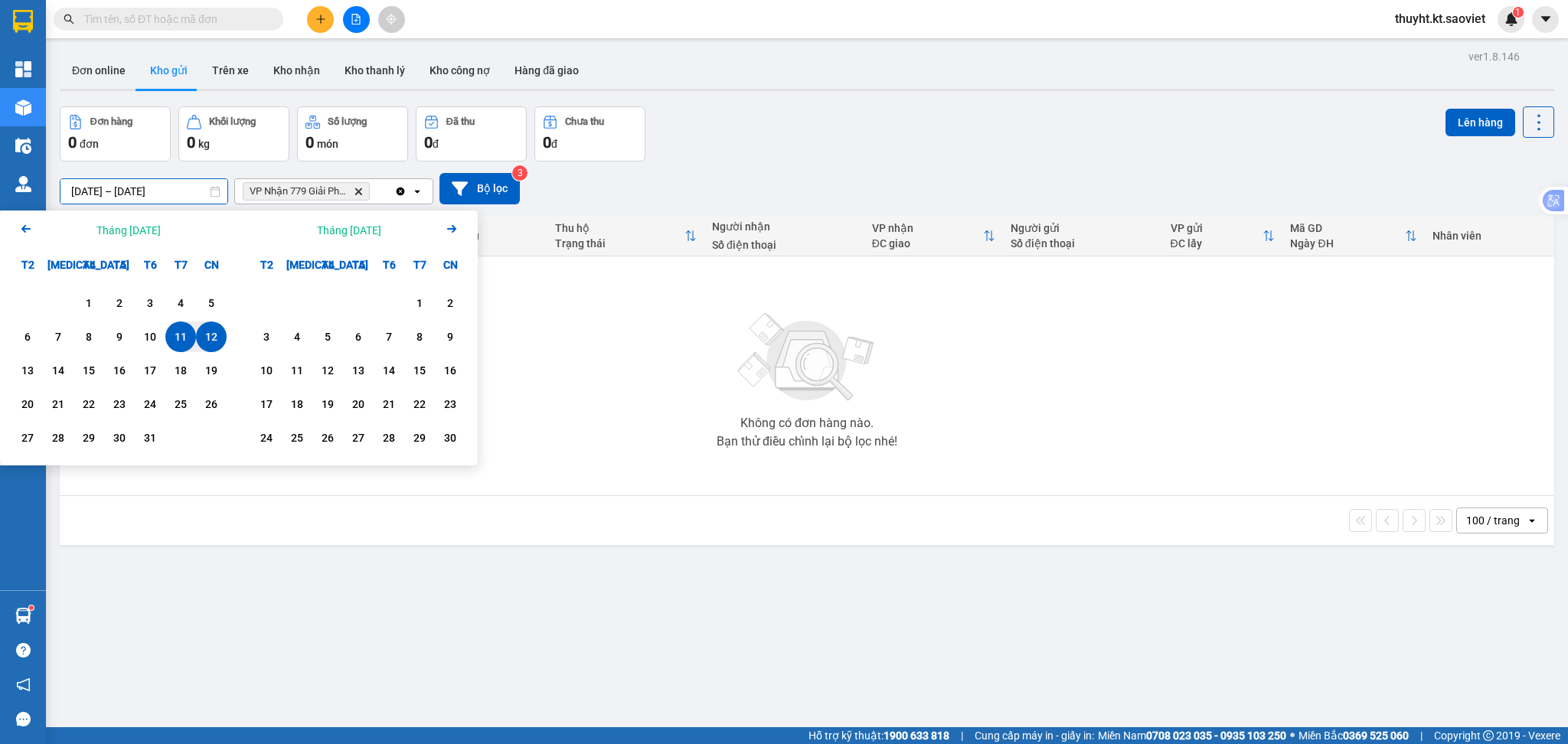
click at [181, 332] on div "11" at bounding box center [181, 337] width 22 height 19
click at [27, 369] on div "13" at bounding box center [28, 370] width 22 height 19
type input "[DATE] – [DATE]"
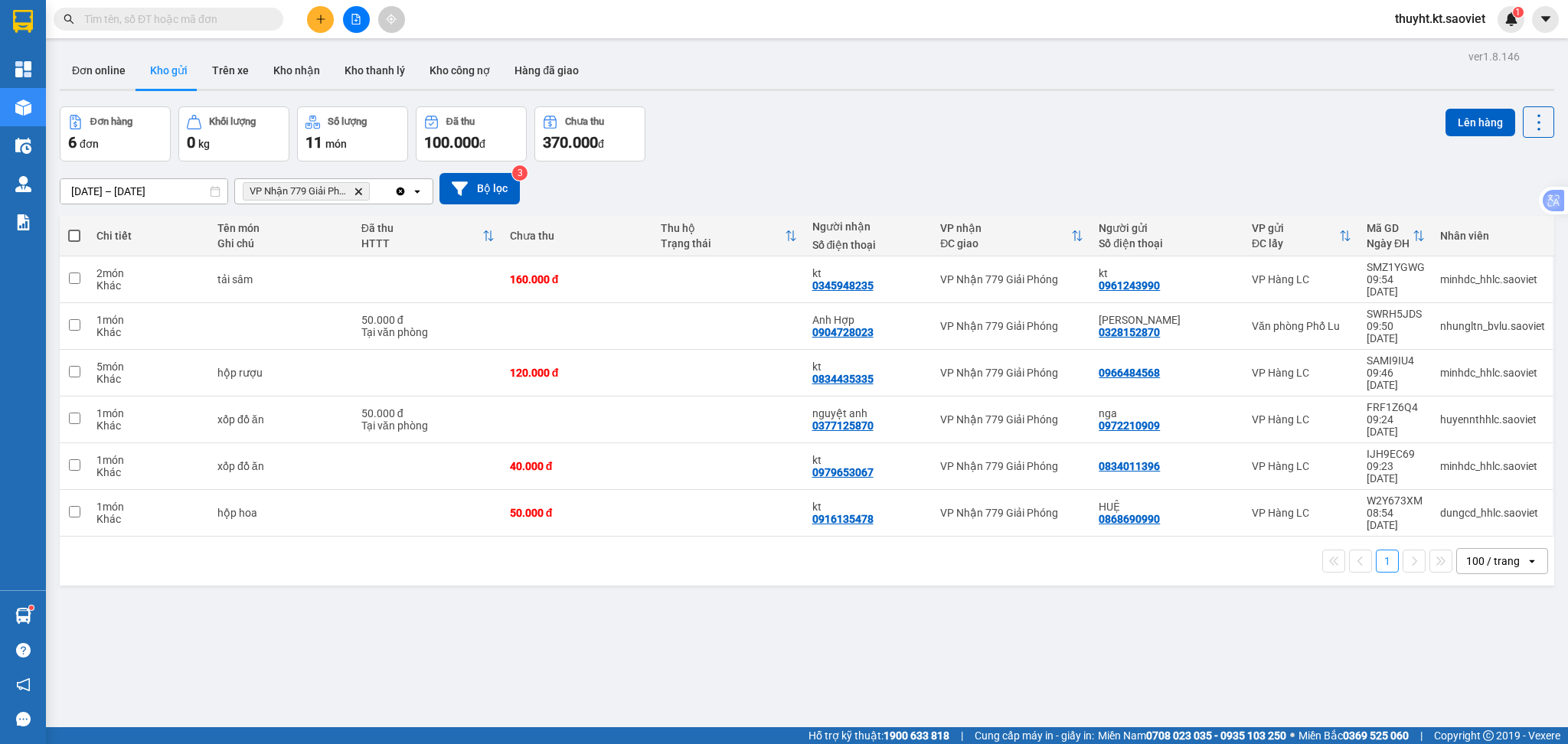
click at [353, 193] on icon "Delete" at bounding box center [358, 191] width 9 height 9
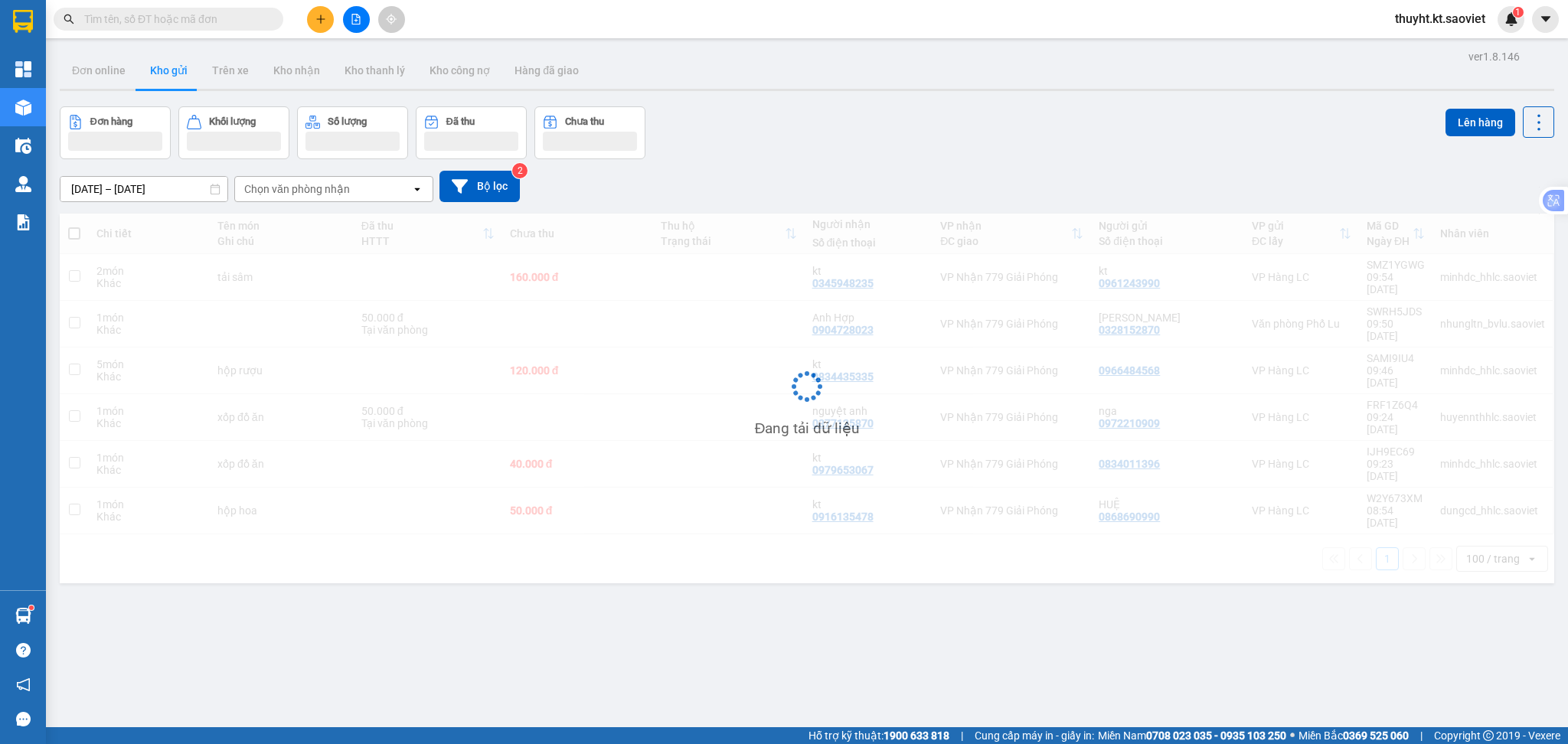
click at [353, 193] on div "Chọn văn phòng nhận" at bounding box center [323, 188] width 176 height 24
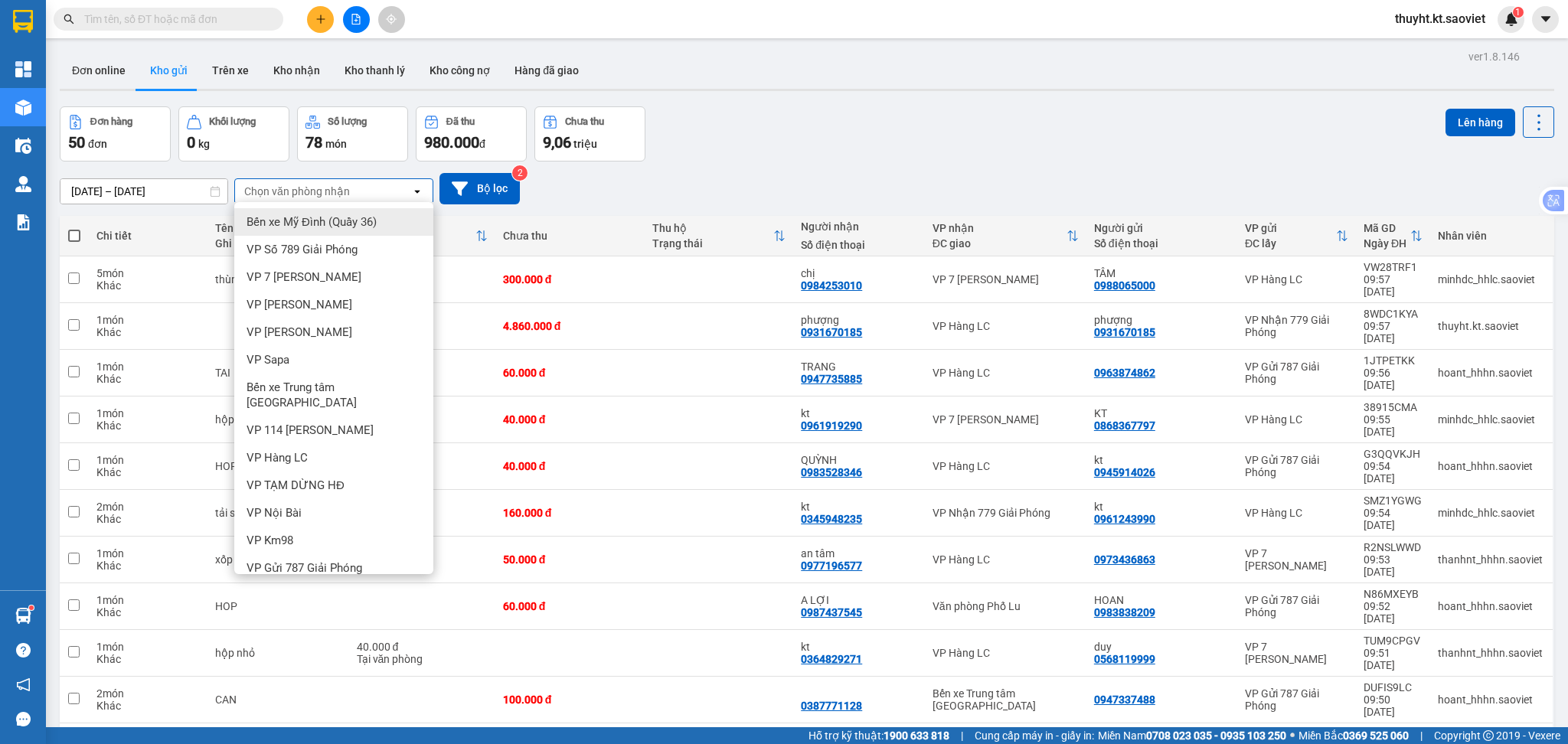
click at [873, 163] on div "[DATE] – [DATE] Press the down arrow key to interact with the calendar and sele…" at bounding box center [807, 188] width 1495 height 54
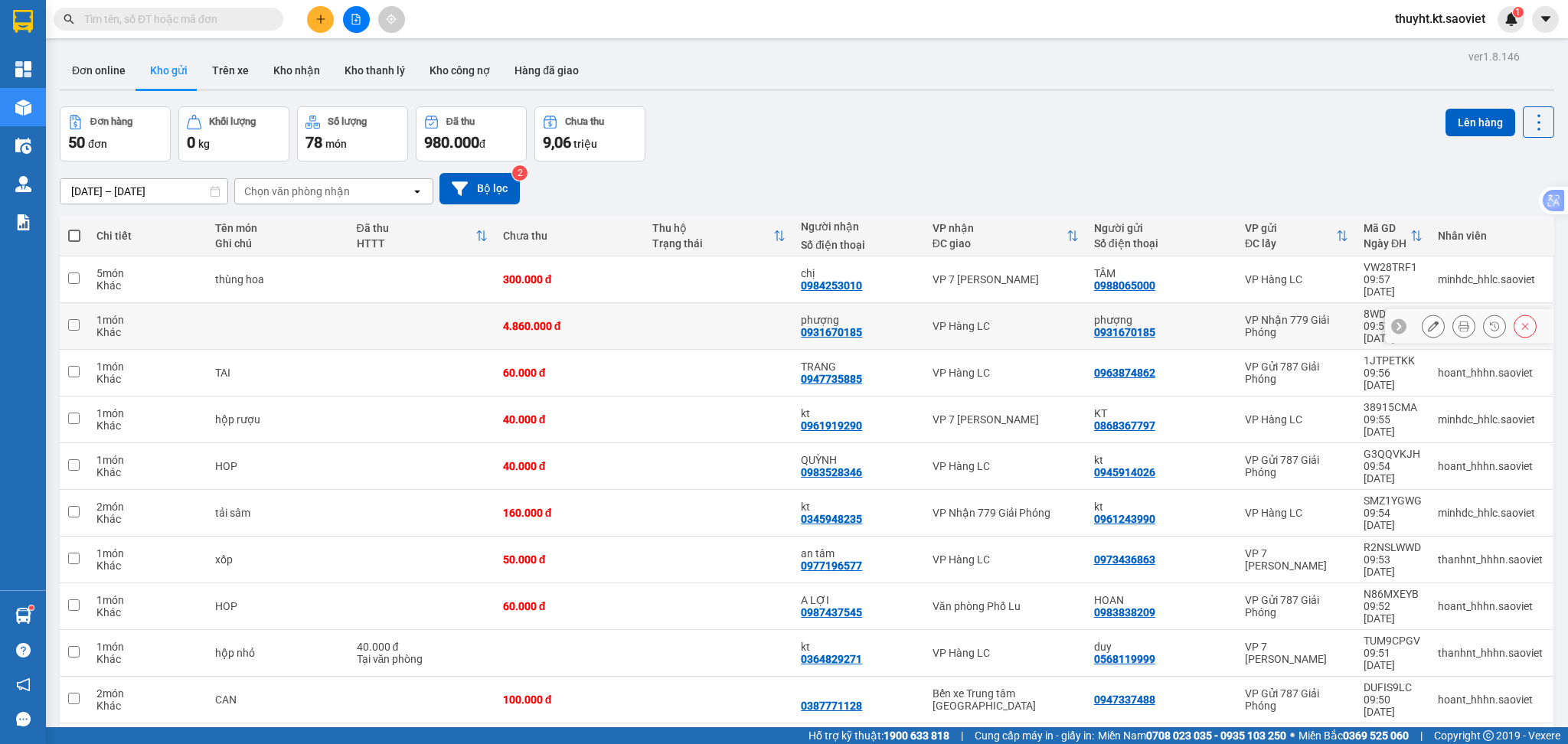
click at [76, 319] on input "checkbox" at bounding box center [74, 325] width 12 height 12
checkbox input "true"
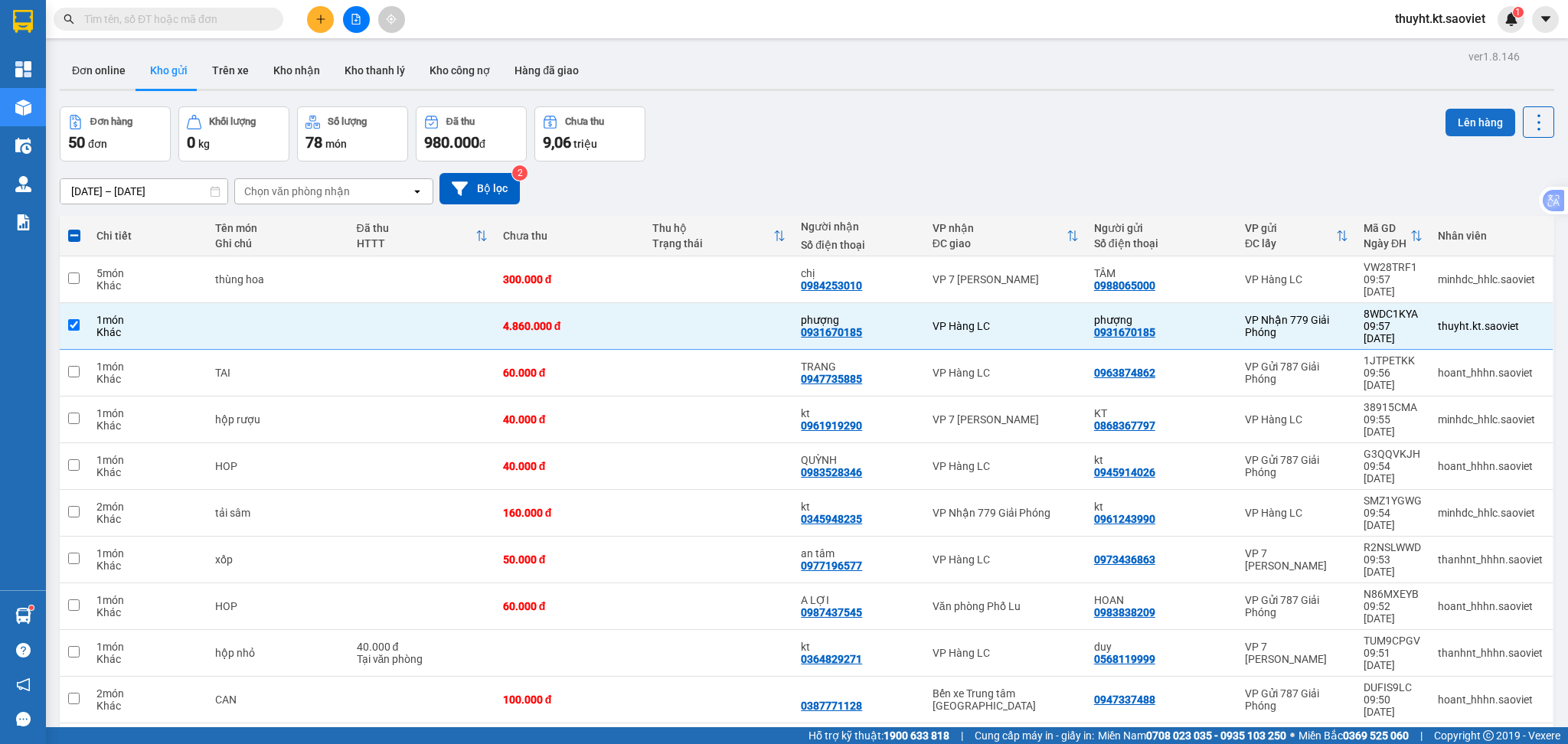
click at [1459, 133] on button "Lên hàng" at bounding box center [1480, 122] width 69 height 27
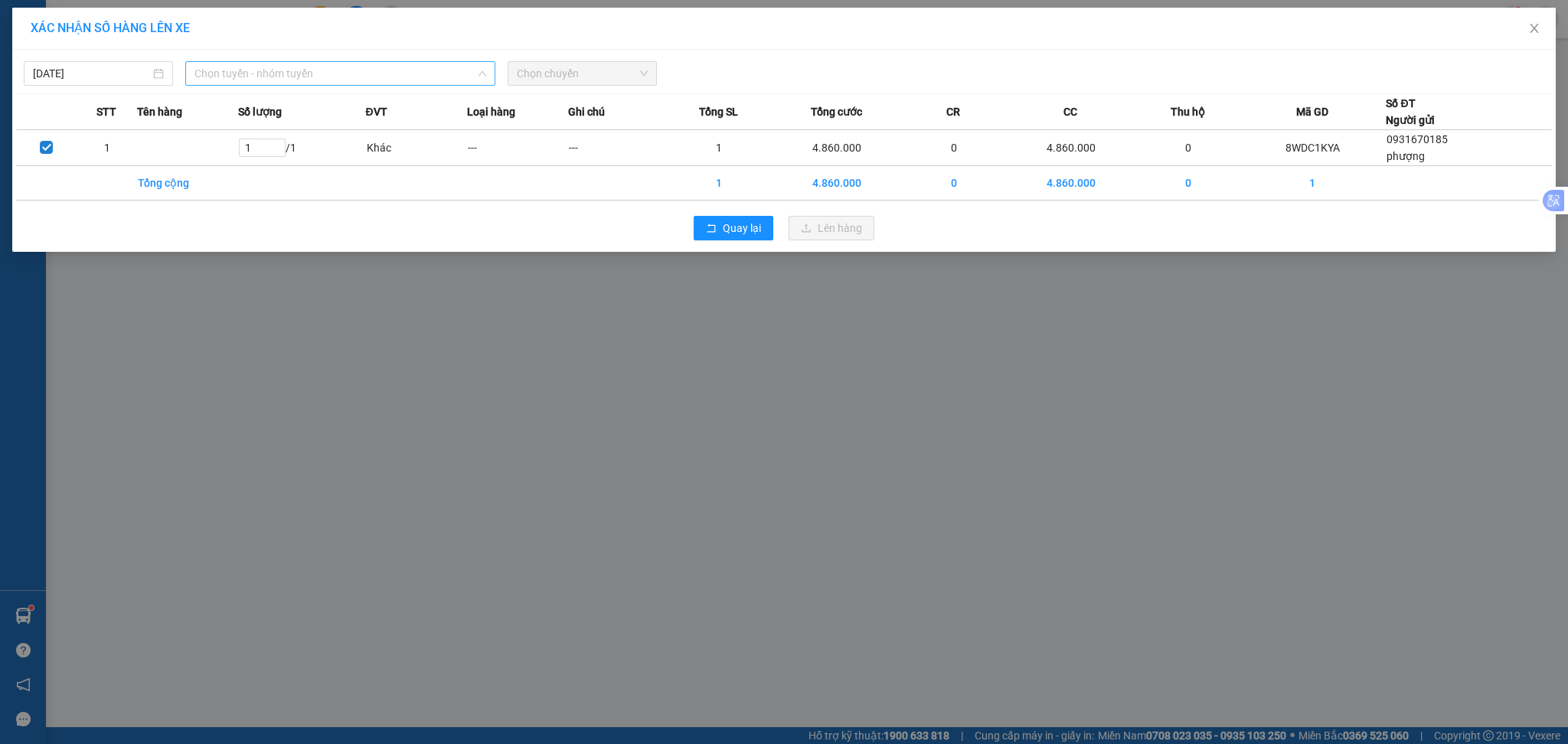
click at [241, 75] on span "Chọn tuyến - nhóm tuyến" at bounding box center [340, 74] width 292 height 23
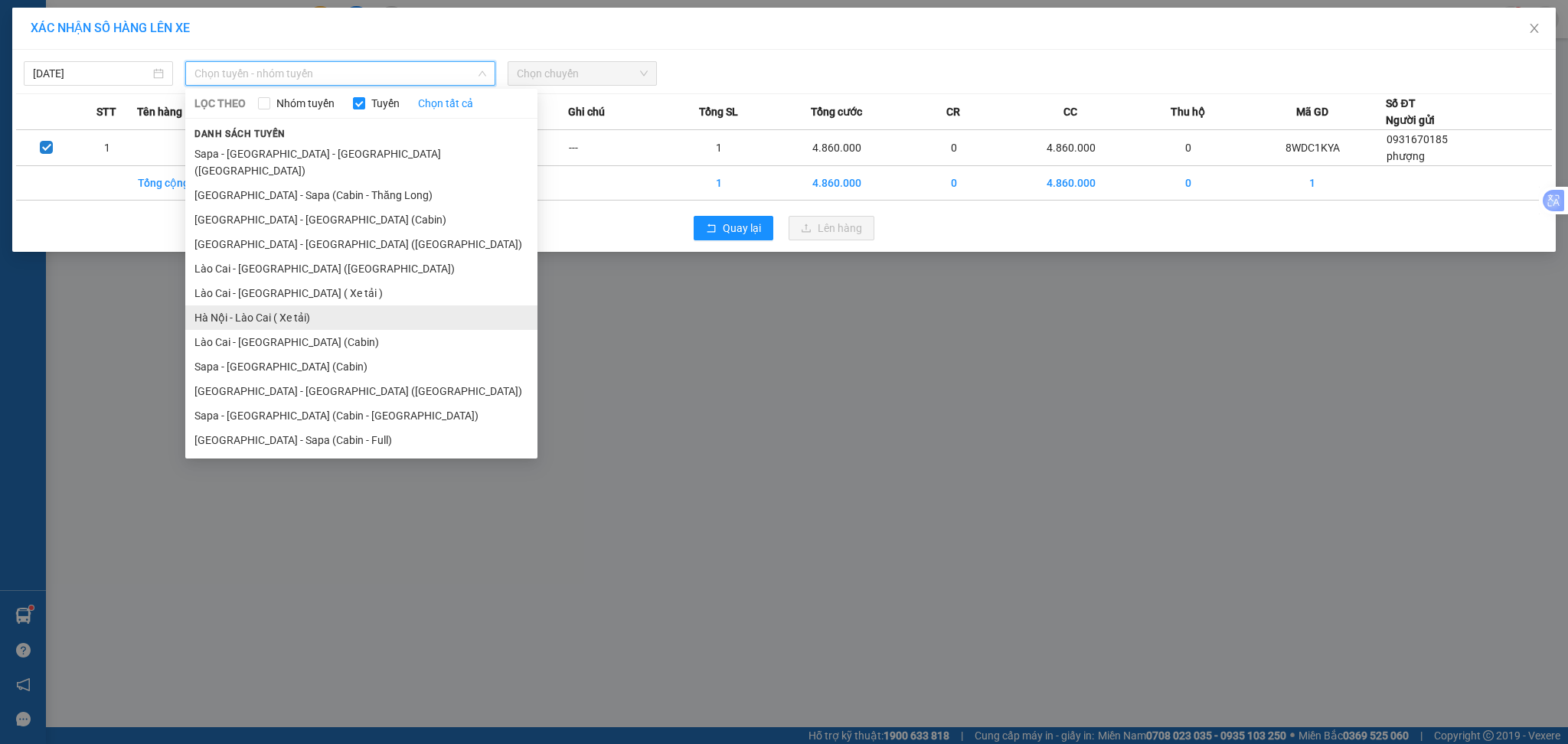
click at [283, 305] on li "Hà Nội - Lào Cai ( Xe tải)" at bounding box center [361, 317] width 352 height 24
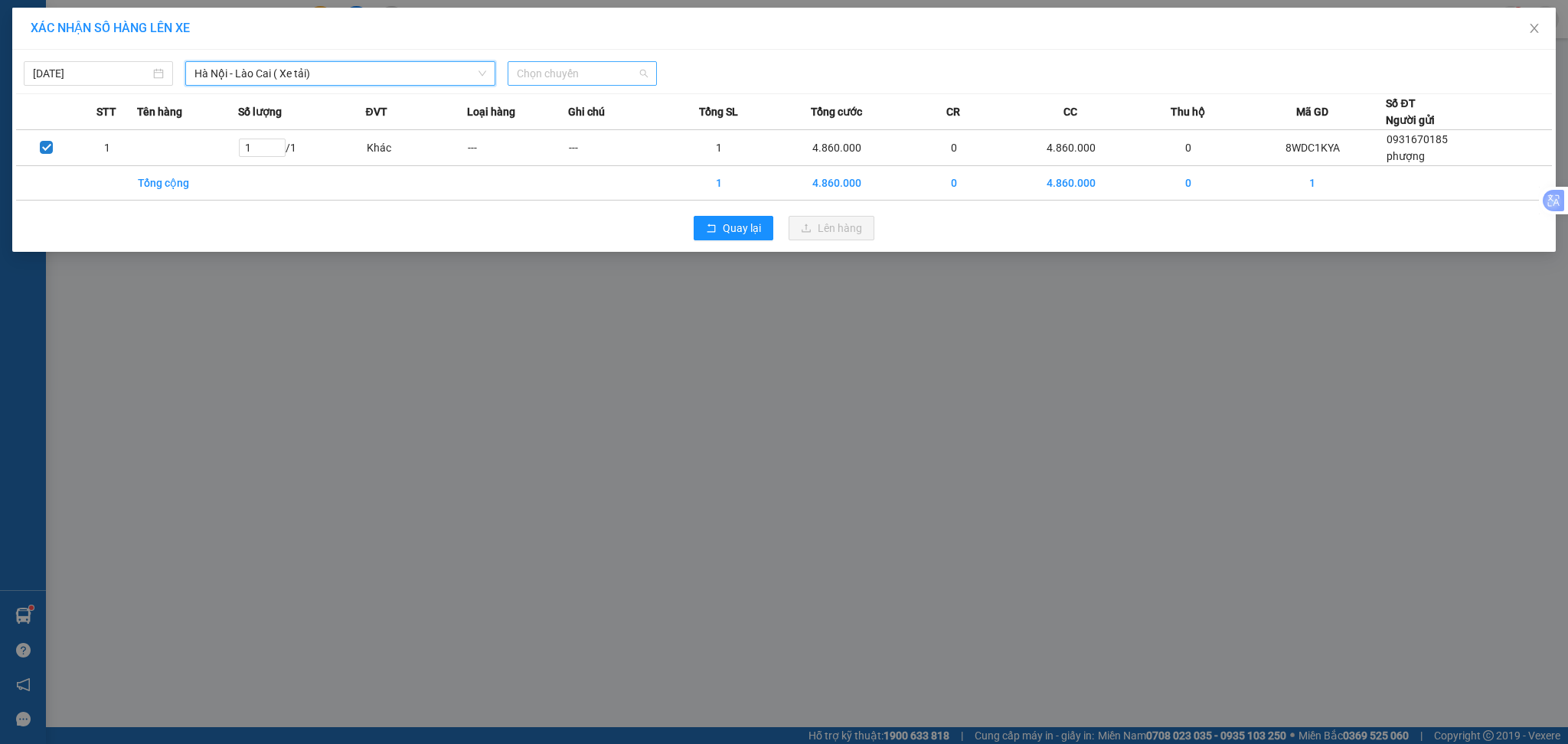
click at [557, 72] on span "Chọn chuyến" at bounding box center [582, 74] width 131 height 23
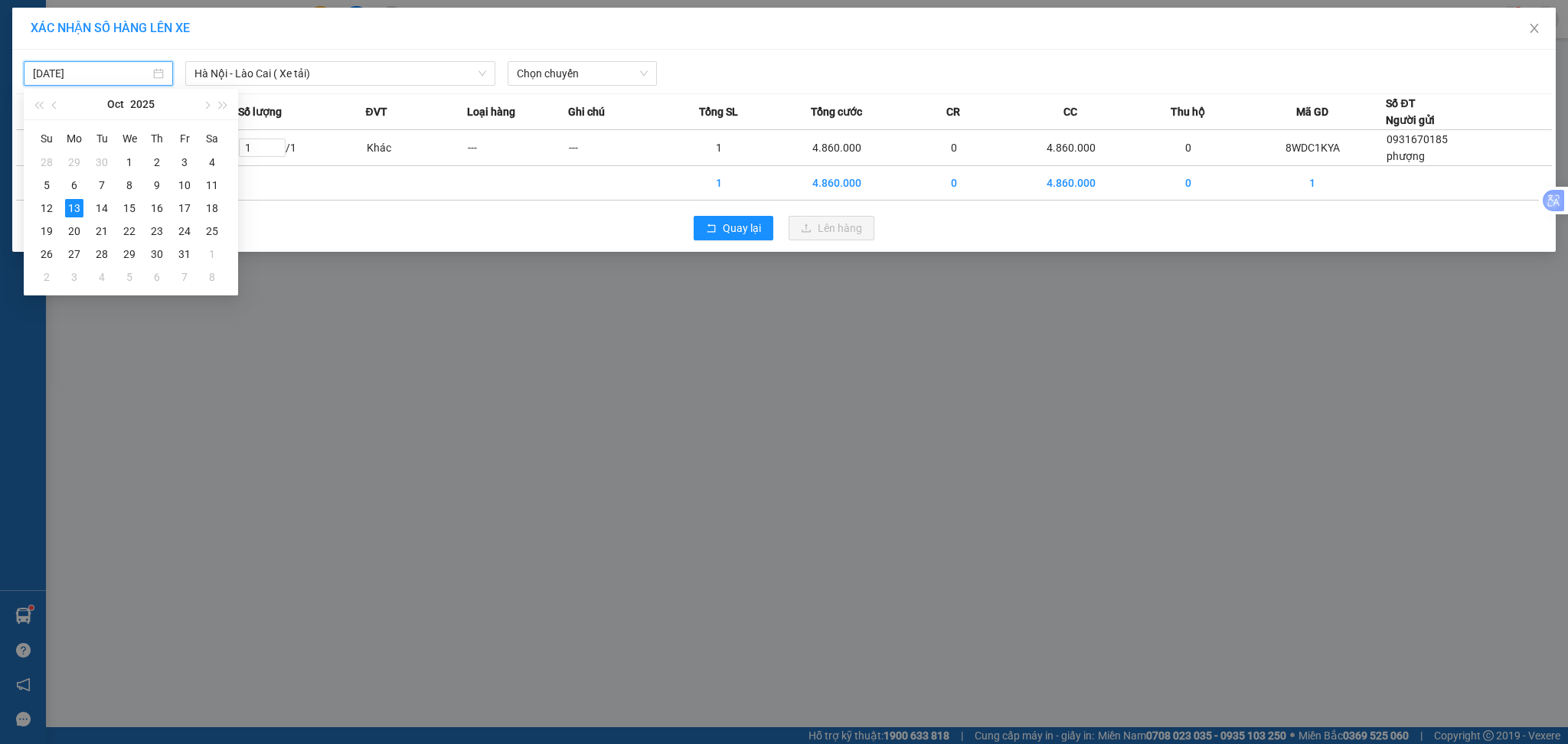
click at [109, 79] on input "[DATE]" at bounding box center [91, 74] width 117 height 17
click at [51, 207] on div "12" at bounding box center [47, 209] width 19 height 19
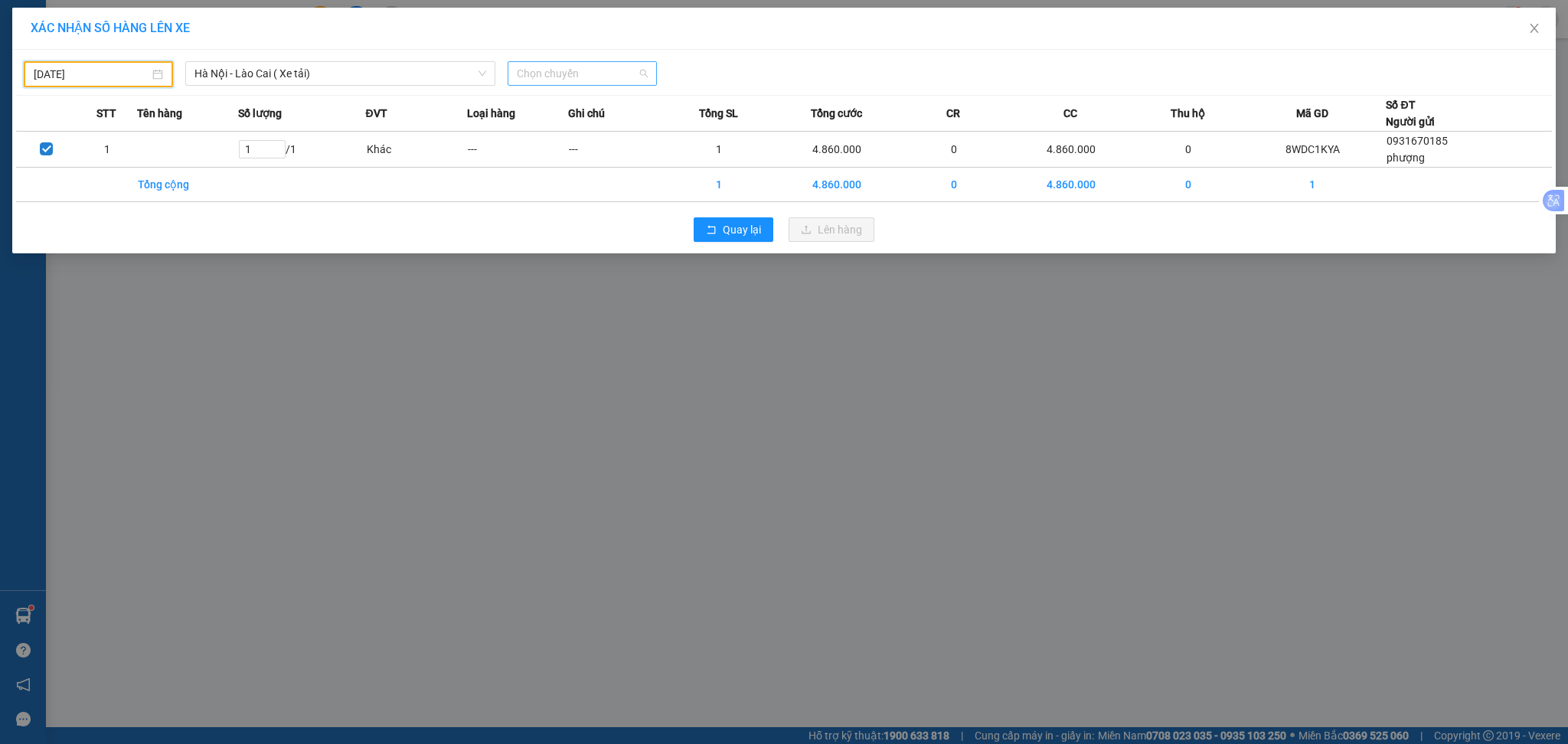
click at [626, 79] on span "Chọn chuyến" at bounding box center [582, 74] width 131 height 23
click at [626, 77] on span "Chọn chuyến" at bounding box center [582, 74] width 131 height 23
click at [104, 63] on div "[DATE]" at bounding box center [98, 74] width 149 height 26
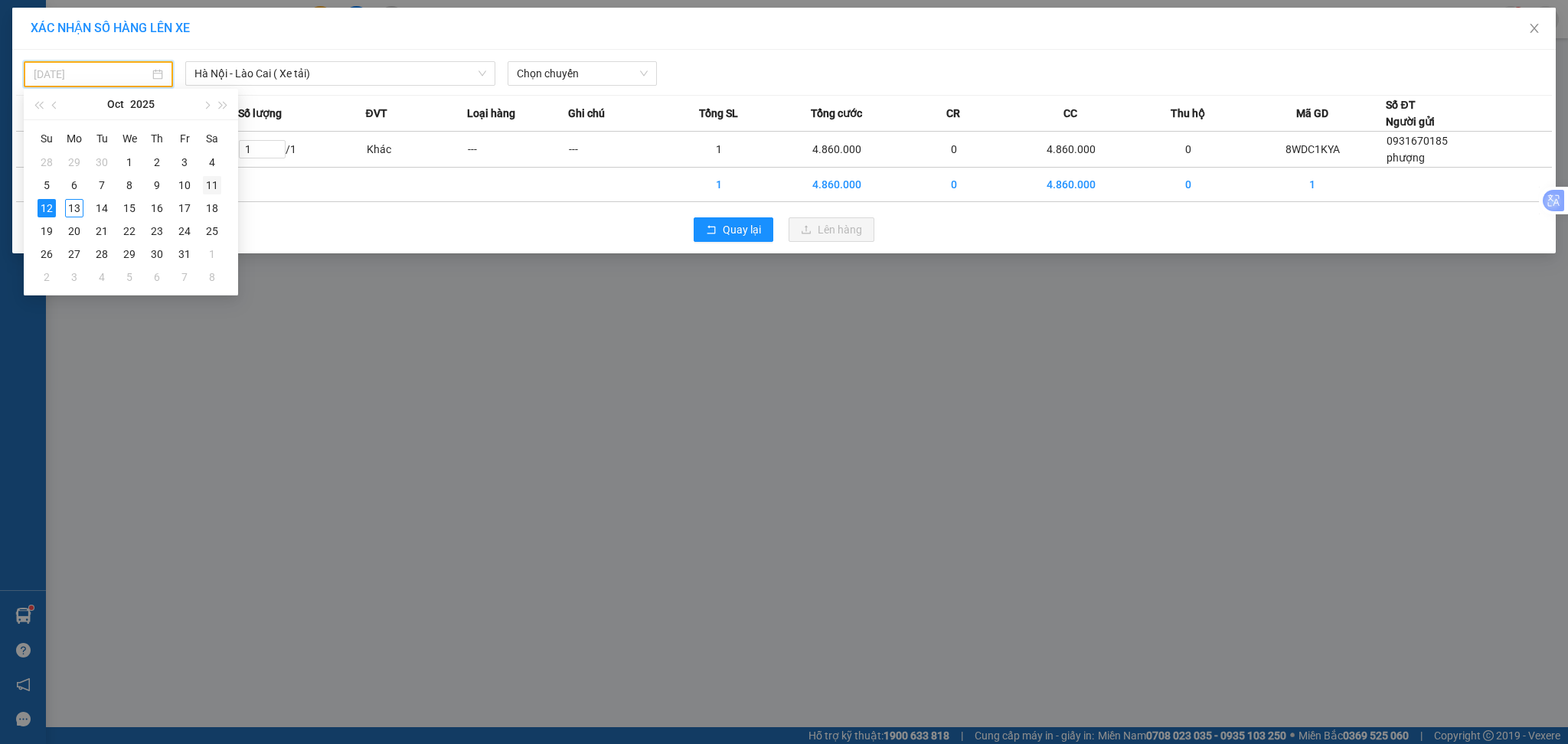
click at [204, 187] on div "11" at bounding box center [213, 185] width 19 height 19
click at [204, 187] on td "Tổng cộng" at bounding box center [188, 184] width 101 height 34
type input "[DATE]"
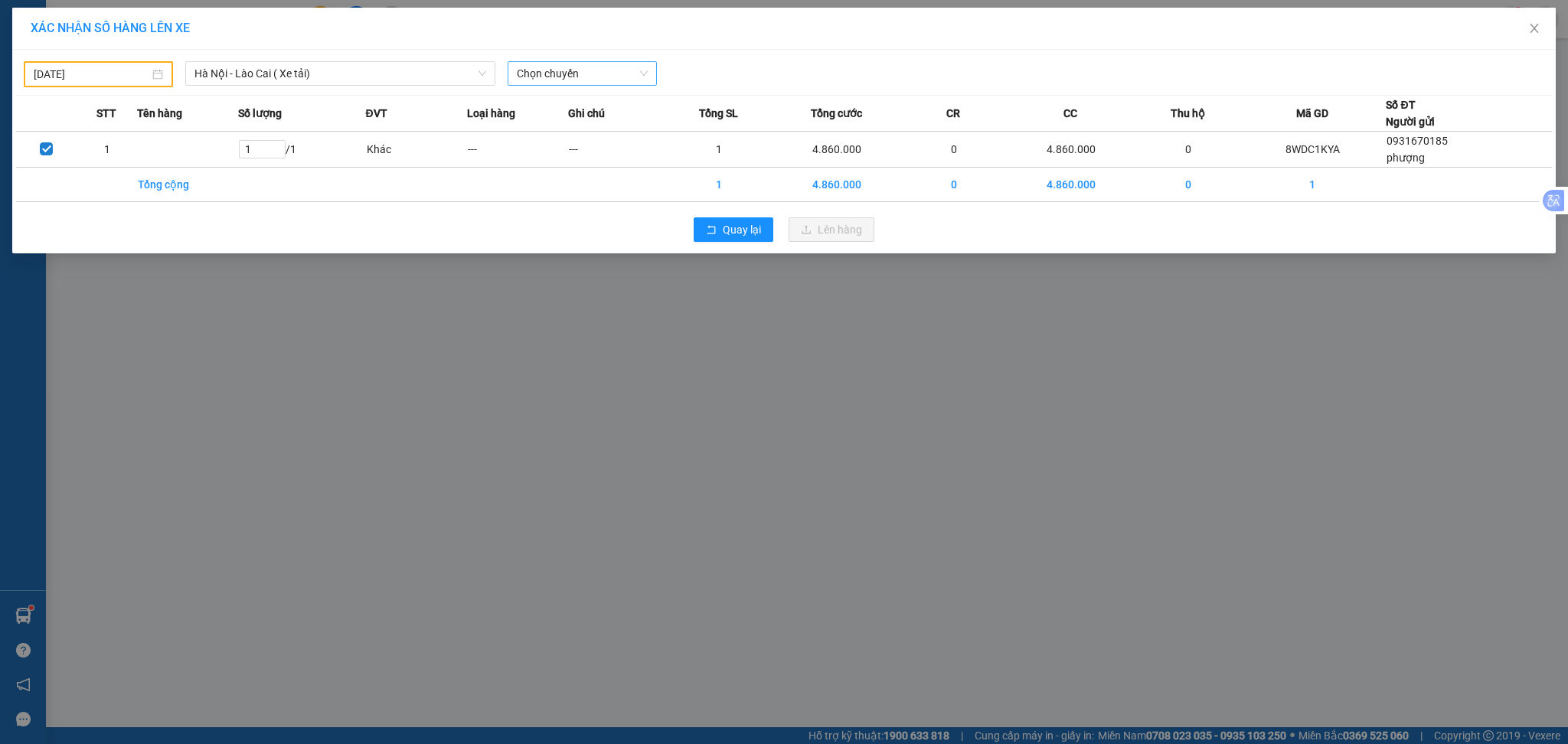
click at [635, 75] on span "Chọn chuyến" at bounding box center [582, 74] width 131 height 23
click at [601, 132] on div "17:00 (TC) - 29H-817.30" at bounding box center [576, 128] width 119 height 17
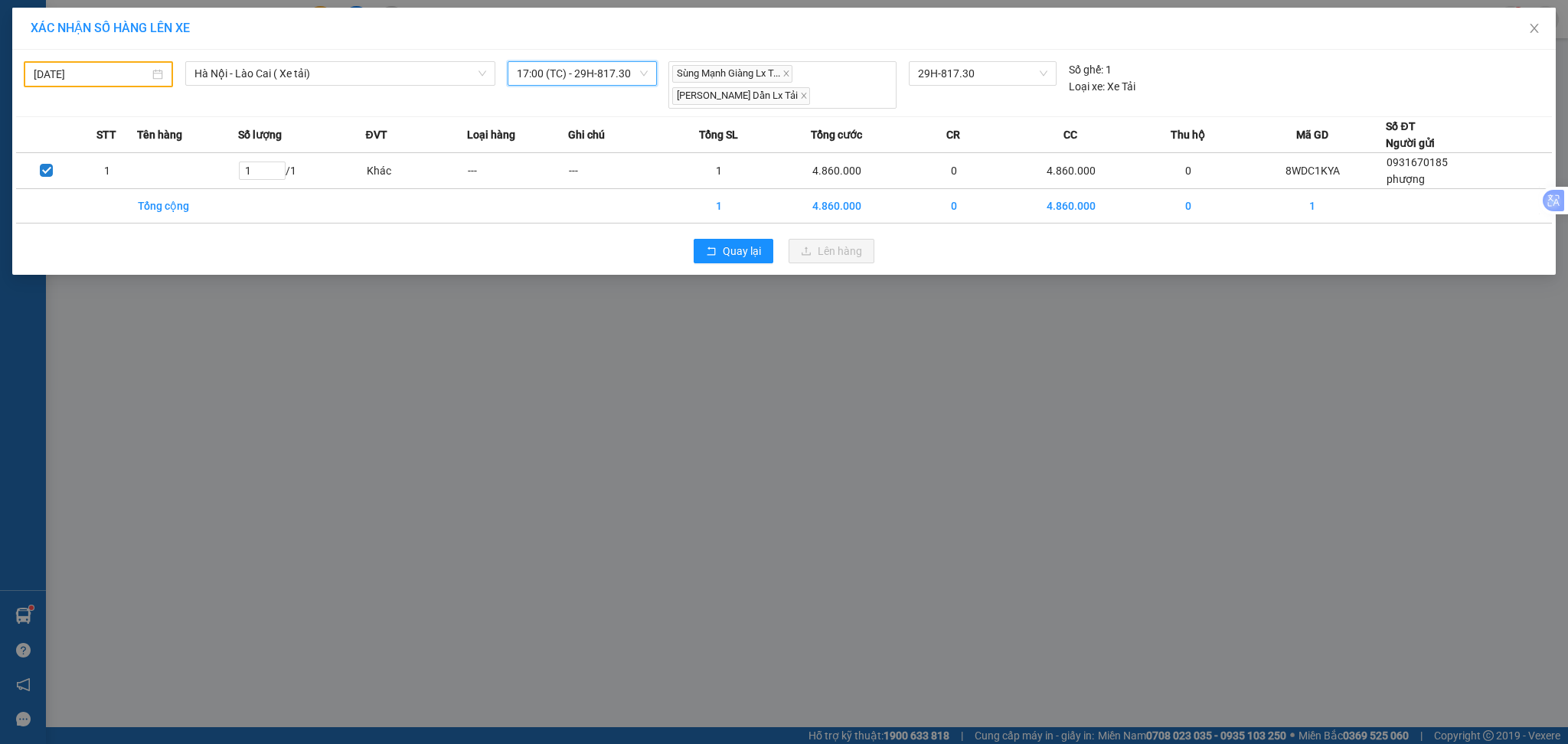
click at [540, 75] on span "17:00 (TC) - 29H-817.30" at bounding box center [582, 74] width 131 height 23
click at [415, 75] on span "Hà Nội - Lào Cai ( Xe tải)" at bounding box center [340, 74] width 292 height 23
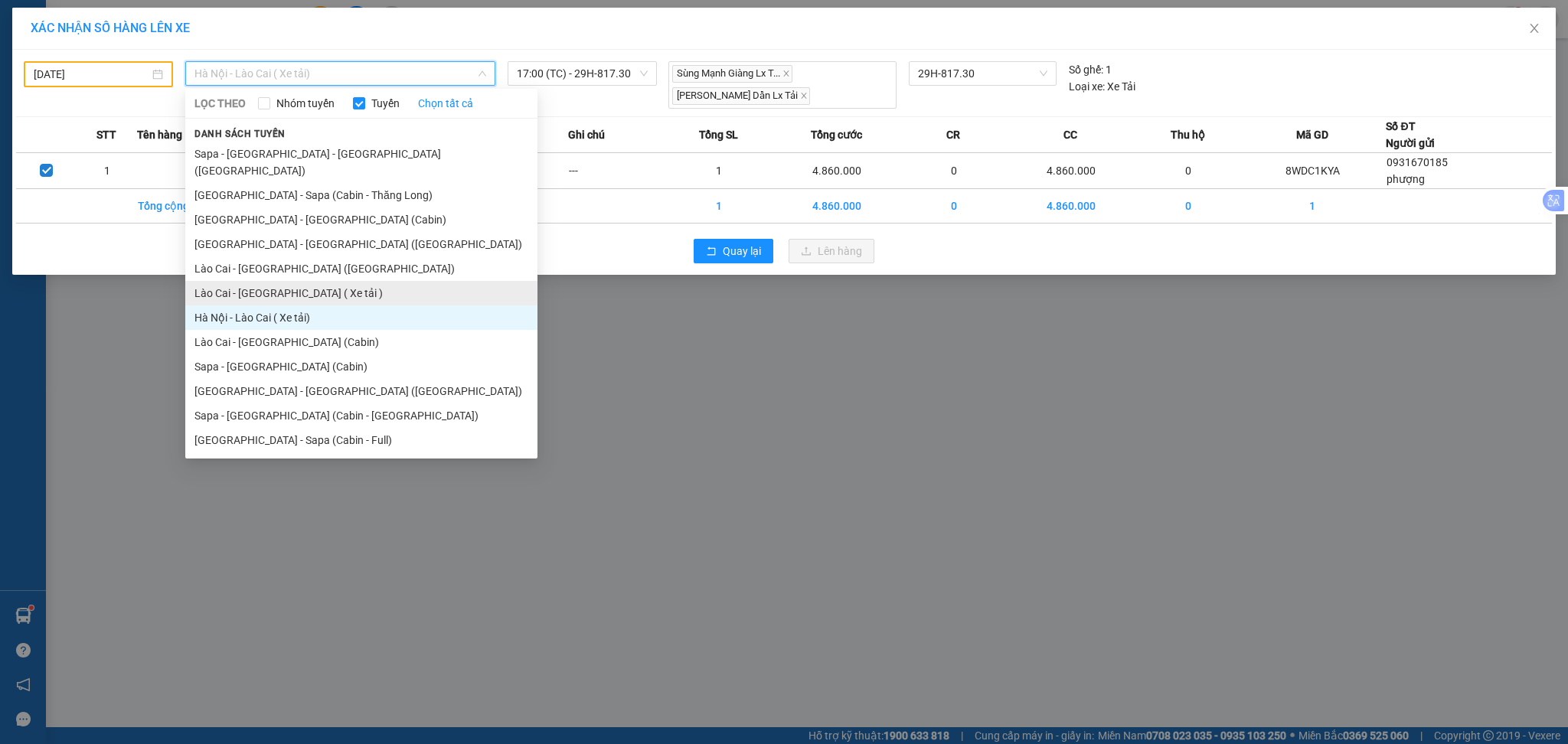
click at [283, 281] on li "Lào Cai - [GEOGRAPHIC_DATA] ( Xe tải )" at bounding box center [361, 293] width 352 height 24
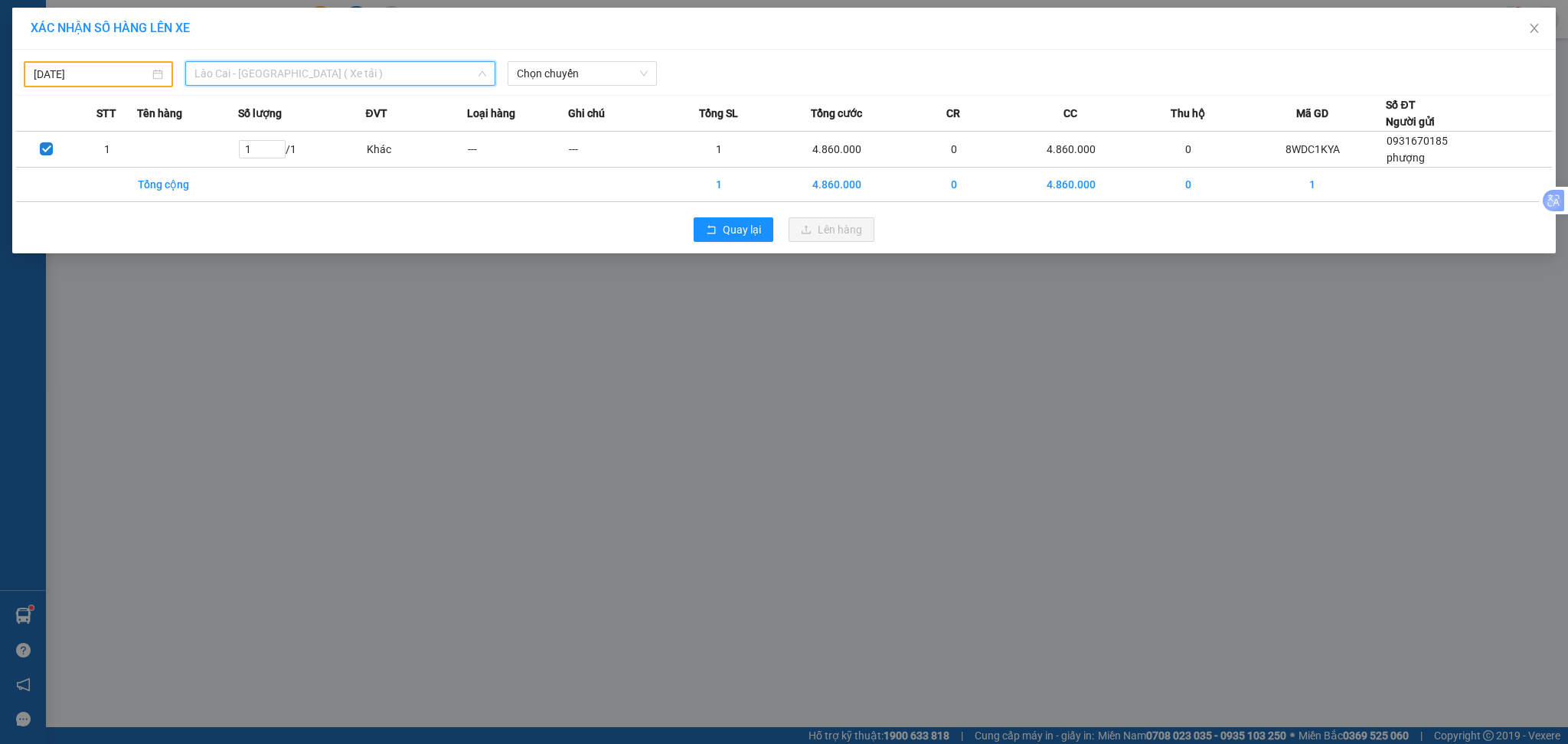
click at [327, 78] on span "Lào Cai - [GEOGRAPHIC_DATA] ( Xe tải )" at bounding box center [340, 74] width 292 height 23
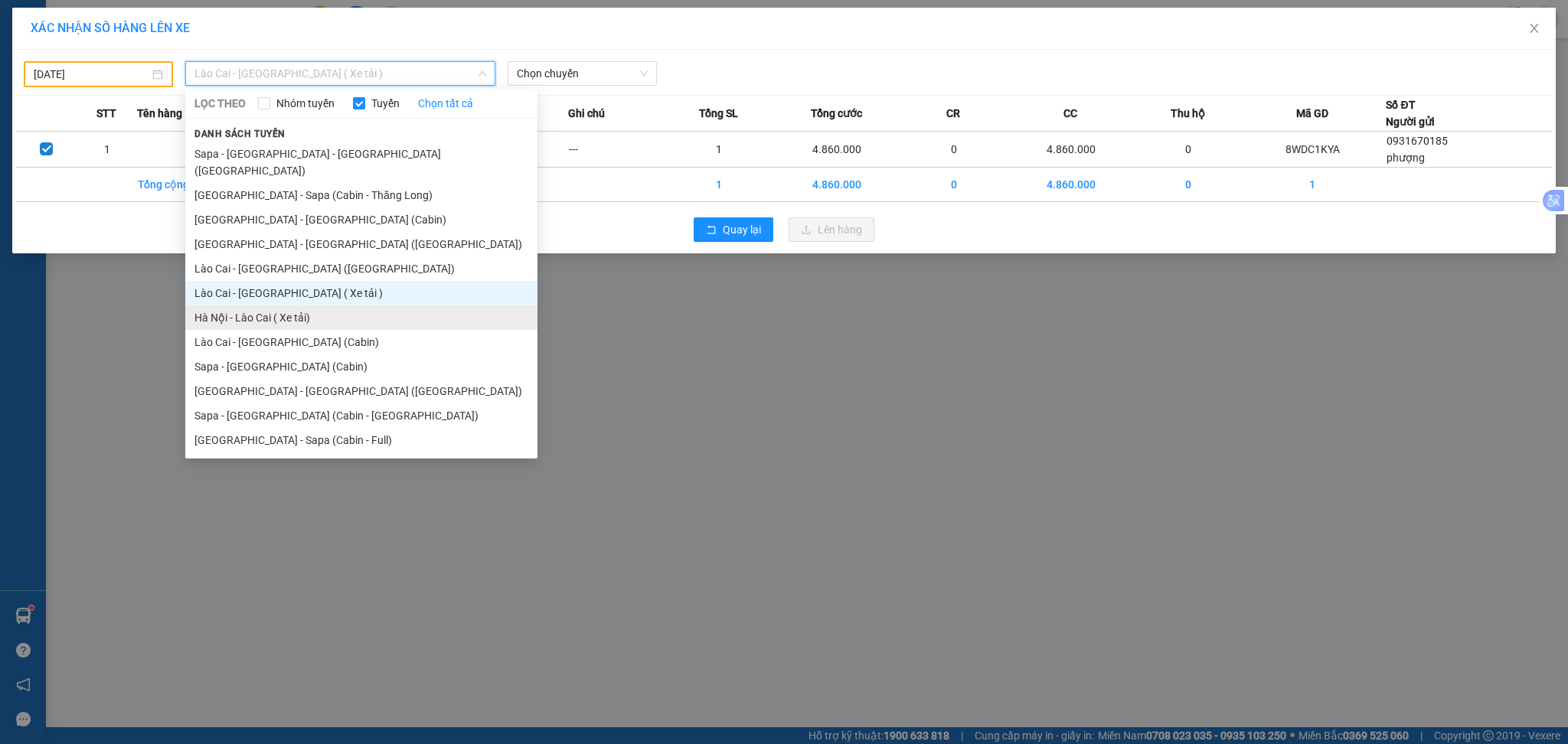
click at [304, 305] on li "Hà Nội - Lào Cai ( Xe tải)" at bounding box center [361, 317] width 352 height 24
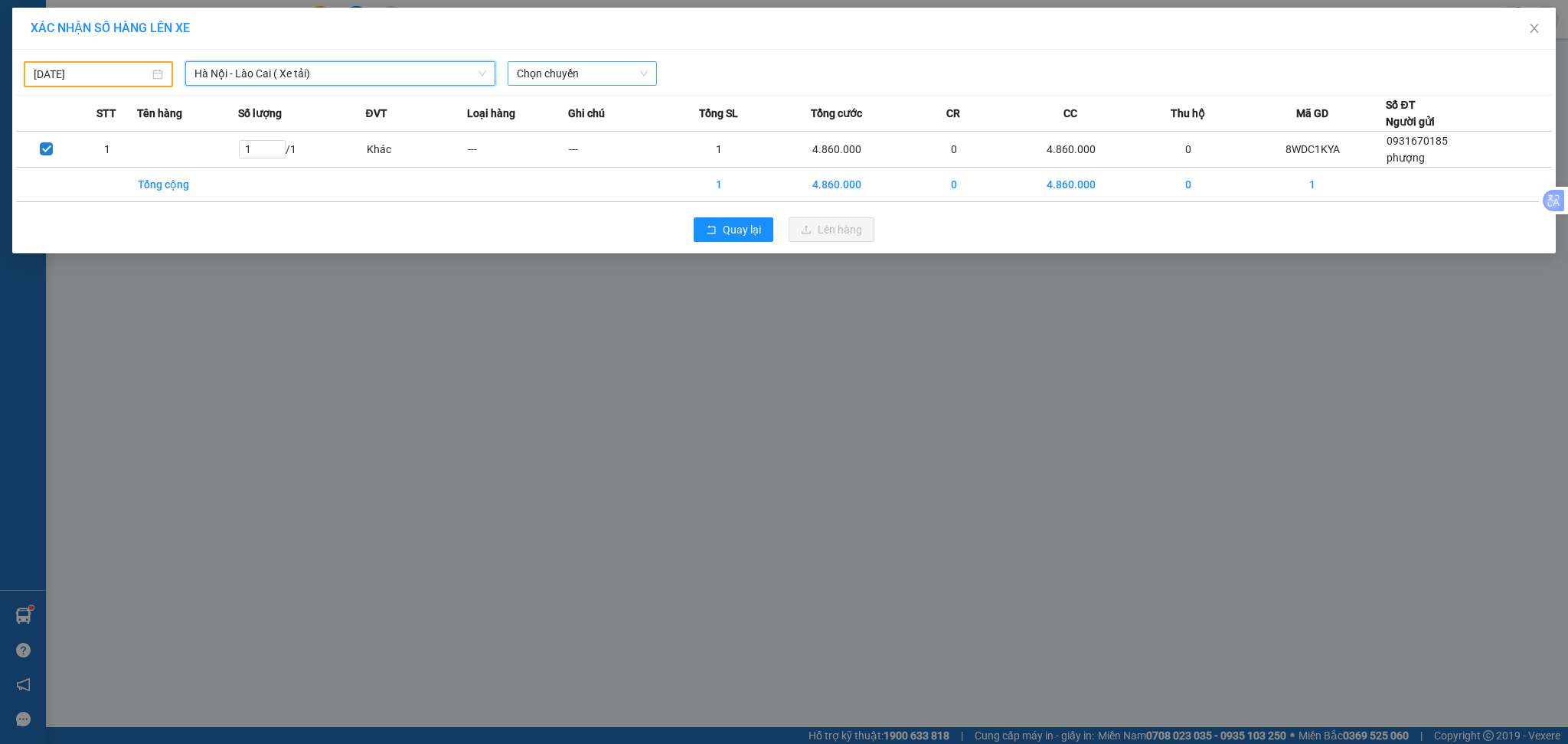
click at [582, 84] on span "Chọn chuyến" at bounding box center [582, 74] width 131 height 23
click at [580, 125] on div "17:00 (TC) - 29H-817.30" at bounding box center [576, 128] width 119 height 17
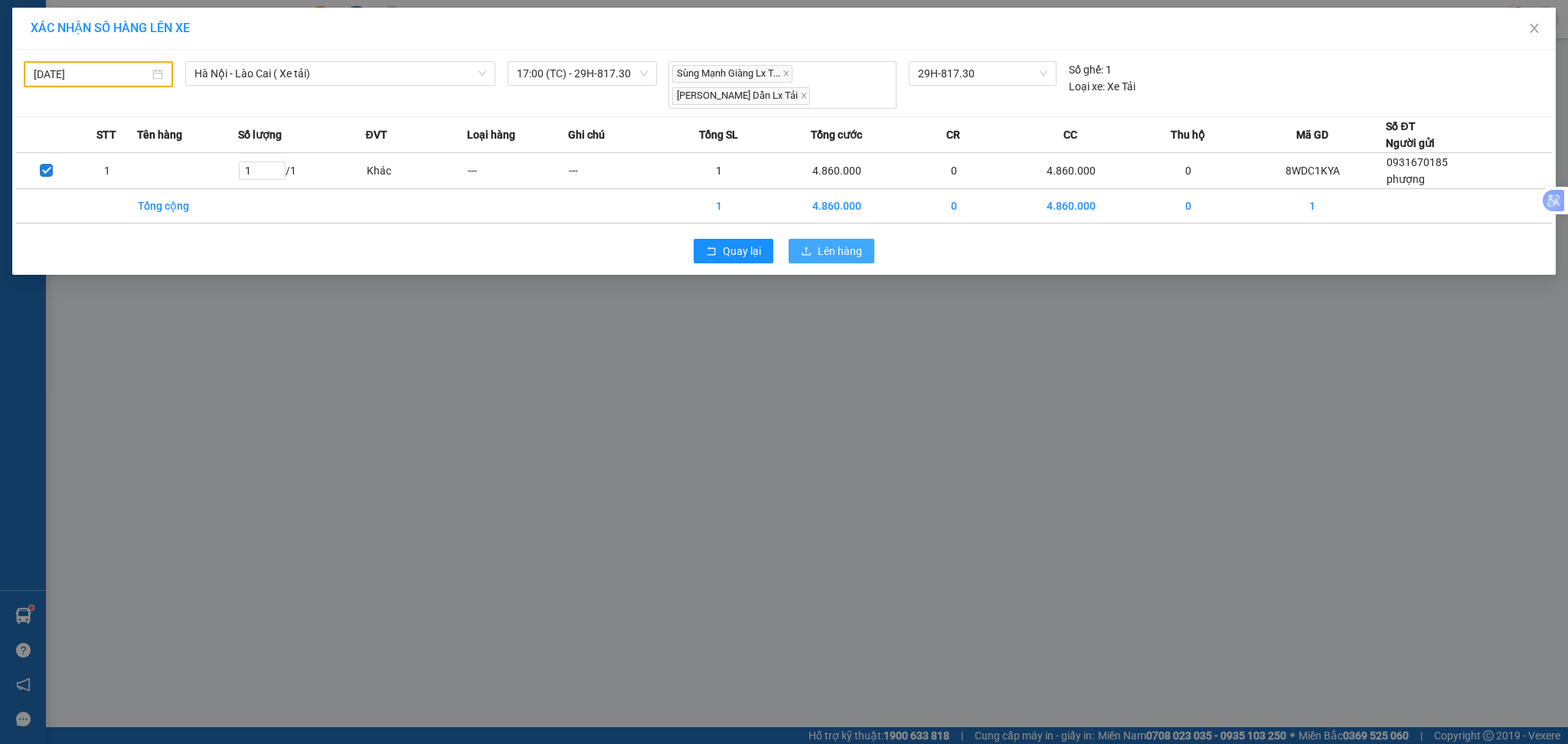
click at [849, 251] on span "Lên hàng" at bounding box center [839, 251] width 44 height 17
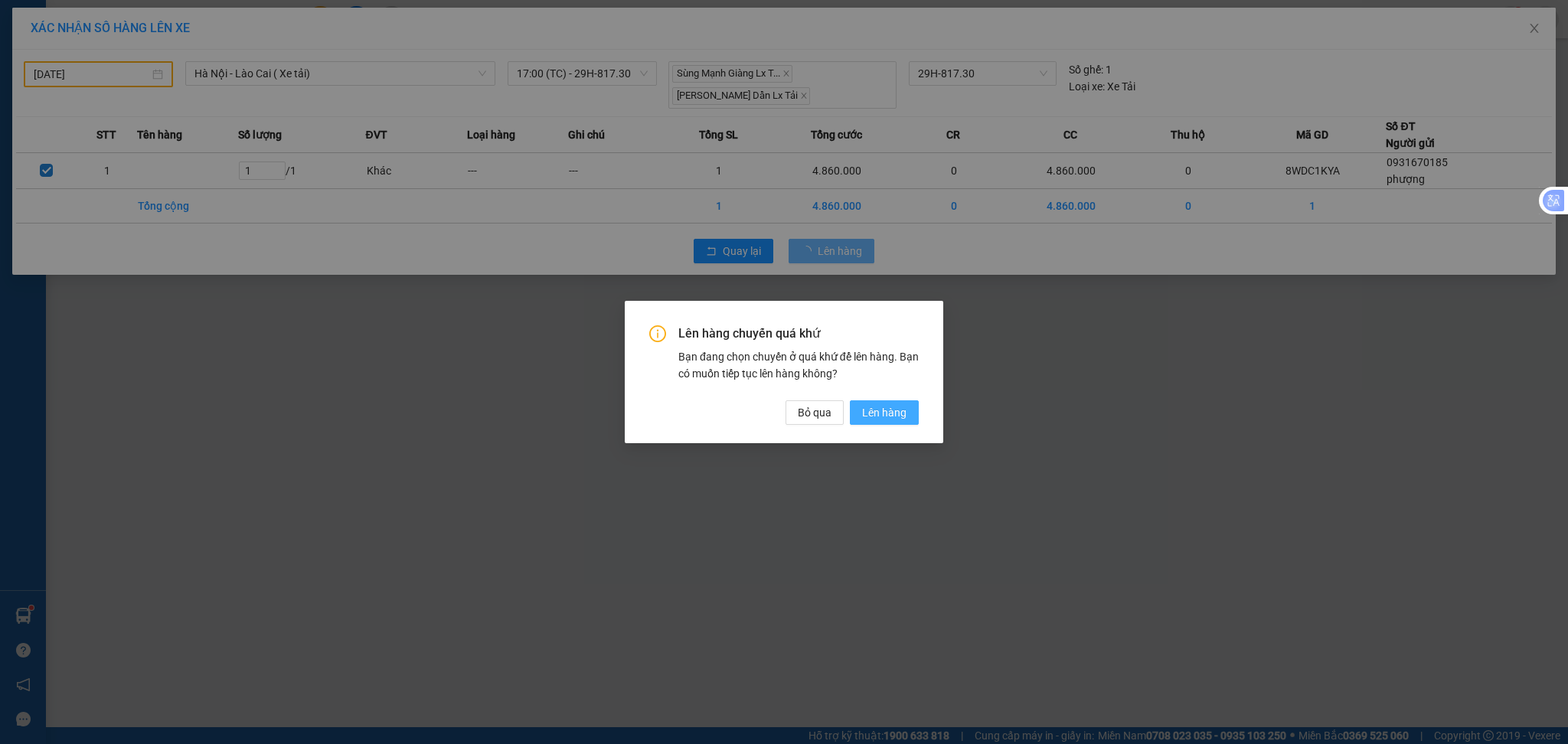
click at [895, 416] on span "Lên hàng" at bounding box center [884, 412] width 44 height 17
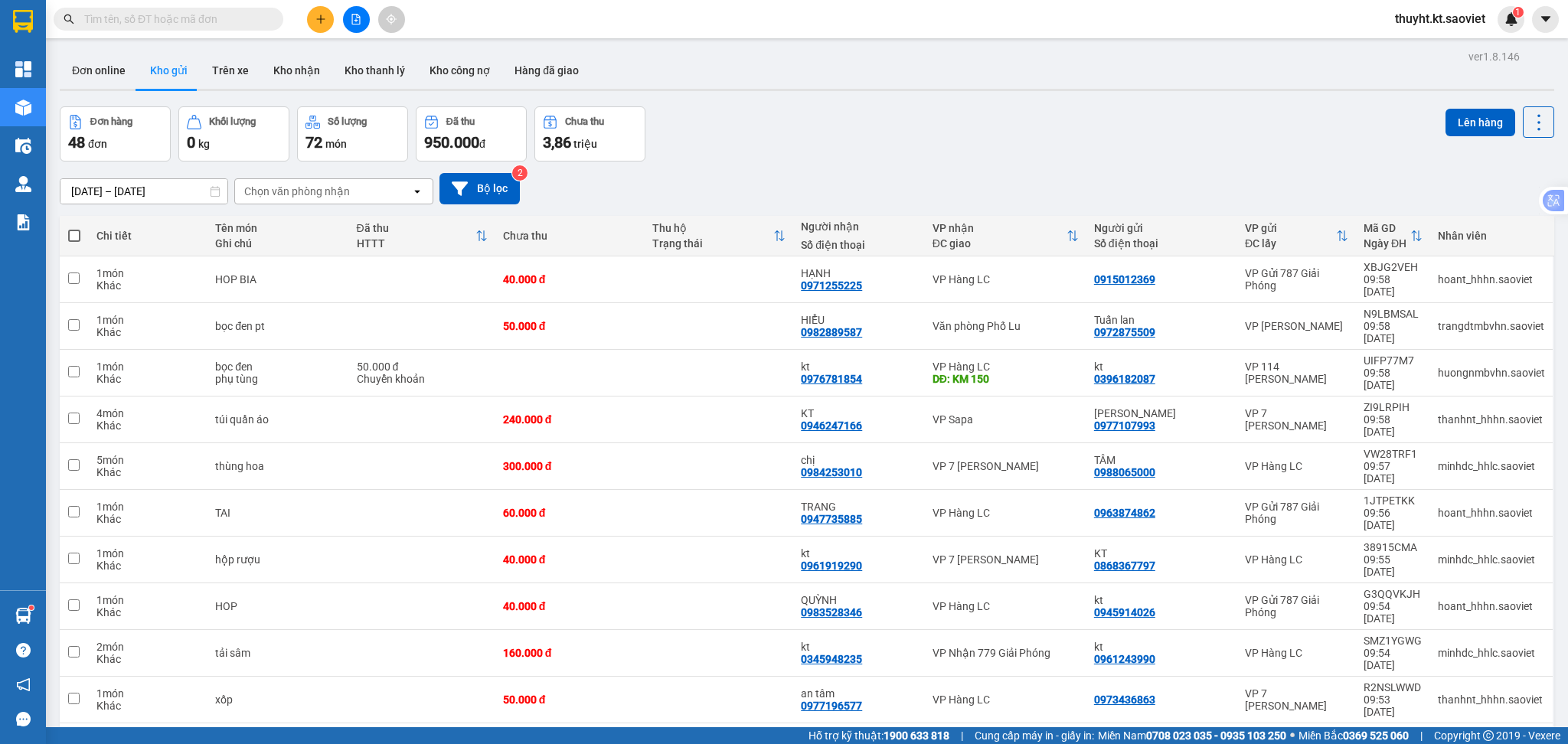
click at [944, 84] on div "Đơn online Kho gửi Trên xe Kho nhận Kho thanh lý Kho công nợ Hàng đã giao" at bounding box center [807, 72] width 1495 height 40
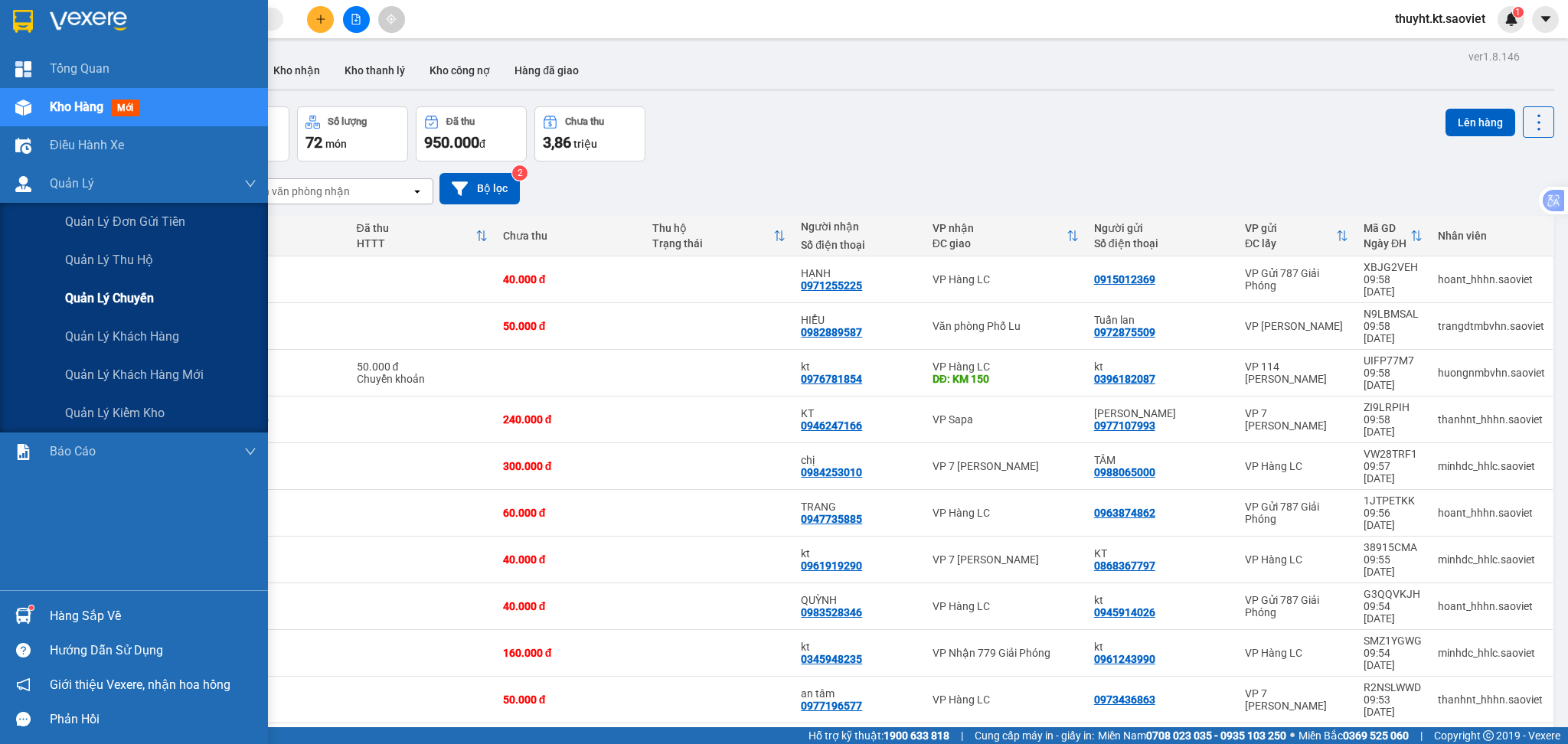
click at [122, 293] on span "Quản lý chuyến" at bounding box center [110, 298] width 89 height 19
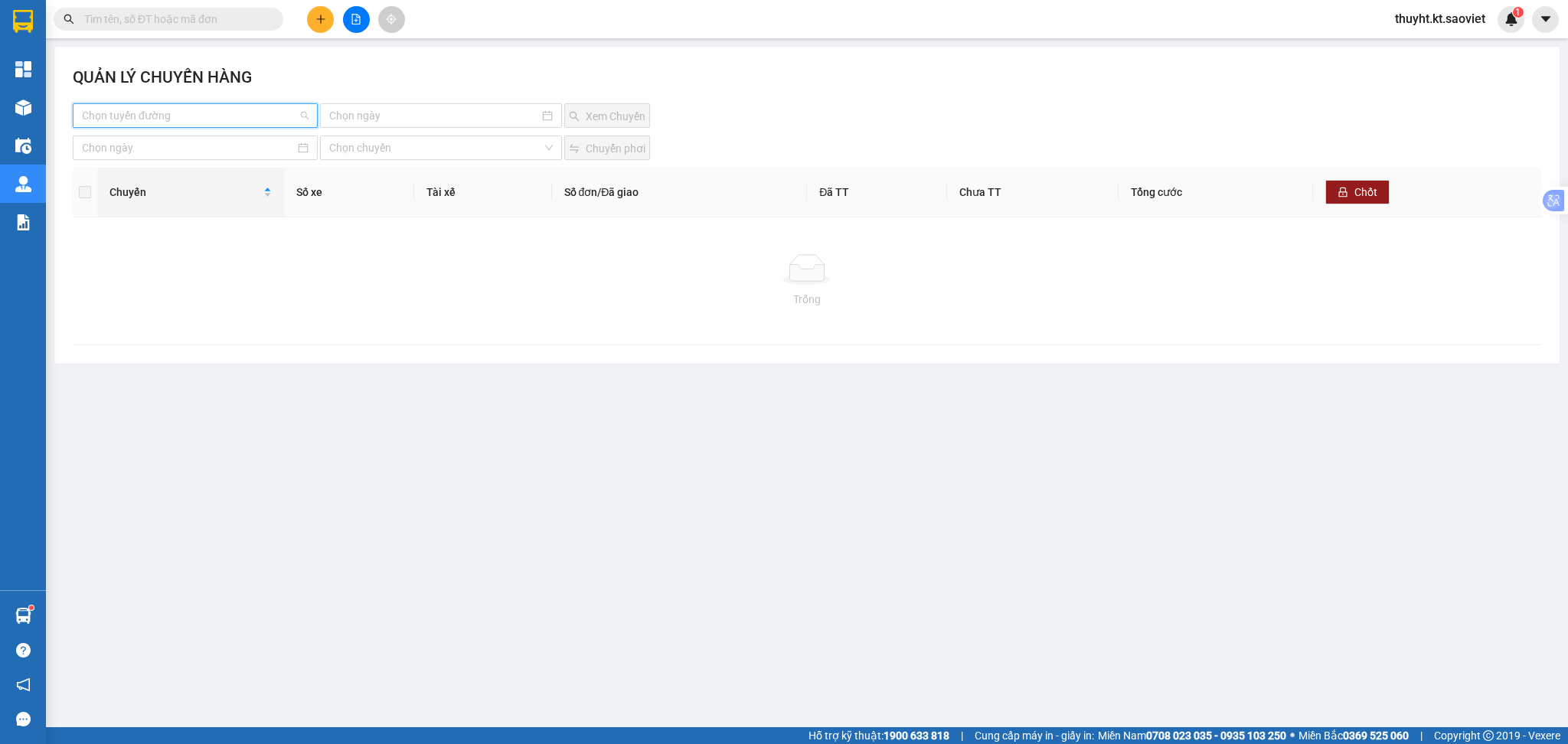
click at [179, 111] on input "search" at bounding box center [189, 116] width 216 height 23
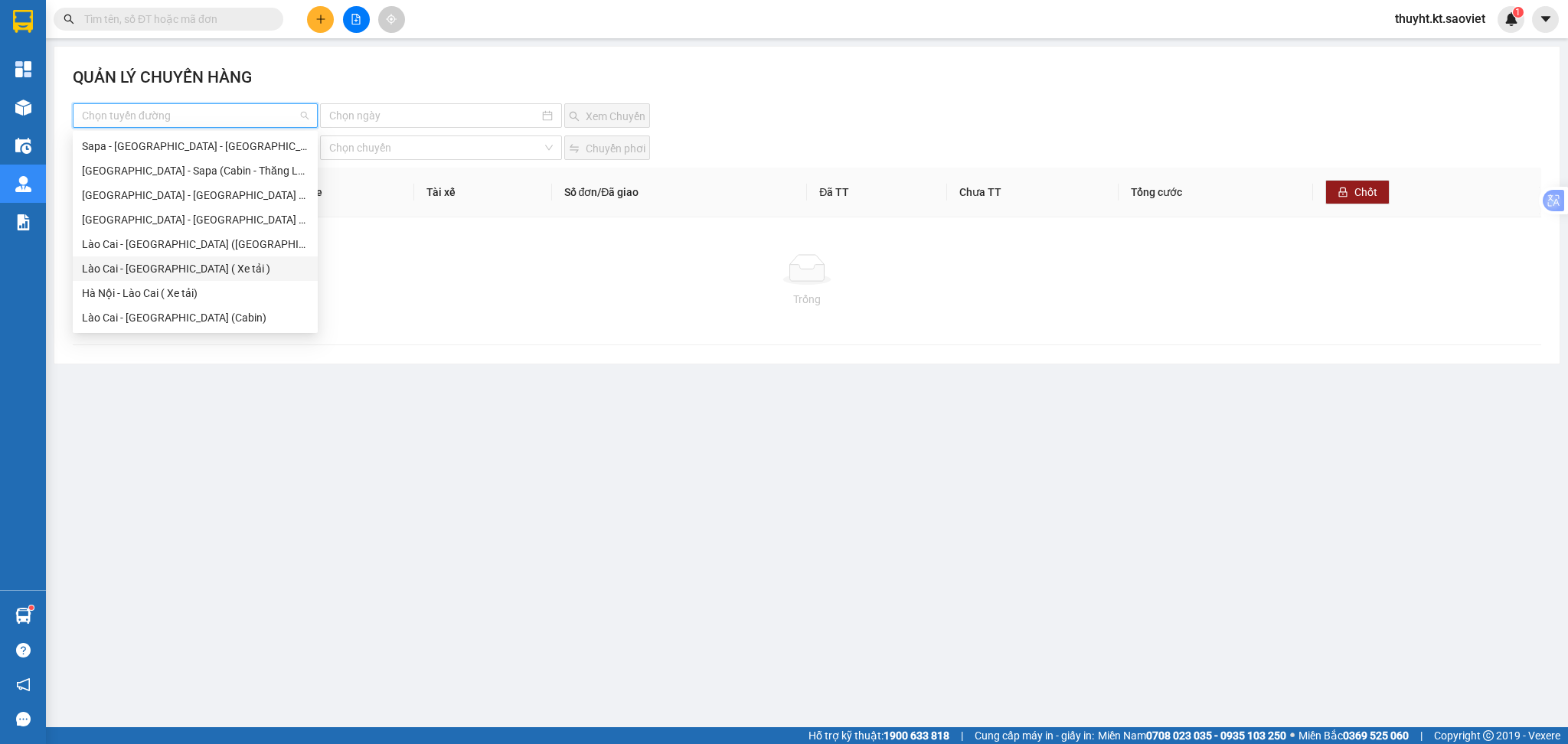
scroll to position [98, 0]
click at [146, 239] on div "Sapa - [GEOGRAPHIC_DATA] (Cabin)" at bounding box center [195, 244] width 227 height 17
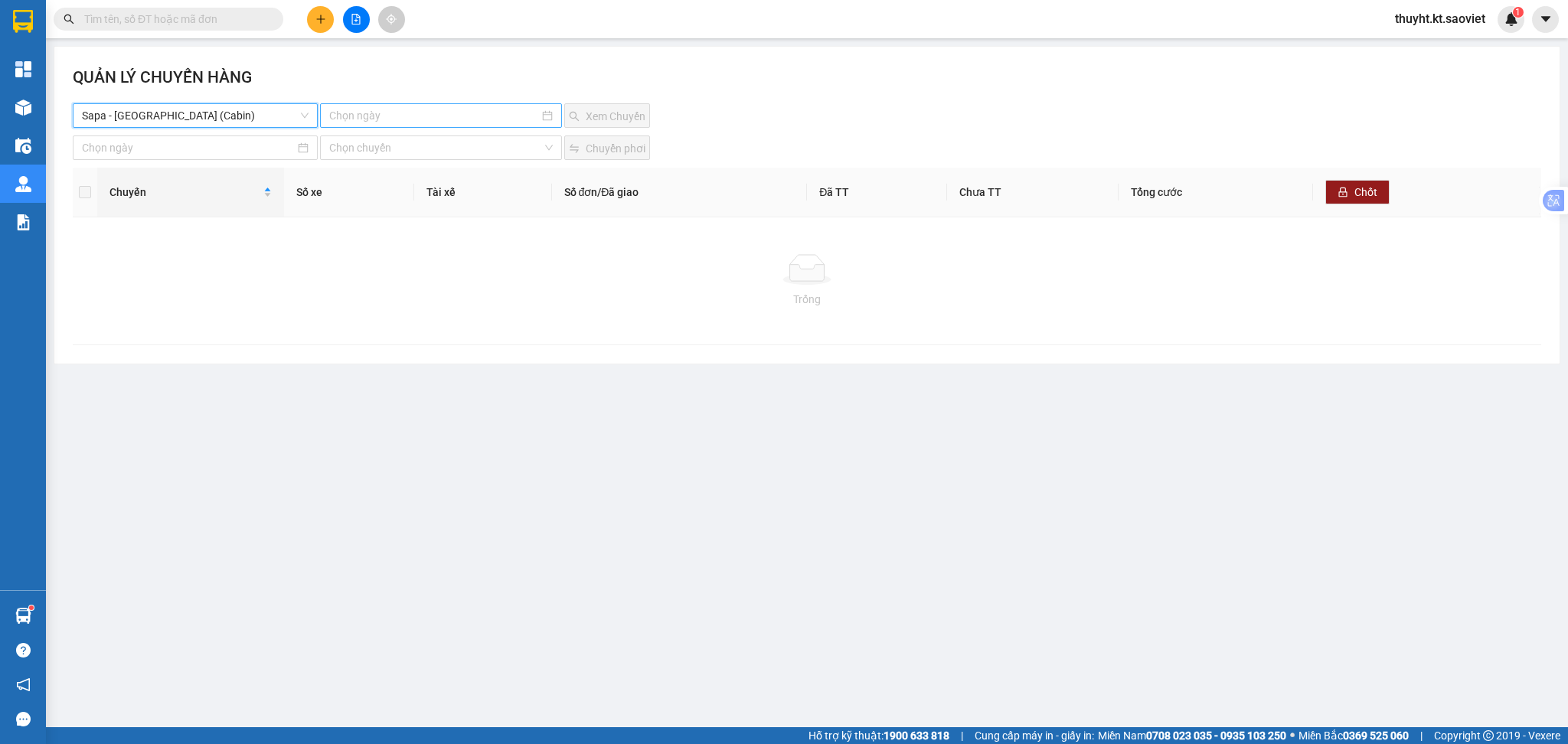
click at [414, 115] on input at bounding box center [434, 116] width 210 height 17
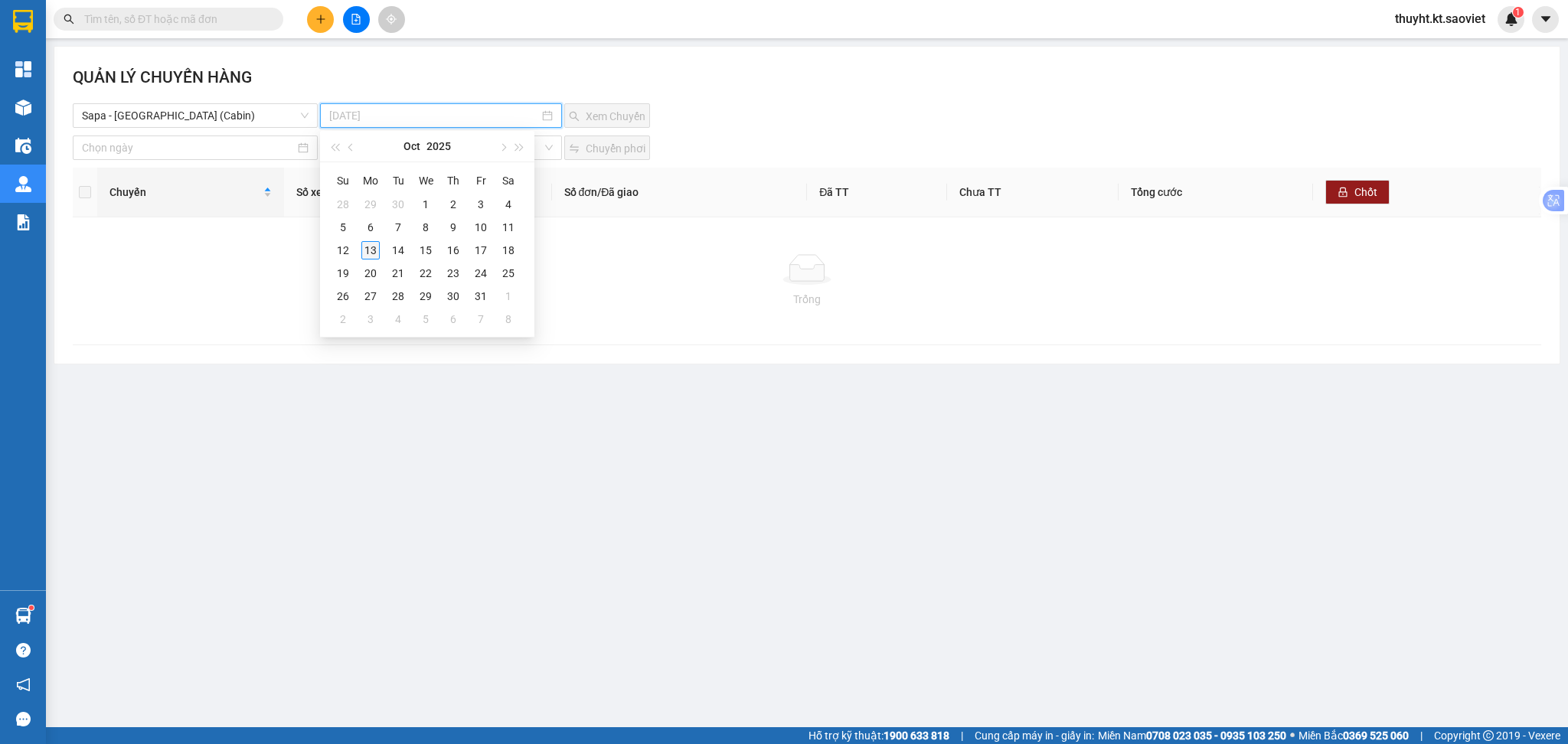
type input "[DATE]"
click at [372, 247] on div "13" at bounding box center [371, 251] width 19 height 19
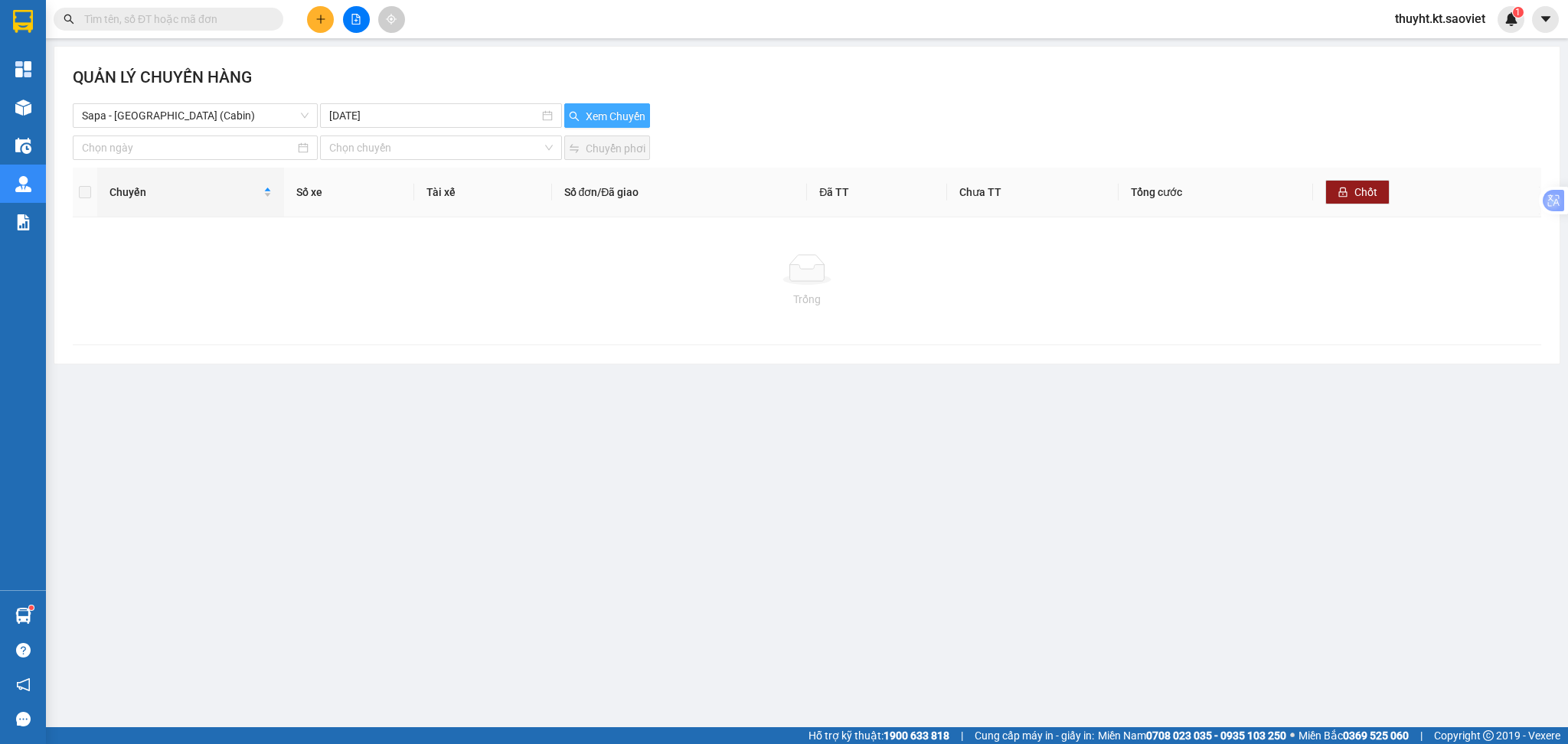
click at [582, 119] on button "Xem Chuyến" at bounding box center [607, 115] width 86 height 24
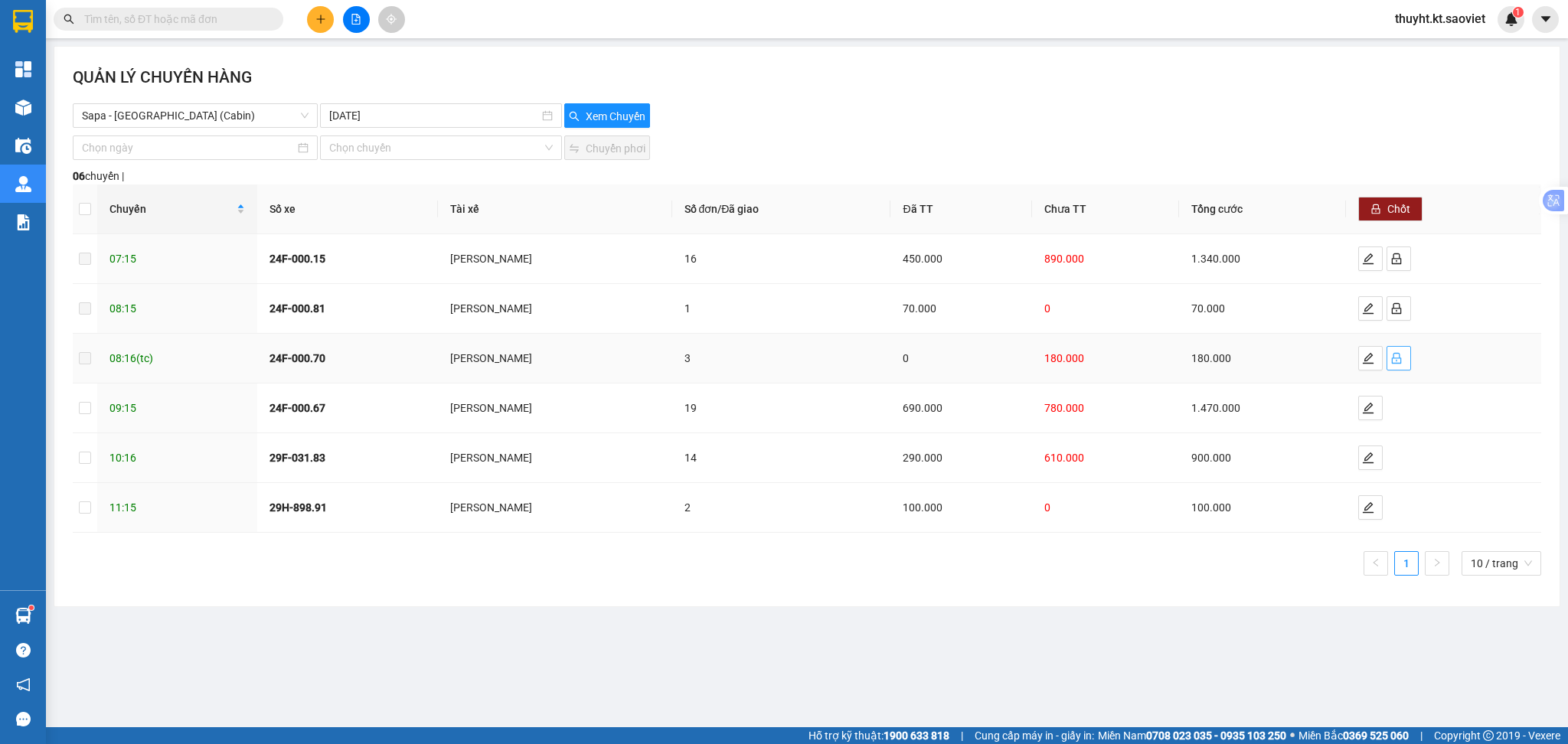
click at [1403, 364] on icon "lock" at bounding box center [1397, 358] width 12 height 12
click at [83, 356] on input "checkbox" at bounding box center [85, 358] width 12 height 12
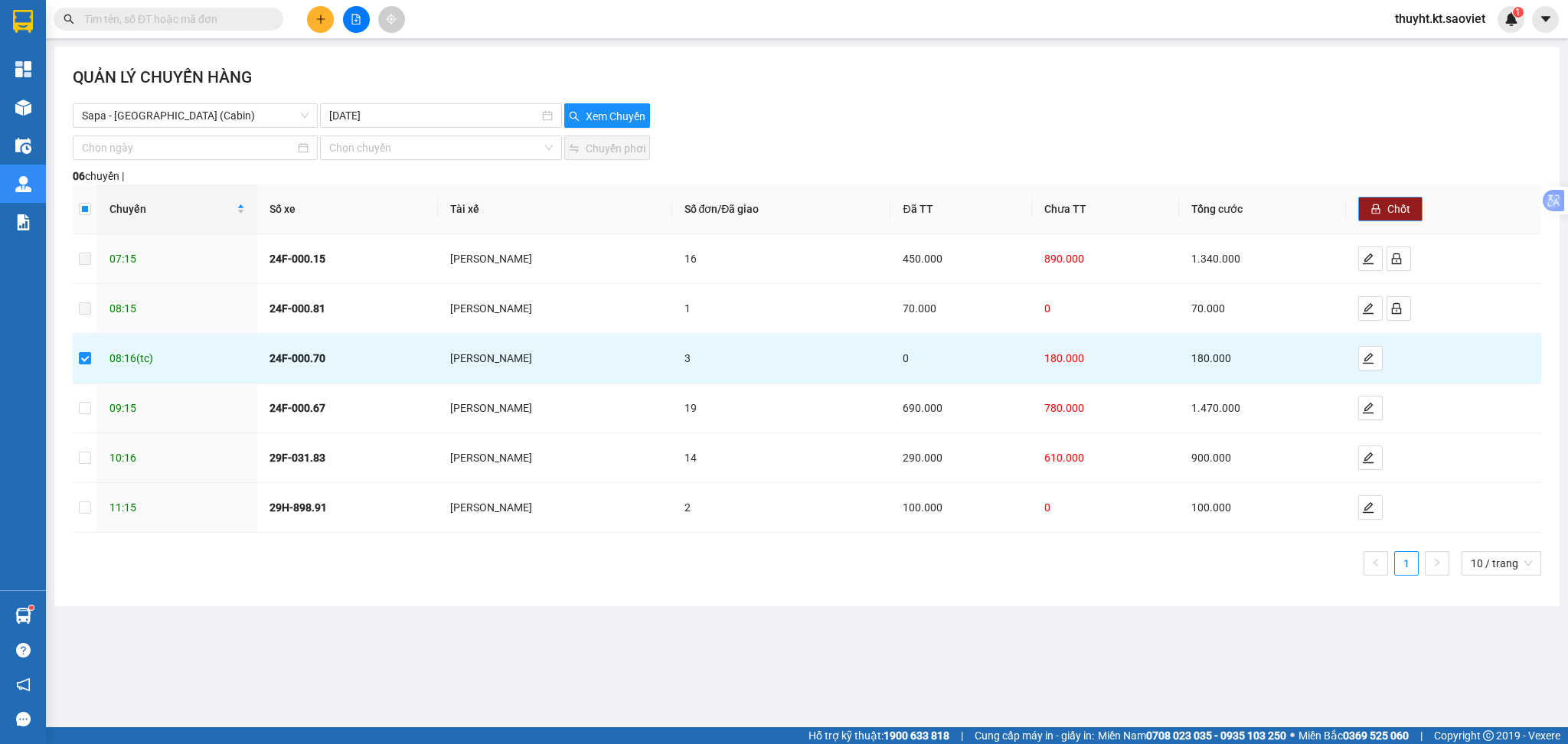
click at [1404, 207] on span "Chốt" at bounding box center [1399, 209] width 23 height 17
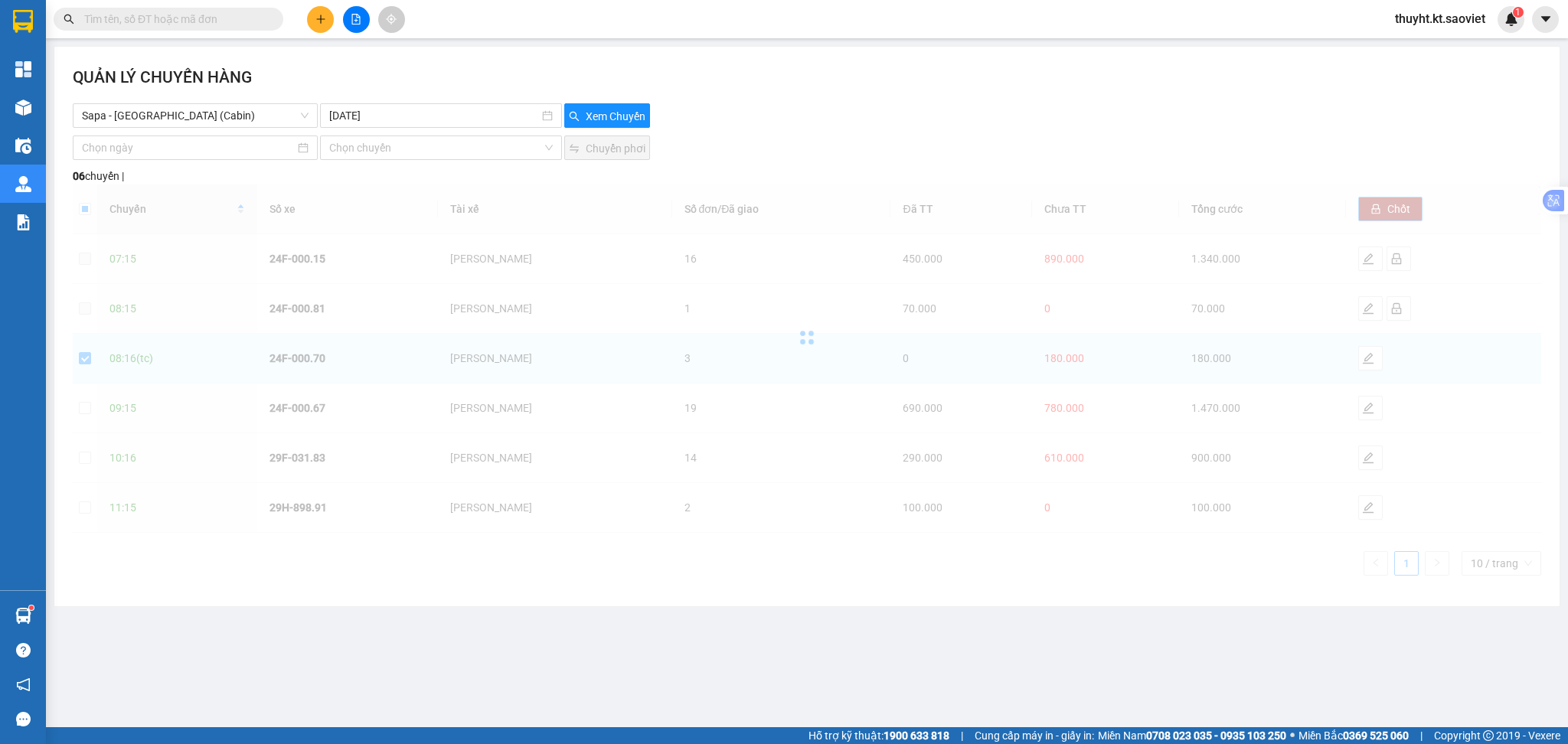
checkbox input "false"
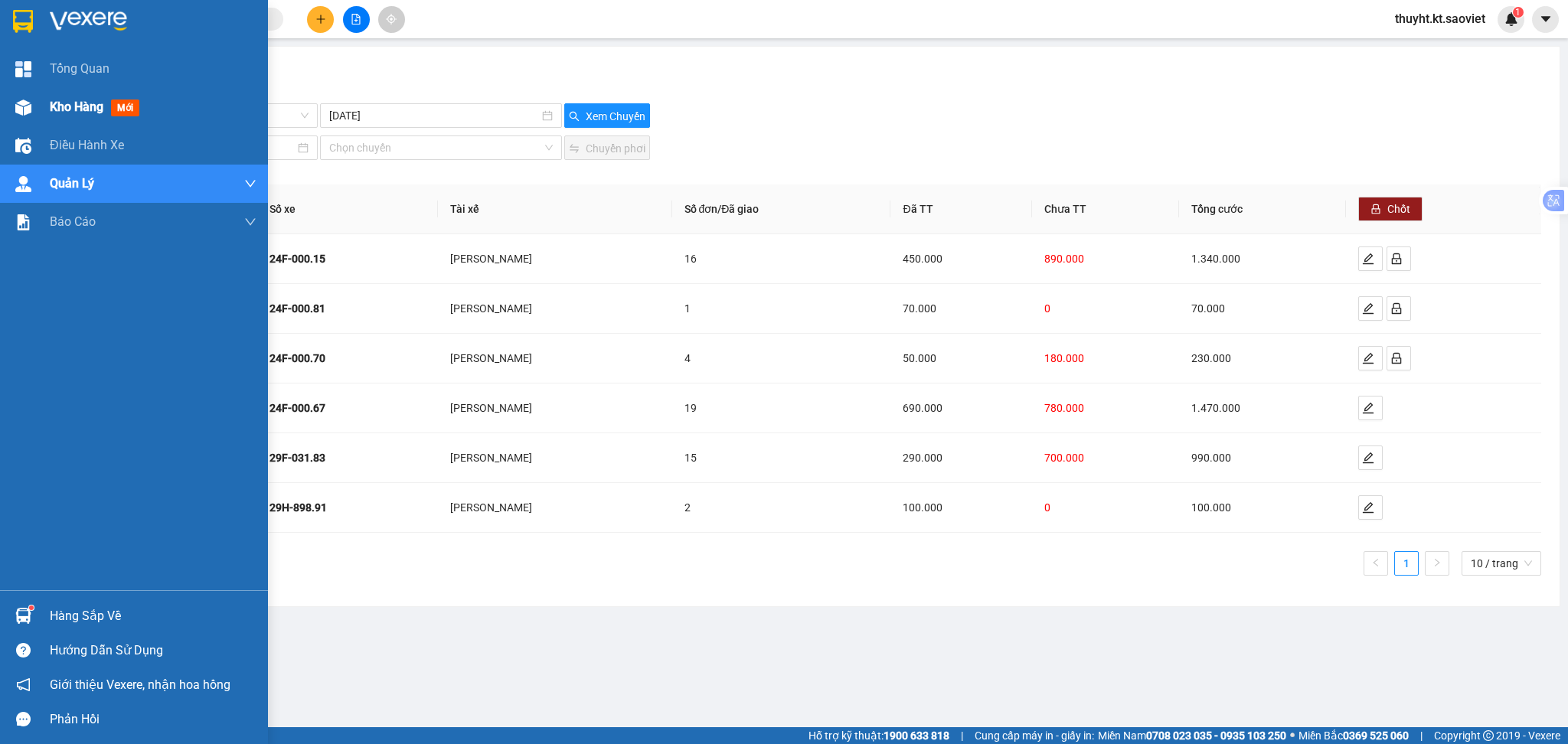
click at [72, 115] on div "Kho hàng mới" at bounding box center [97, 107] width 96 height 19
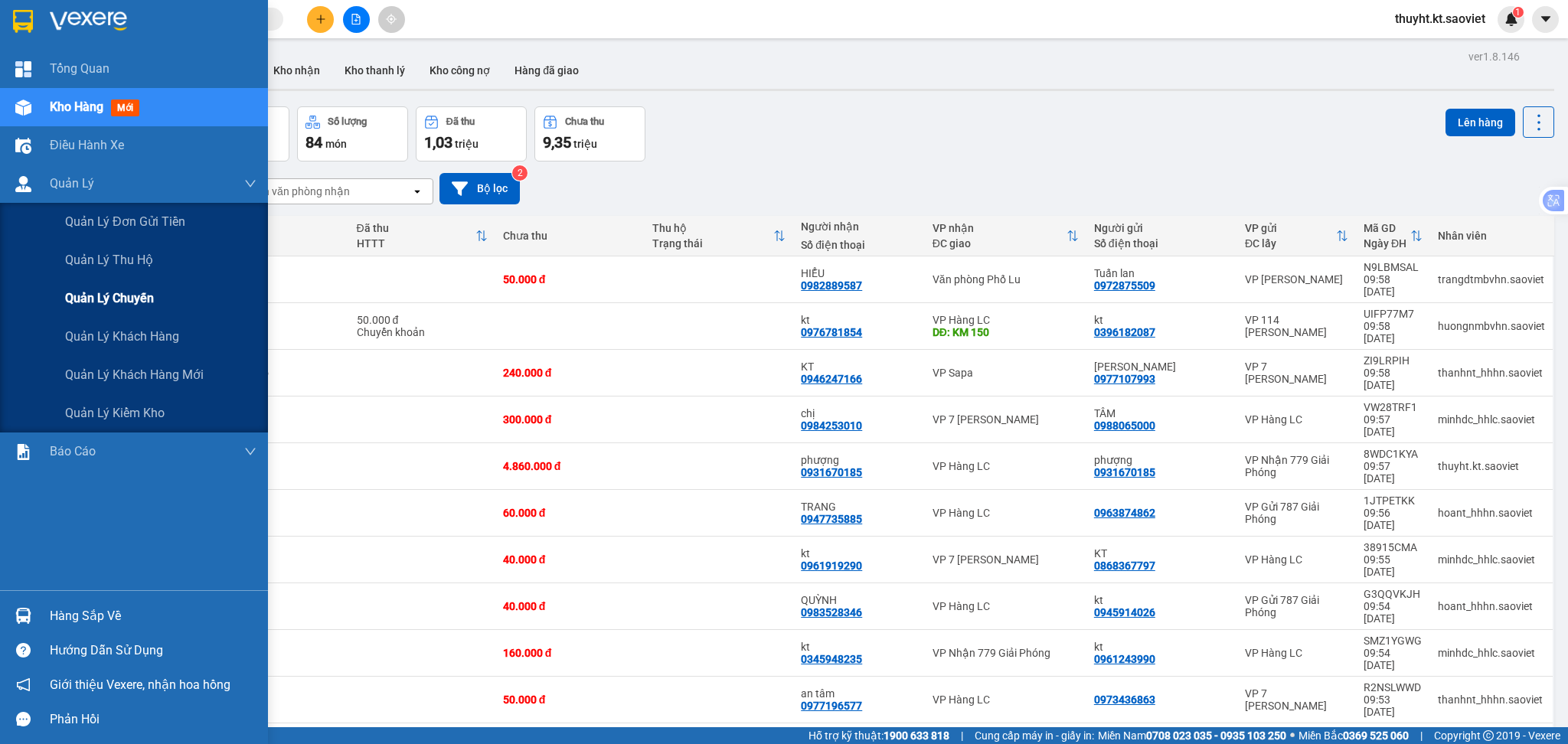
click at [114, 293] on span "Quản lý chuyến" at bounding box center [110, 298] width 89 height 19
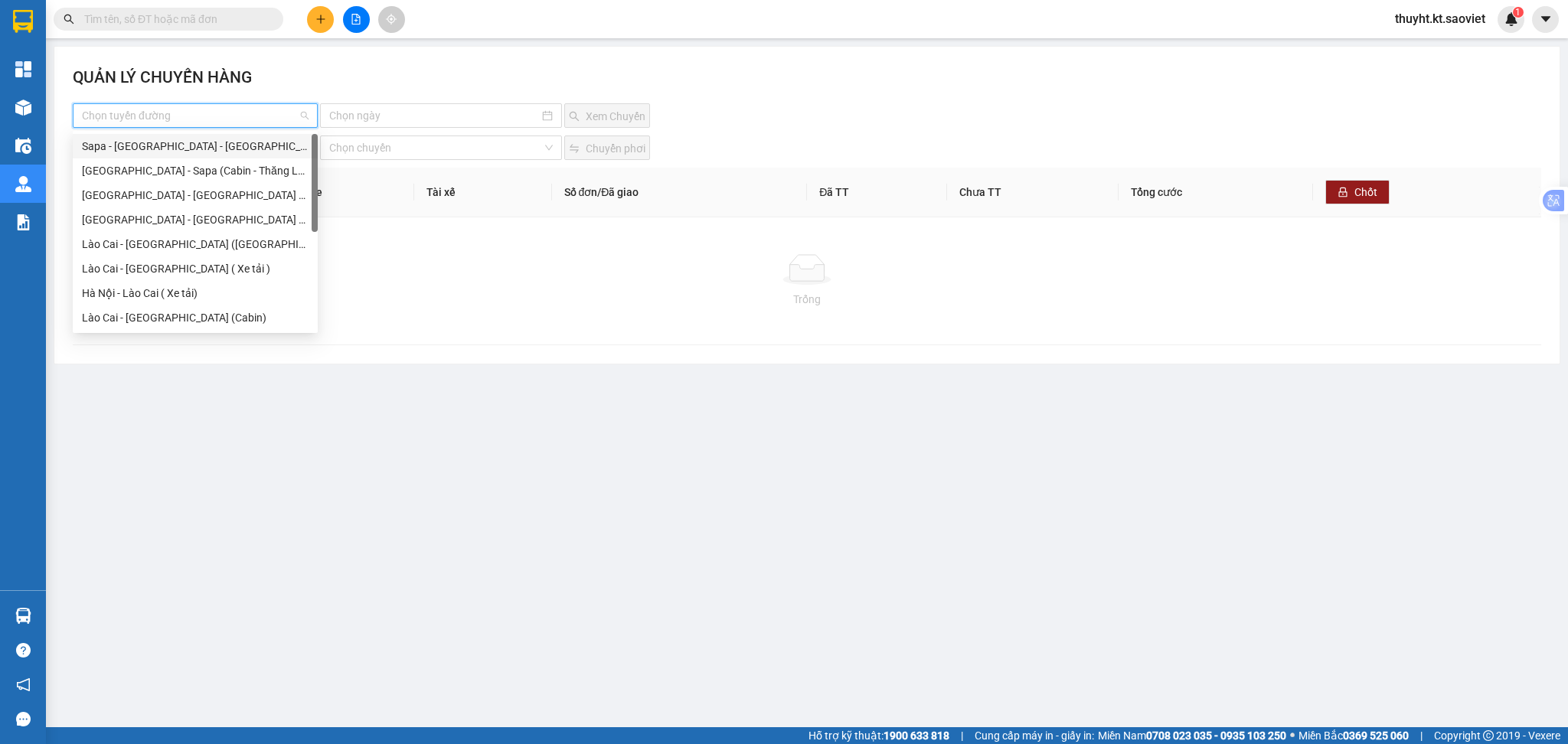
click at [213, 115] on input "search" at bounding box center [189, 116] width 216 height 23
click at [187, 287] on div "Hà Nội - Lào Cai ( Xe tải)" at bounding box center [195, 293] width 227 height 17
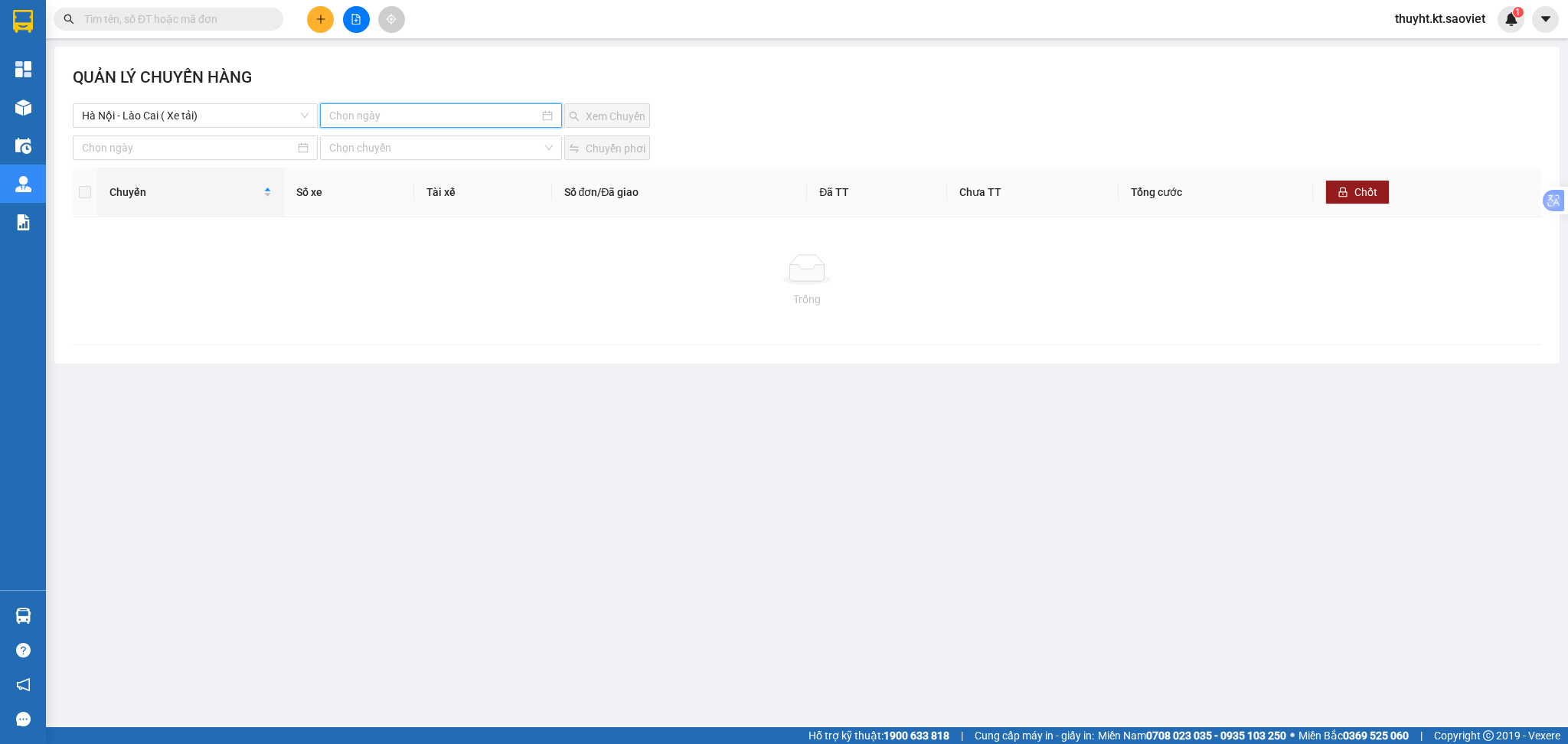
click at [494, 121] on input at bounding box center [434, 116] width 210 height 17
type input "11-10-2025"
click at [497, 226] on td "11" at bounding box center [508, 227] width 27 height 23
click at [601, 116] on span "Xem Chuyến" at bounding box center [615, 117] width 60 height 17
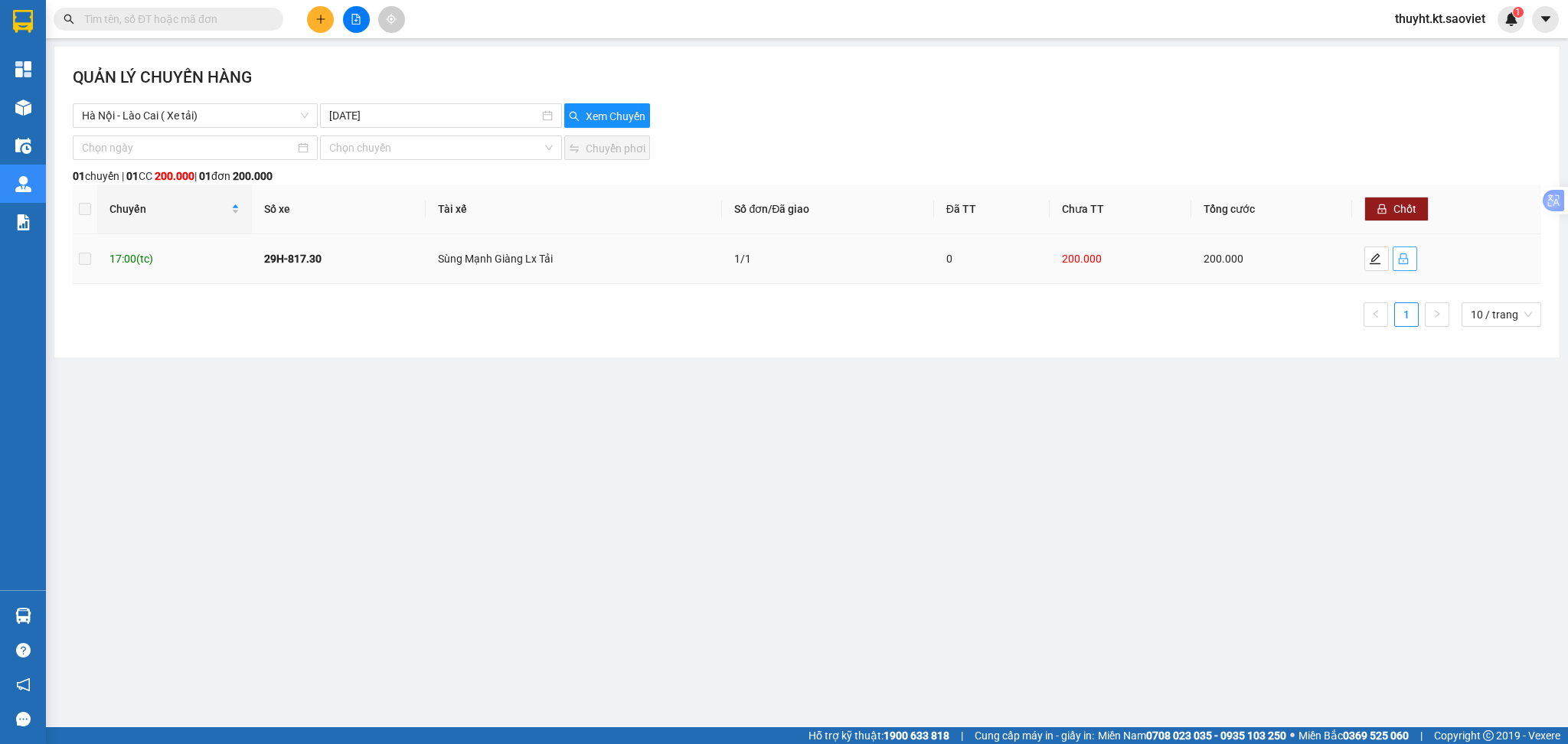
click at [1401, 261] on icon "lock" at bounding box center [1404, 259] width 12 height 12
click at [1377, 267] on button "button" at bounding box center [1376, 258] width 24 height 24
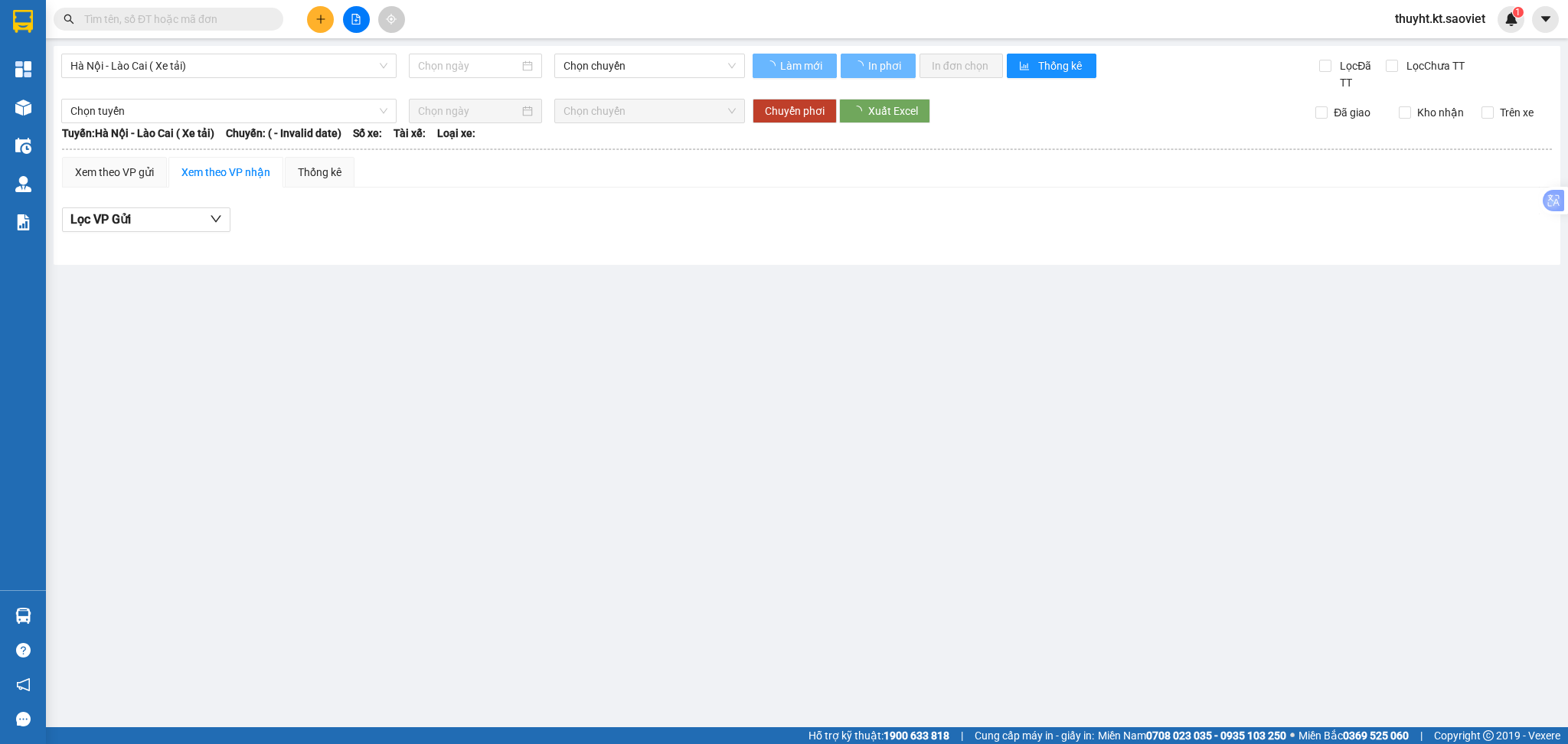
type input "[DATE]"
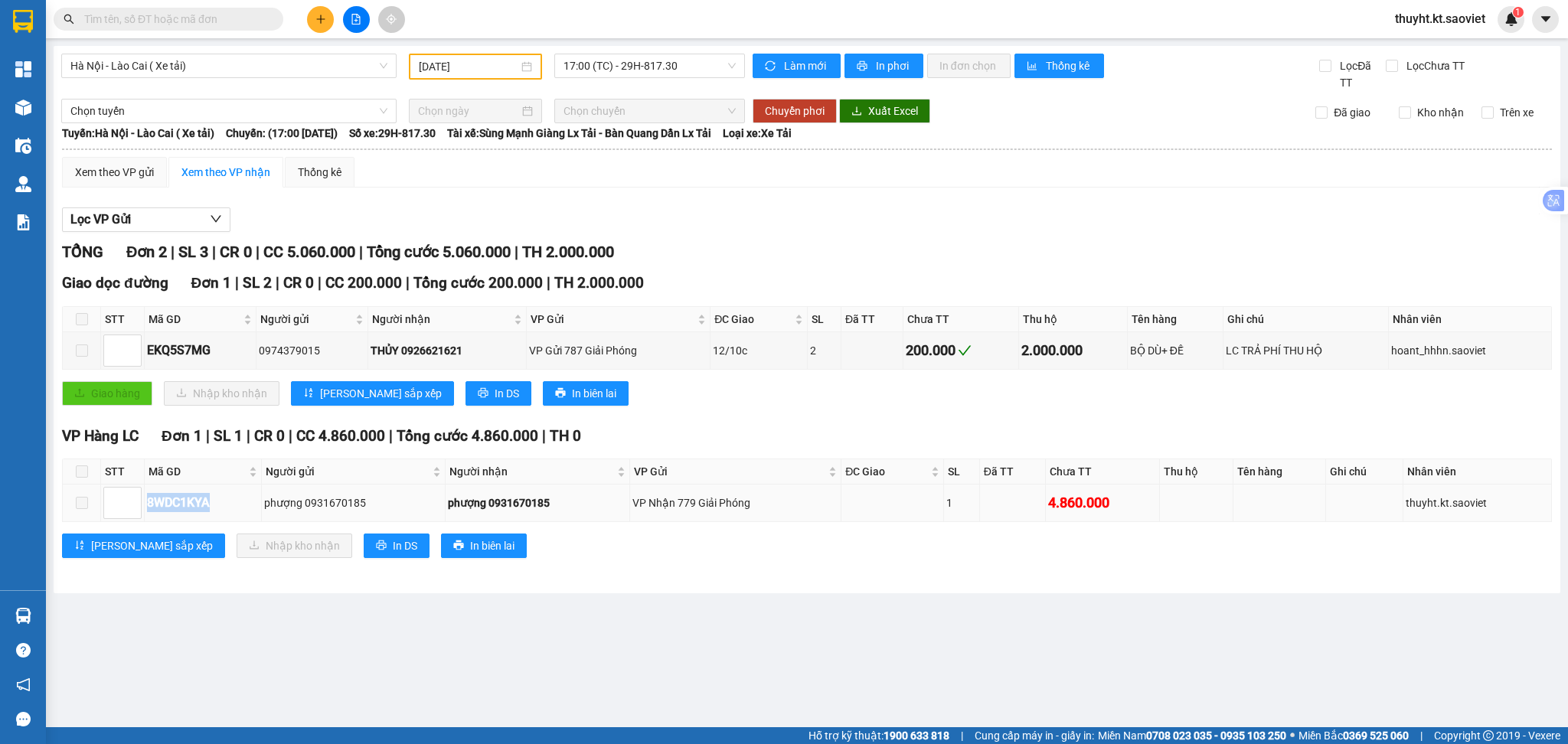
drag, startPoint x: 150, startPoint y: 501, endPoint x: 216, endPoint y: 504, distance: 66.1
click at [216, 504] on div "8WDC1KYA" at bounding box center [203, 502] width 112 height 19
copy div "8WDC1KYA"
click at [178, 23] on input "text" at bounding box center [174, 19] width 181 height 17
paste input "8WDC1KYA"
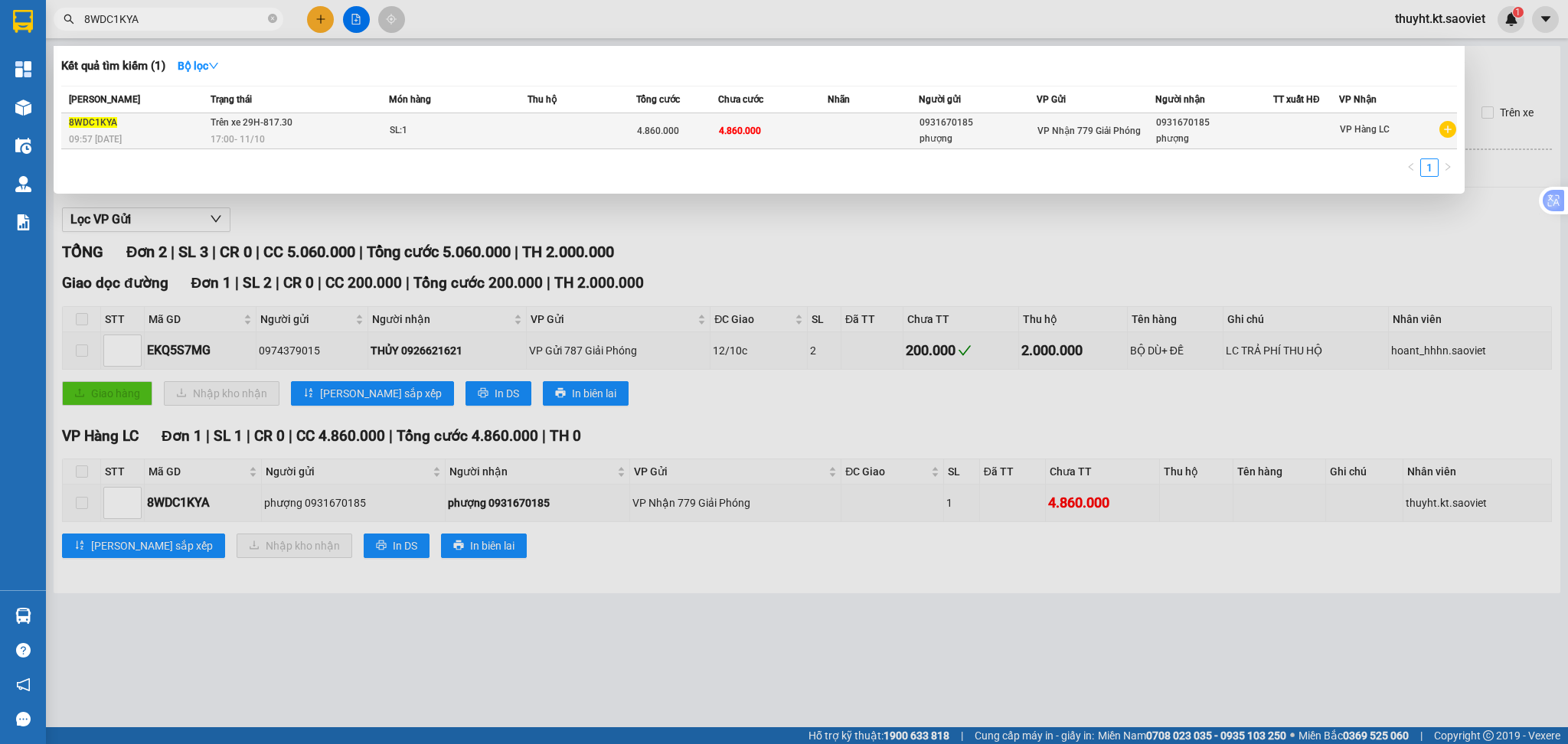
type input "8WDC1KYA"
click at [402, 126] on div "SL: 1" at bounding box center [448, 131] width 115 height 17
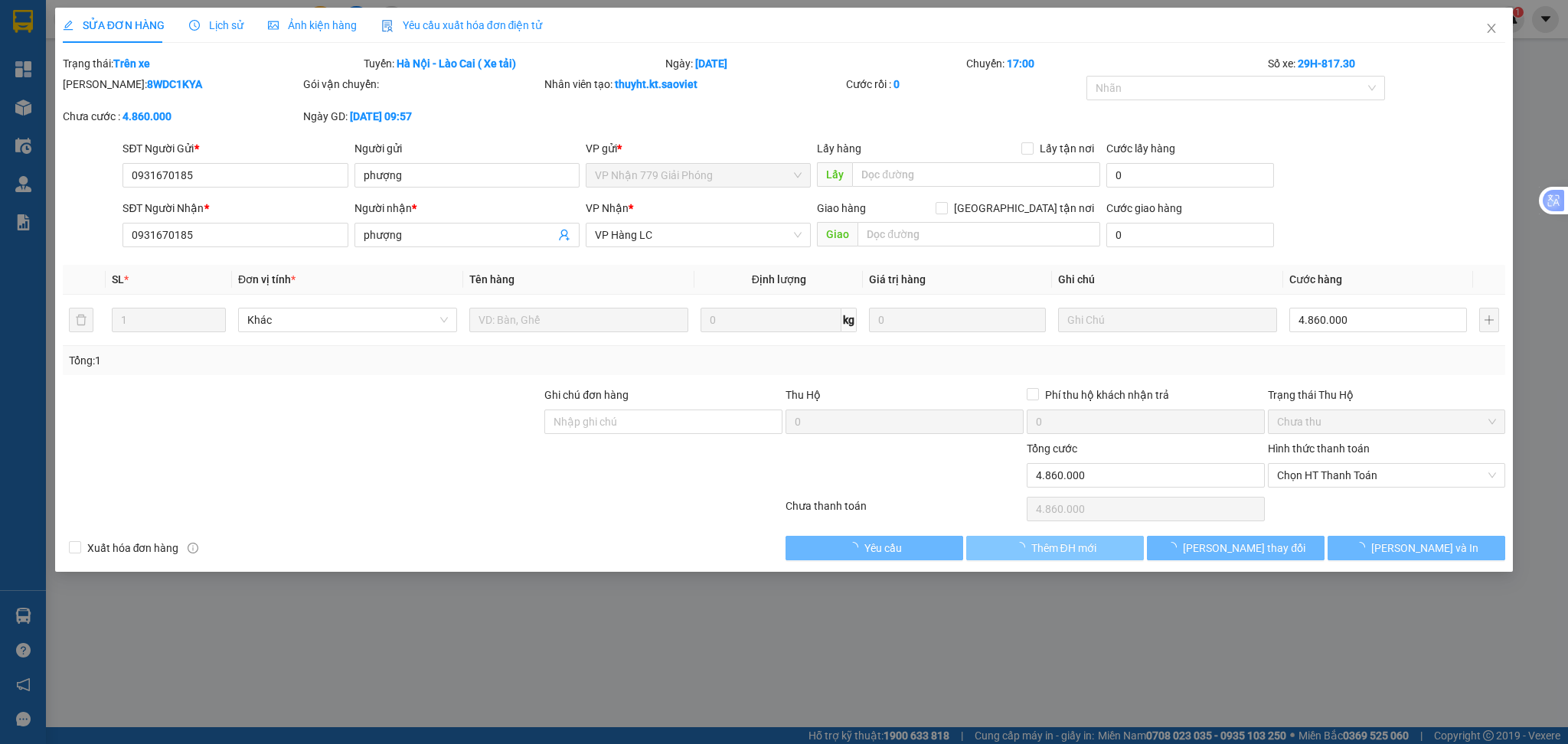
type input "0931670185"
type input "phượng"
type input "0931670185"
type input "phượng"
type input "0"
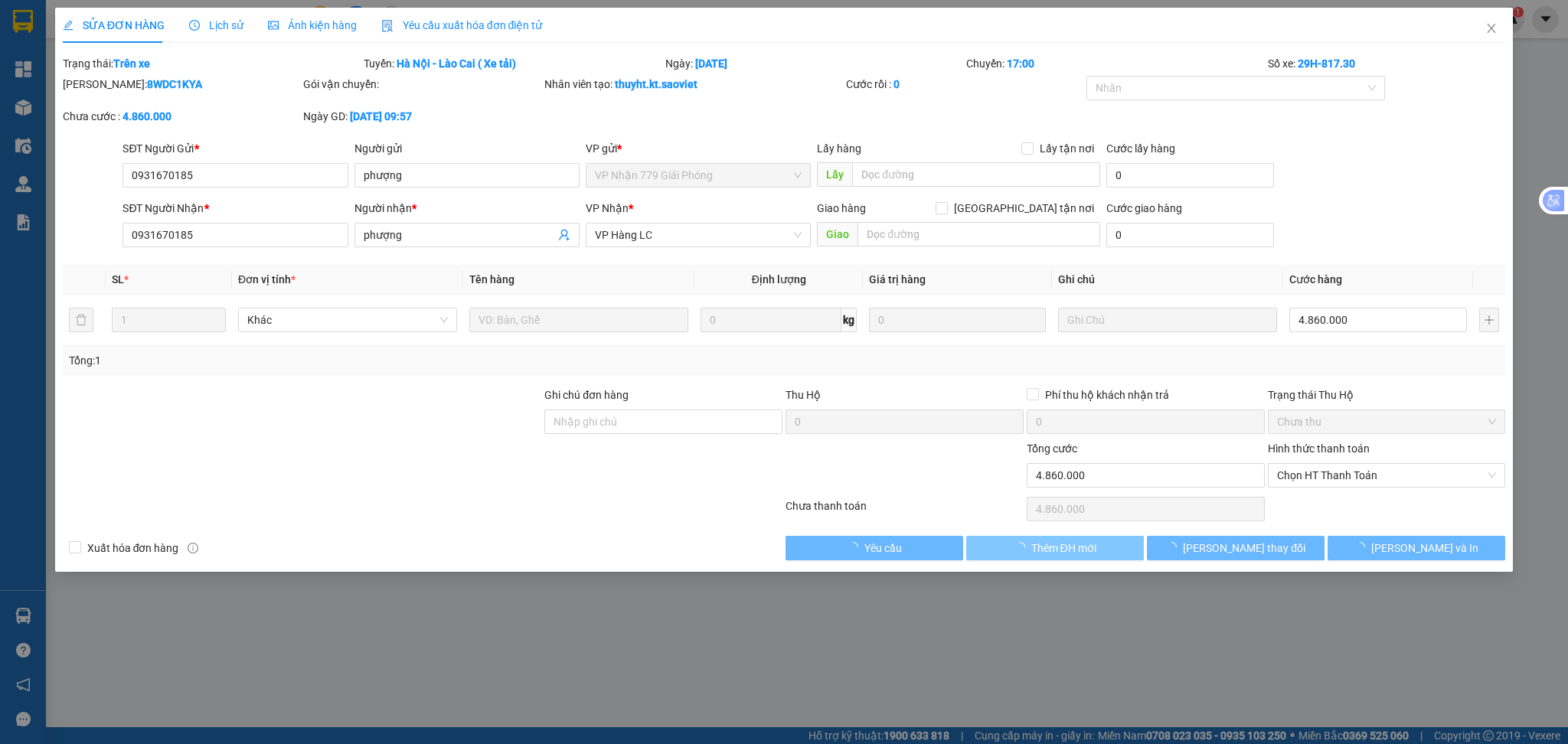
type input "4.860.000"
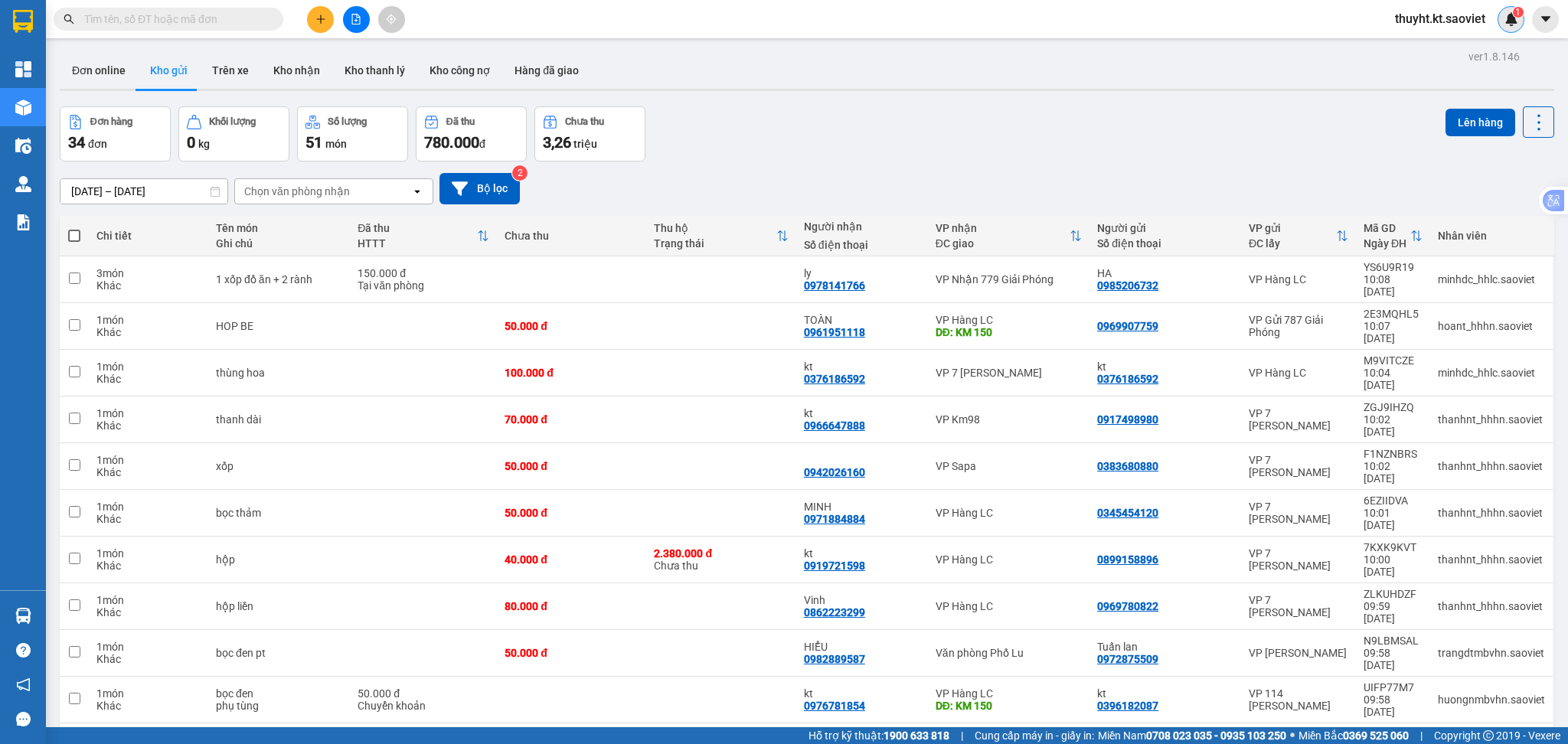
click at [1510, 19] on img at bounding box center [1511, 19] width 14 height 14
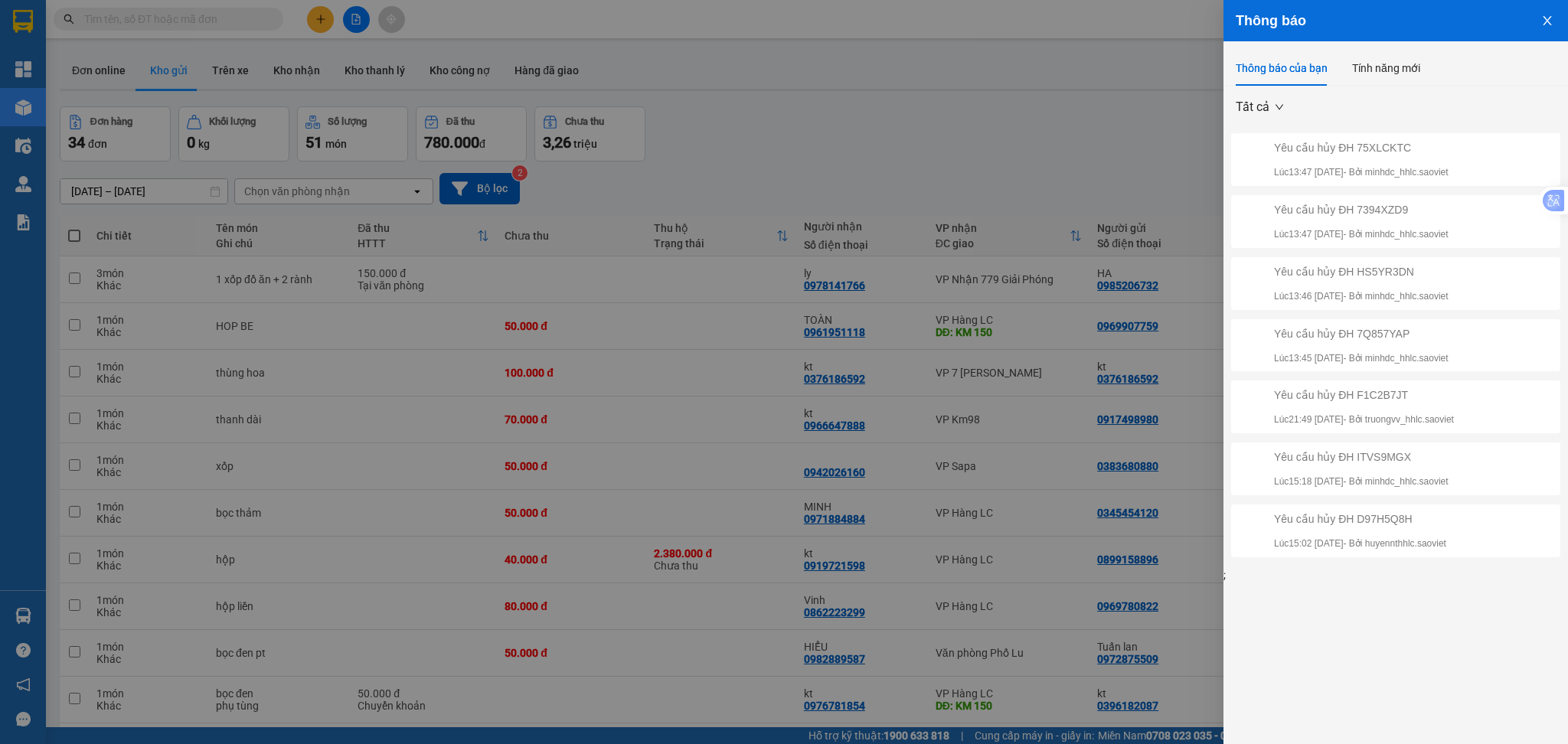
click at [1510, 19] on div "Thông báo" at bounding box center [1395, 21] width 320 height 17
click at [1144, 117] on div at bounding box center [784, 372] width 1568 height 744
